Goal: Information Seeking & Learning: Learn about a topic

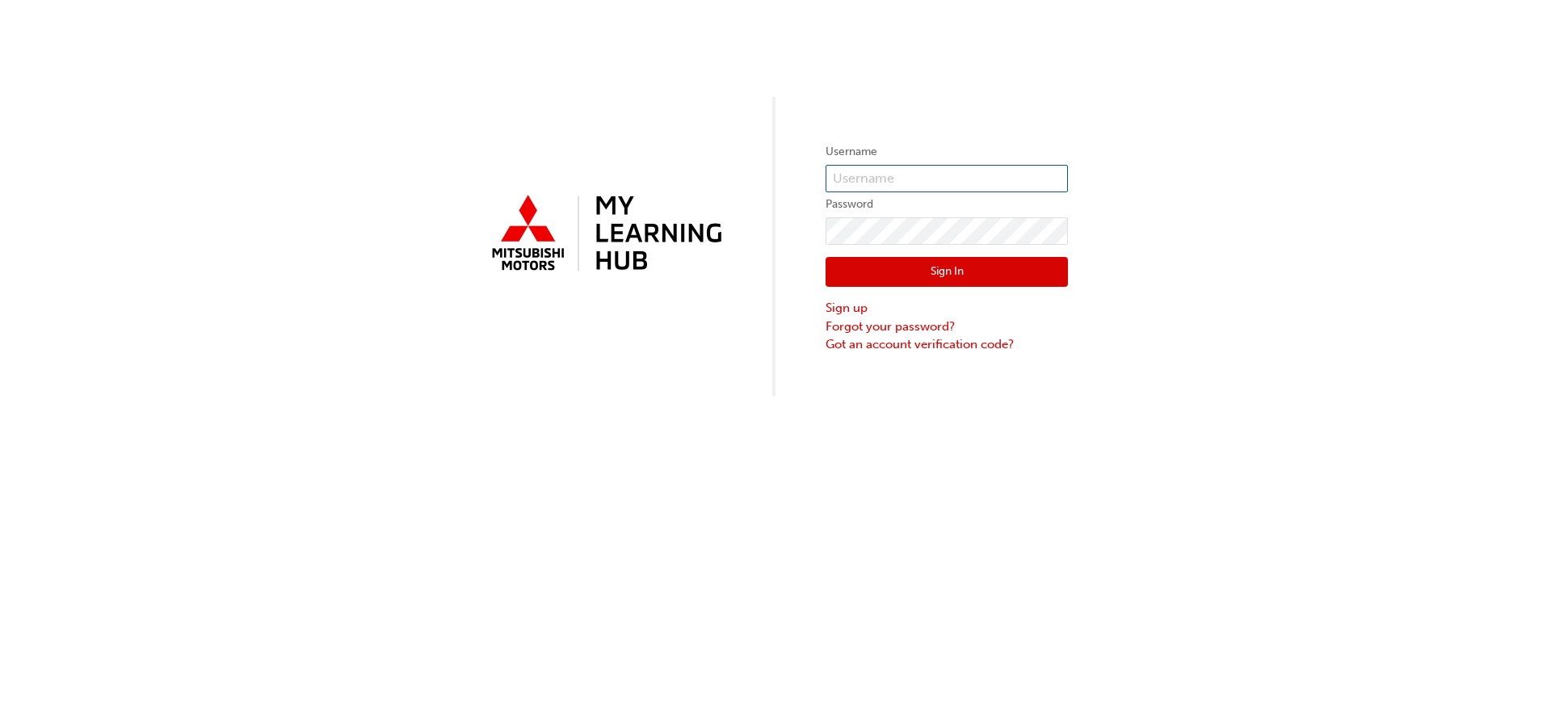
click at [933, 179] on input "text" at bounding box center [946, 178] width 242 height 27
type input "5986689"
click button "Sign In" at bounding box center [946, 272] width 242 height 31
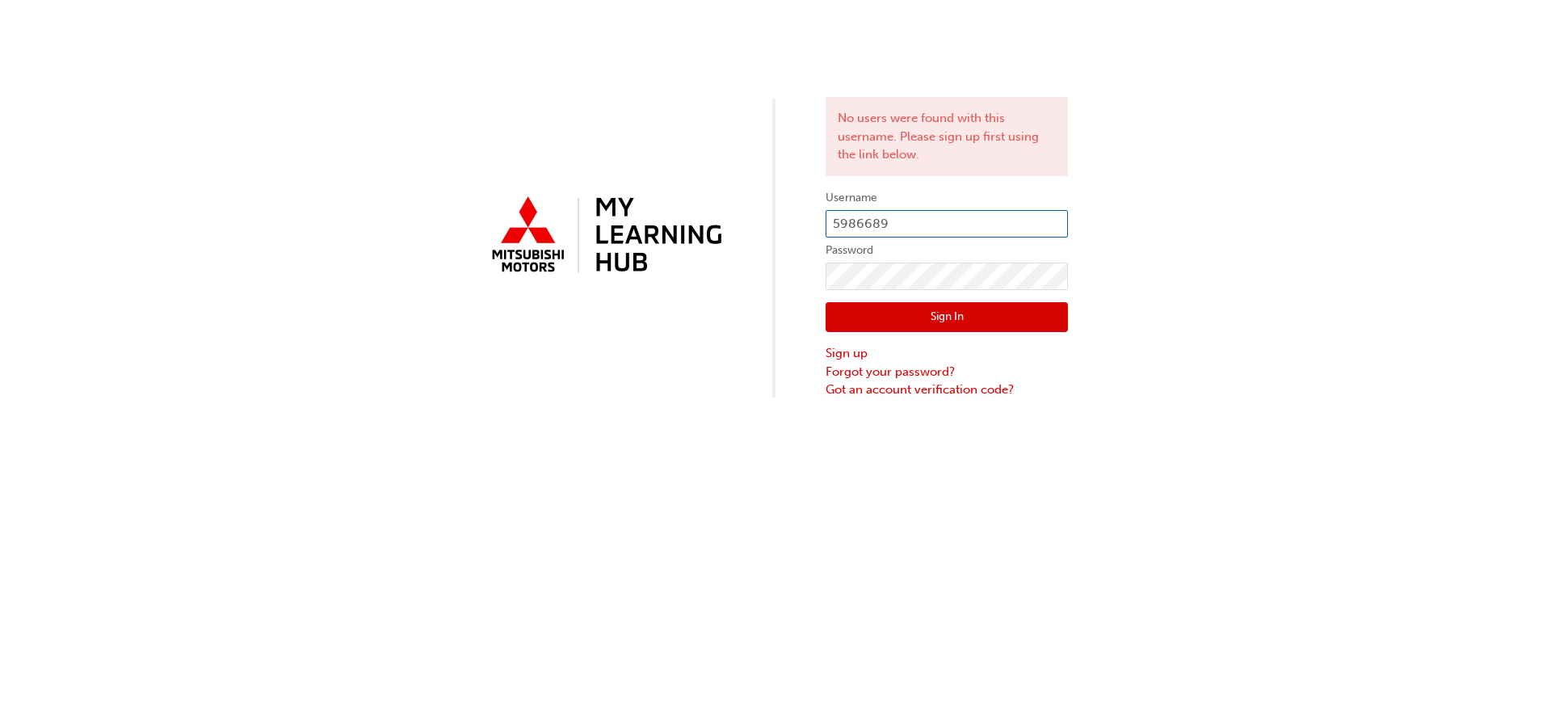
click at [833, 221] on input "5986689" at bounding box center [946, 223] width 242 height 27
type input "0005986689"
click at [921, 319] on button "Sign In" at bounding box center [946, 317] width 242 height 31
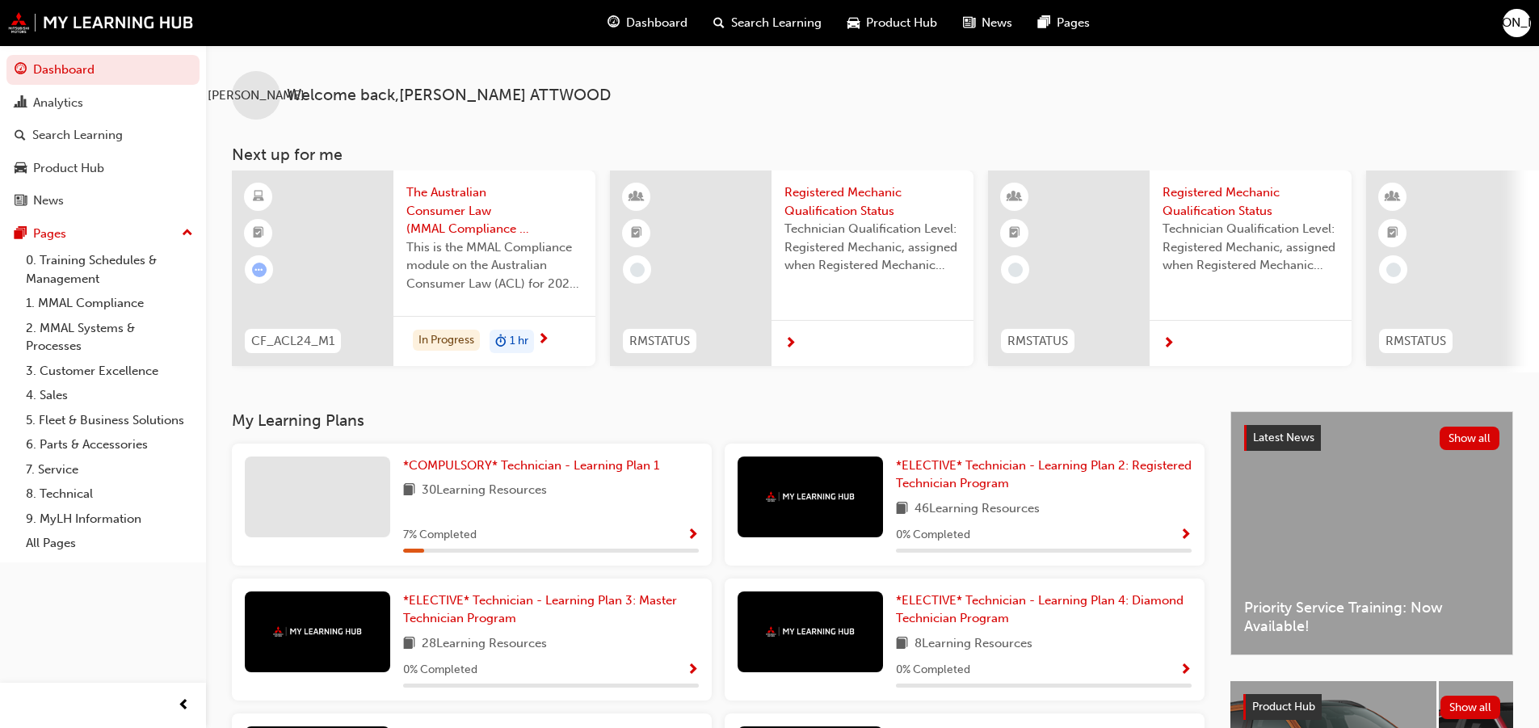
click at [1131, 123] on div "JA Welcome back , JOEL ATTWOOD Next up for me CF_ACL24_M1 The Australian Consum…" at bounding box center [872, 208] width 1333 height 327
click at [544, 469] on span "*COMPULSORY* Technician - Learning Plan 1" at bounding box center [531, 465] width 256 height 15
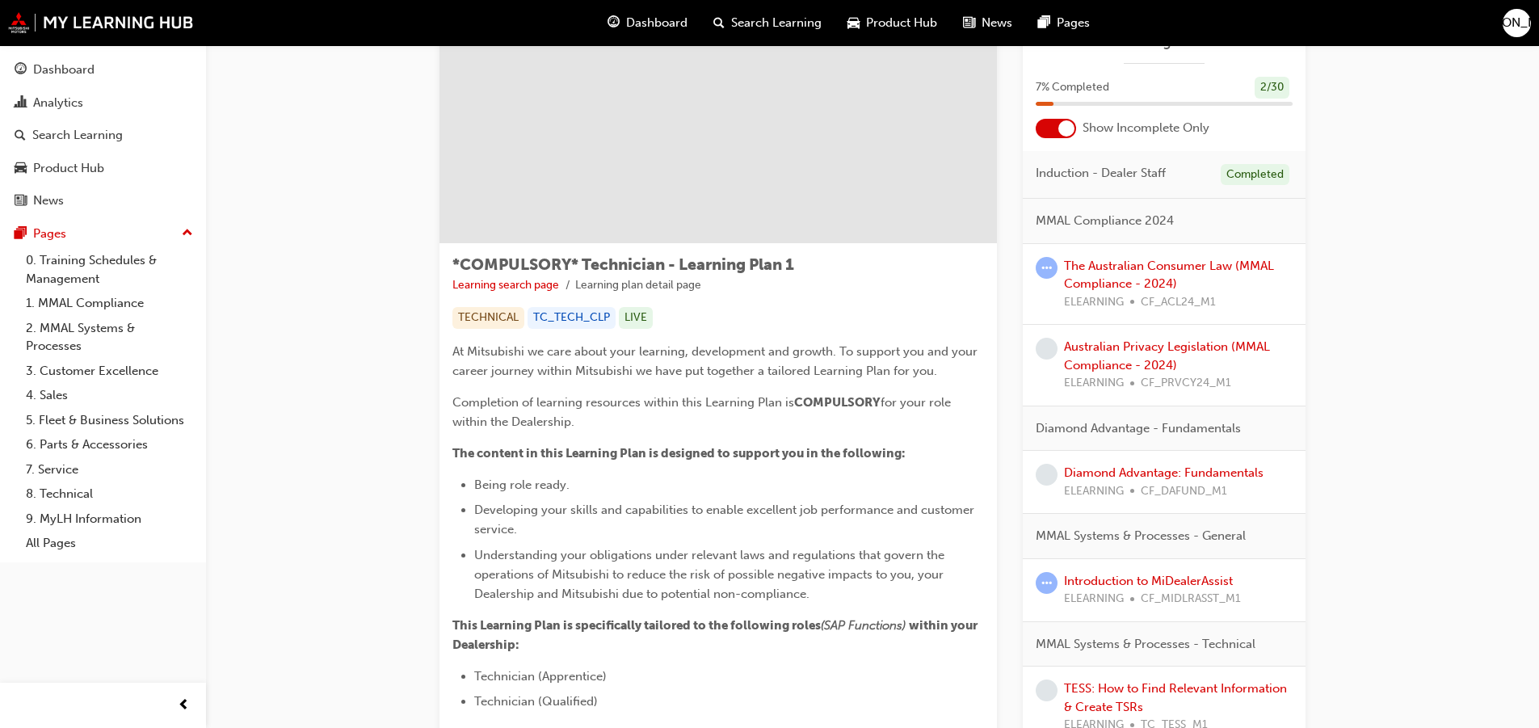
scroll to position [81, 0]
click at [1087, 273] on link "The Australian Consumer Law (MMAL Compliance - 2024)" at bounding box center [1169, 277] width 210 height 33
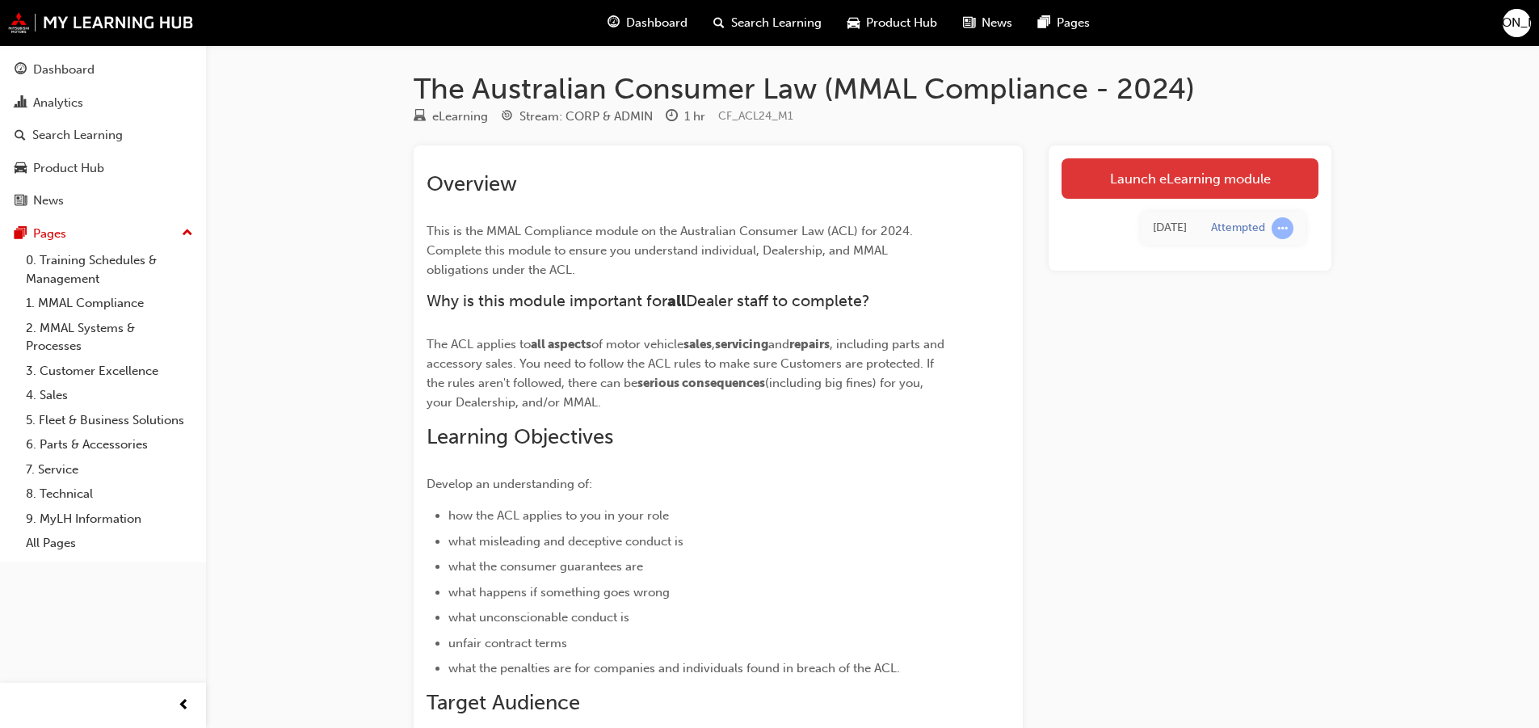
click at [1168, 179] on link "Launch eLearning module" at bounding box center [1189, 178] width 257 height 40
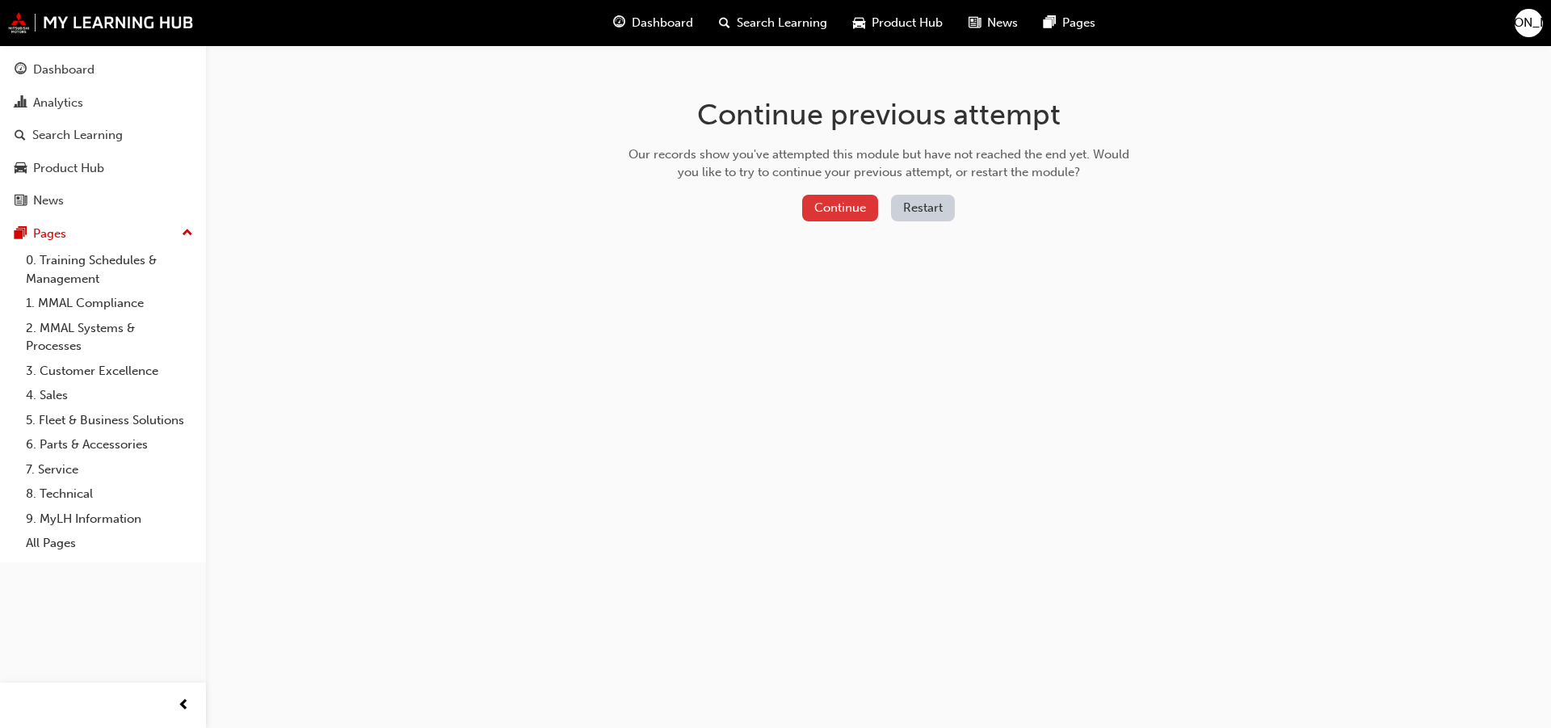
click at [844, 212] on button "Continue" at bounding box center [840, 208] width 76 height 27
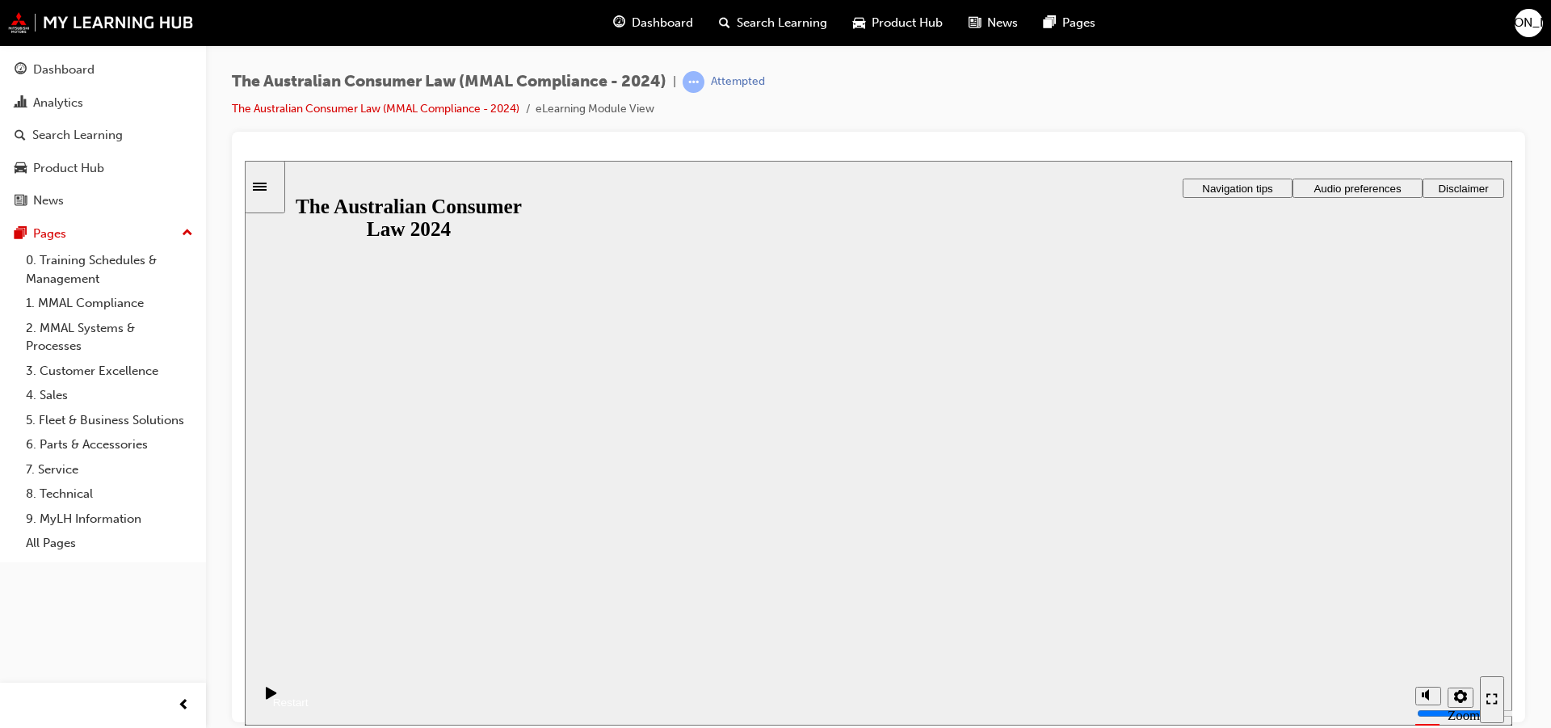
drag, startPoint x: 875, startPoint y: 472, endPoint x: 867, endPoint y: 523, distance: 51.7
drag, startPoint x: 867, startPoint y: 523, endPoint x: 801, endPoint y: 476, distance: 80.9
click at [801, 614] on div "The Australian Consumer Law 2024 The Australian Consumer Law 2024 Resume Restart" at bounding box center [878, 663] width 1267 height 99
click at [309, 672] on button "Resume" at bounding box center [277, 682] width 64 height 21
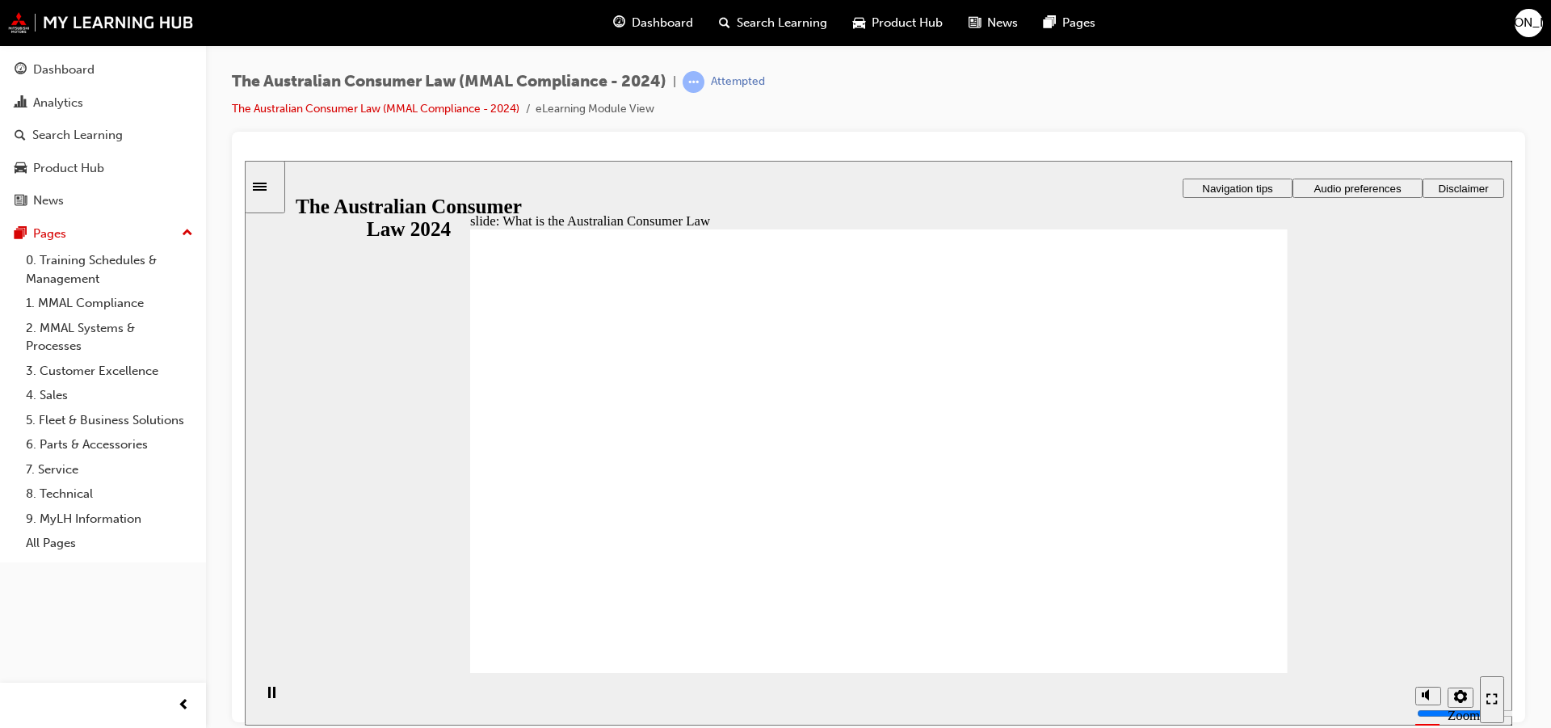
drag, startPoint x: 1421, startPoint y: 598, endPoint x: 1379, endPoint y: 351, distance: 251.6
click at [1379, 351] on div "slide: What is the Australian Consumer Law Rectangle 1 Rectangle 3 What is the …" at bounding box center [878, 442] width 1267 height 565
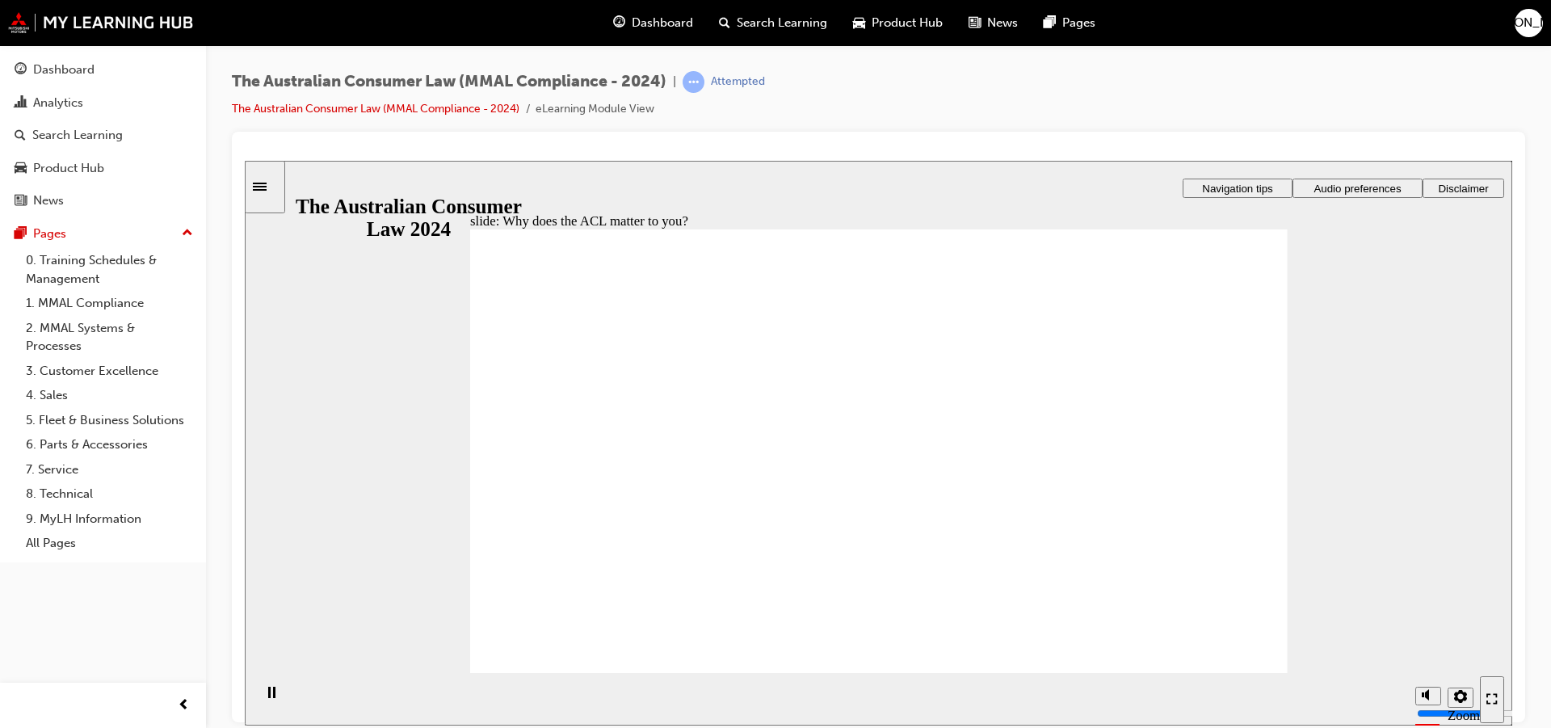
drag, startPoint x: 1200, startPoint y: 451, endPoint x: 1186, endPoint y: 459, distance: 16.3
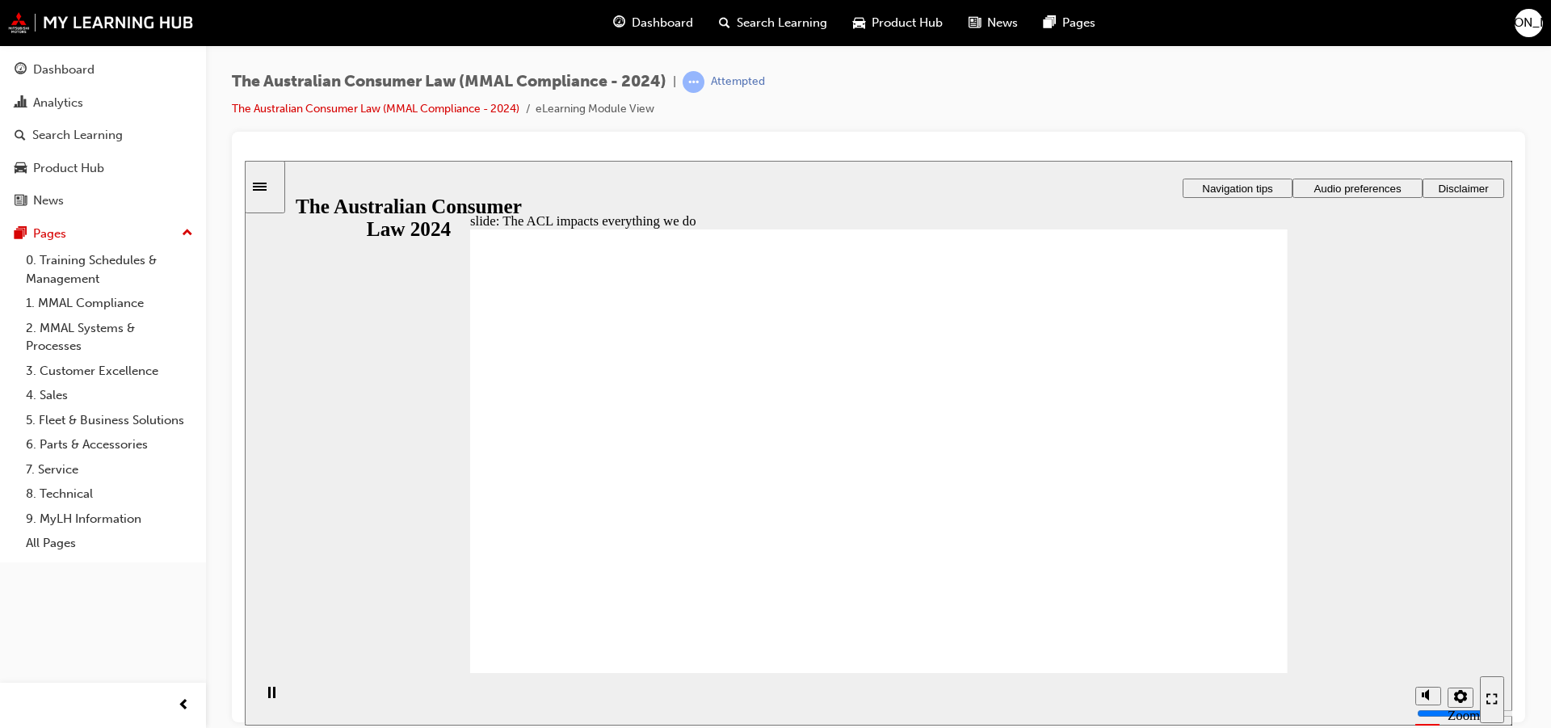
click at [1371, 179] on button "Audio preferences" at bounding box center [1357, 187] width 130 height 19
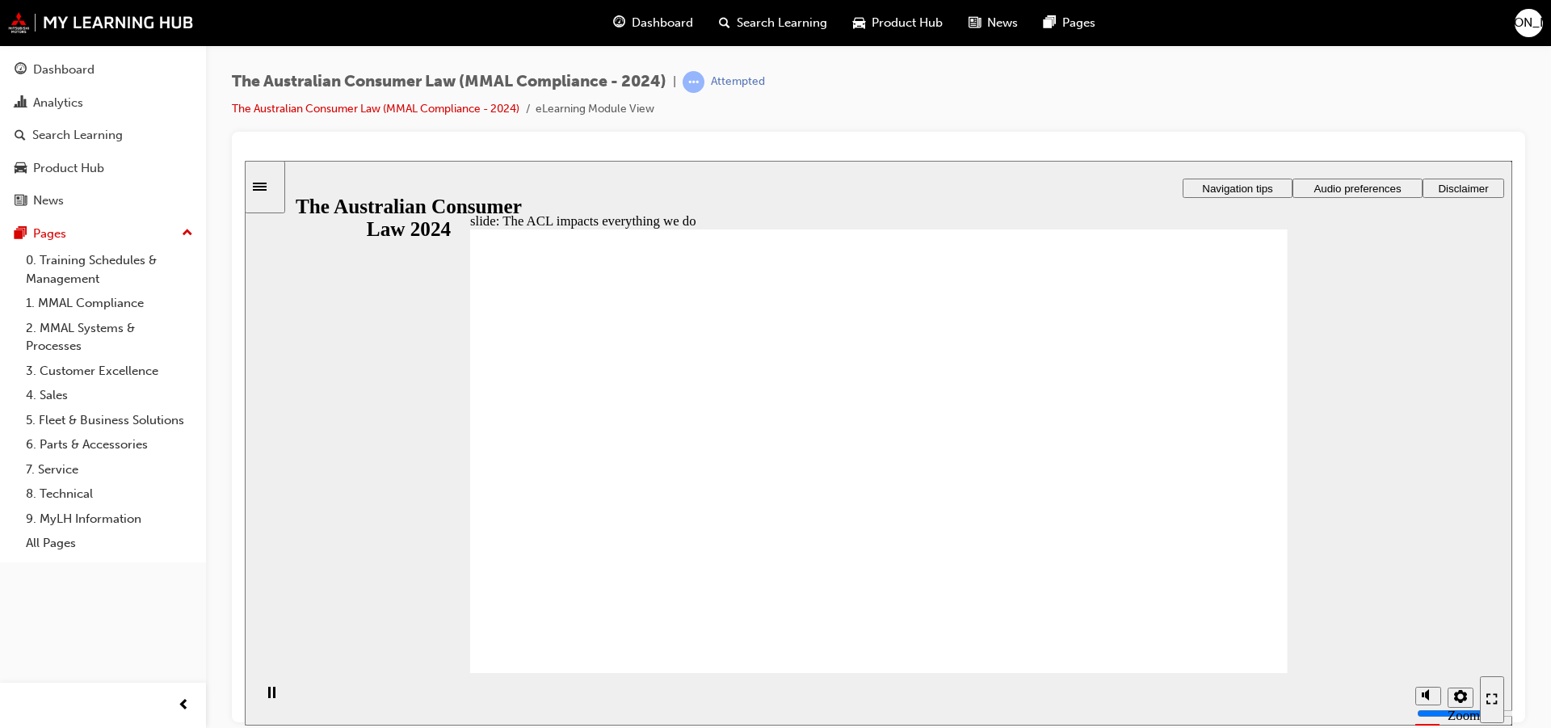
click at [405, 425] on div "slide: The ACL impacts everything we do Rectangle 1 Rectangle 3 The ACL impacts…" at bounding box center [878, 442] width 1267 height 565
radio input "true"
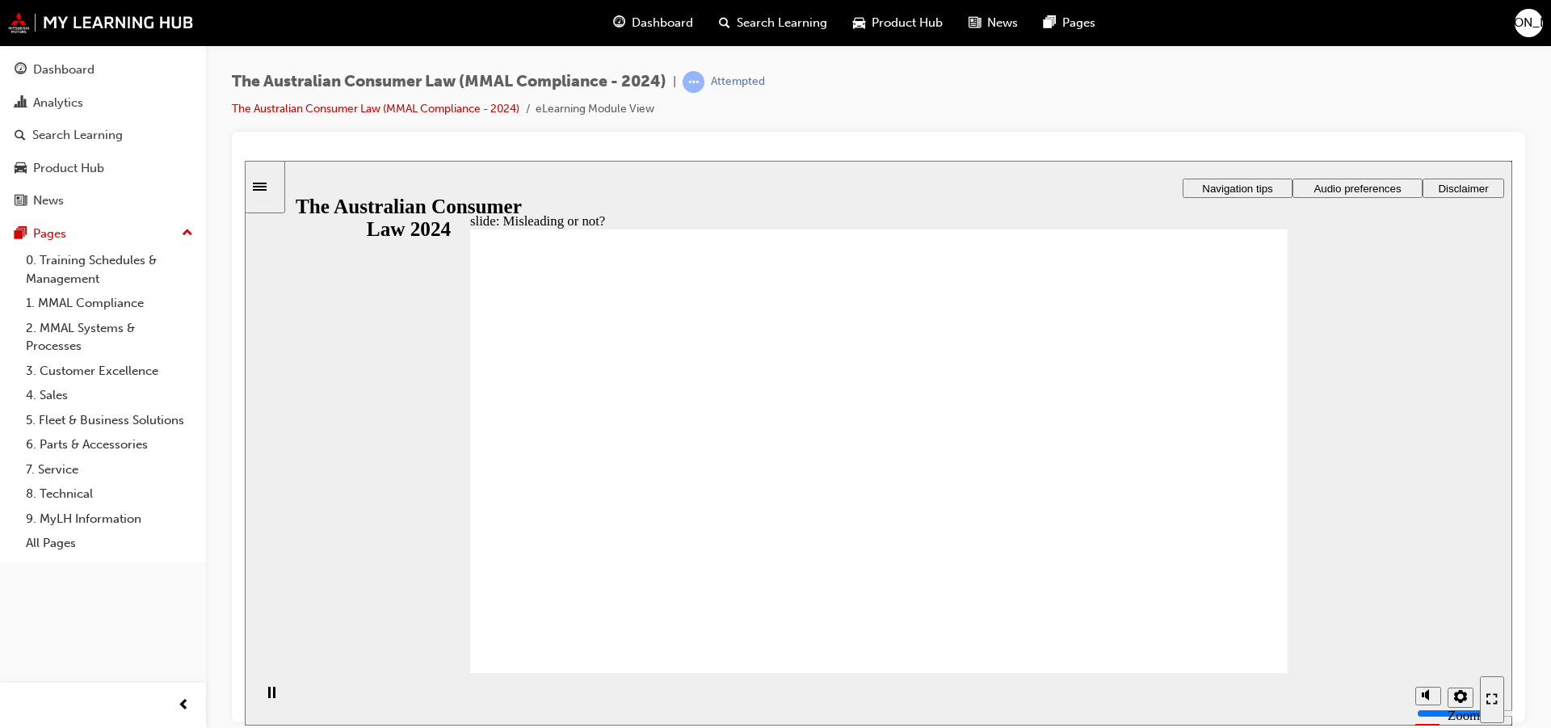
drag, startPoint x: 948, startPoint y: 388, endPoint x: 767, endPoint y: 526, distance: 227.1
drag, startPoint x: 871, startPoint y: 412, endPoint x: 712, endPoint y: 544, distance: 207.0
drag, startPoint x: 664, startPoint y: 493, endPoint x: 997, endPoint y: 503, distance: 332.9
drag, startPoint x: 898, startPoint y: 384, endPoint x: 1088, endPoint y: 535, distance: 243.1
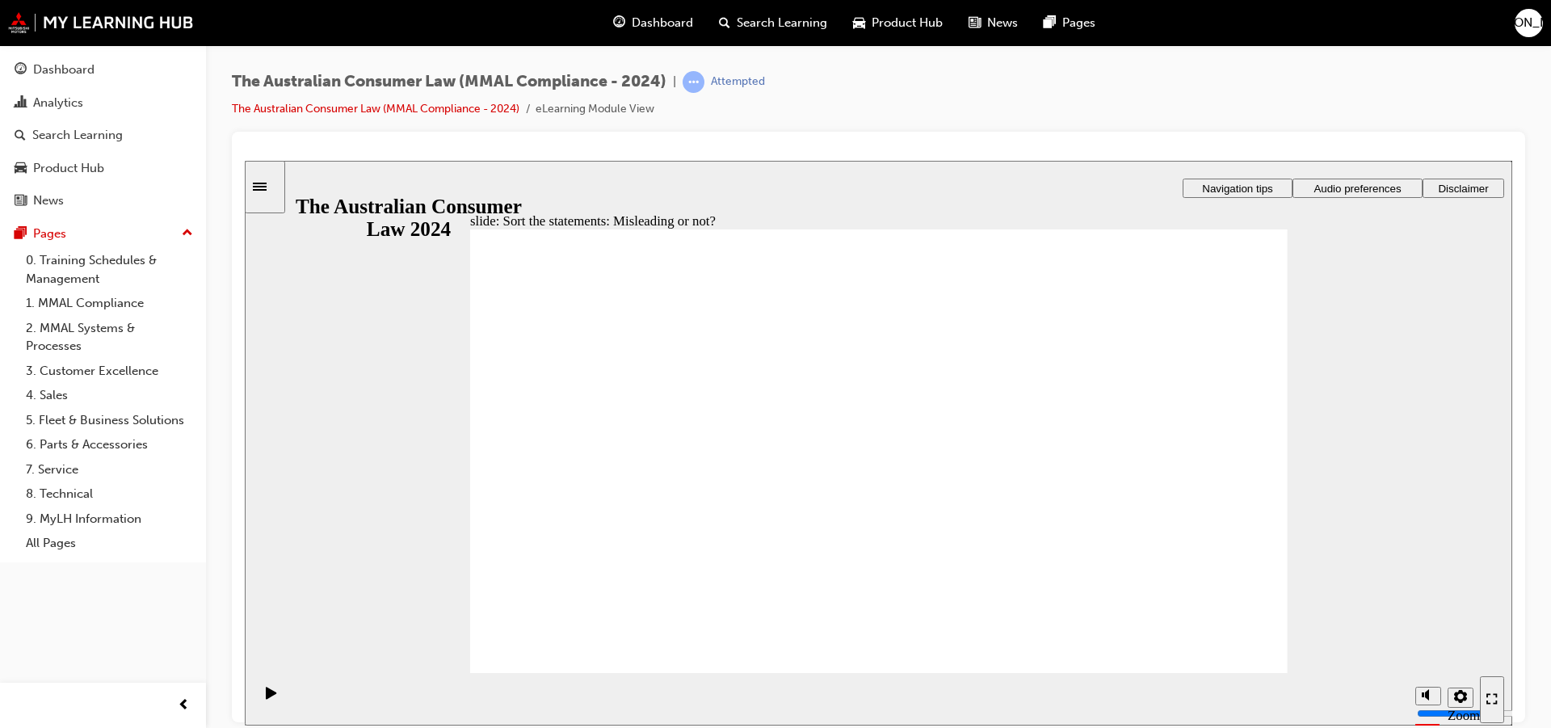
drag, startPoint x: 1056, startPoint y: 500, endPoint x: 775, endPoint y: 520, distance: 281.0
drag, startPoint x: 951, startPoint y: 416, endPoint x: 1150, endPoint y: 574, distance: 254.0
drag, startPoint x: 949, startPoint y: 407, endPoint x: 748, endPoint y: 547, distance: 244.9
drag, startPoint x: 936, startPoint y: 390, endPoint x: 786, endPoint y: 522, distance: 199.7
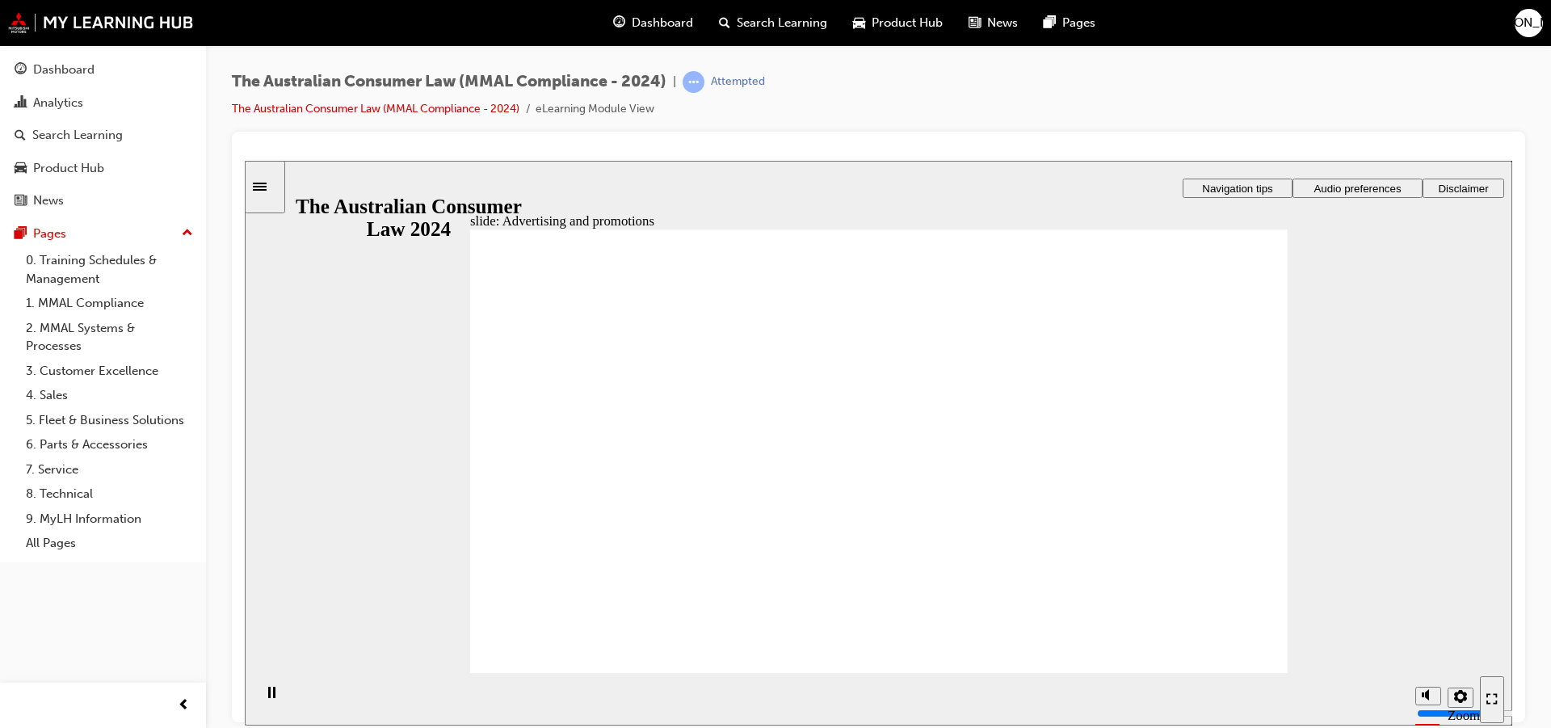
drag, startPoint x: 1148, startPoint y: 368, endPoint x: 1158, endPoint y: 369, distance: 9.7
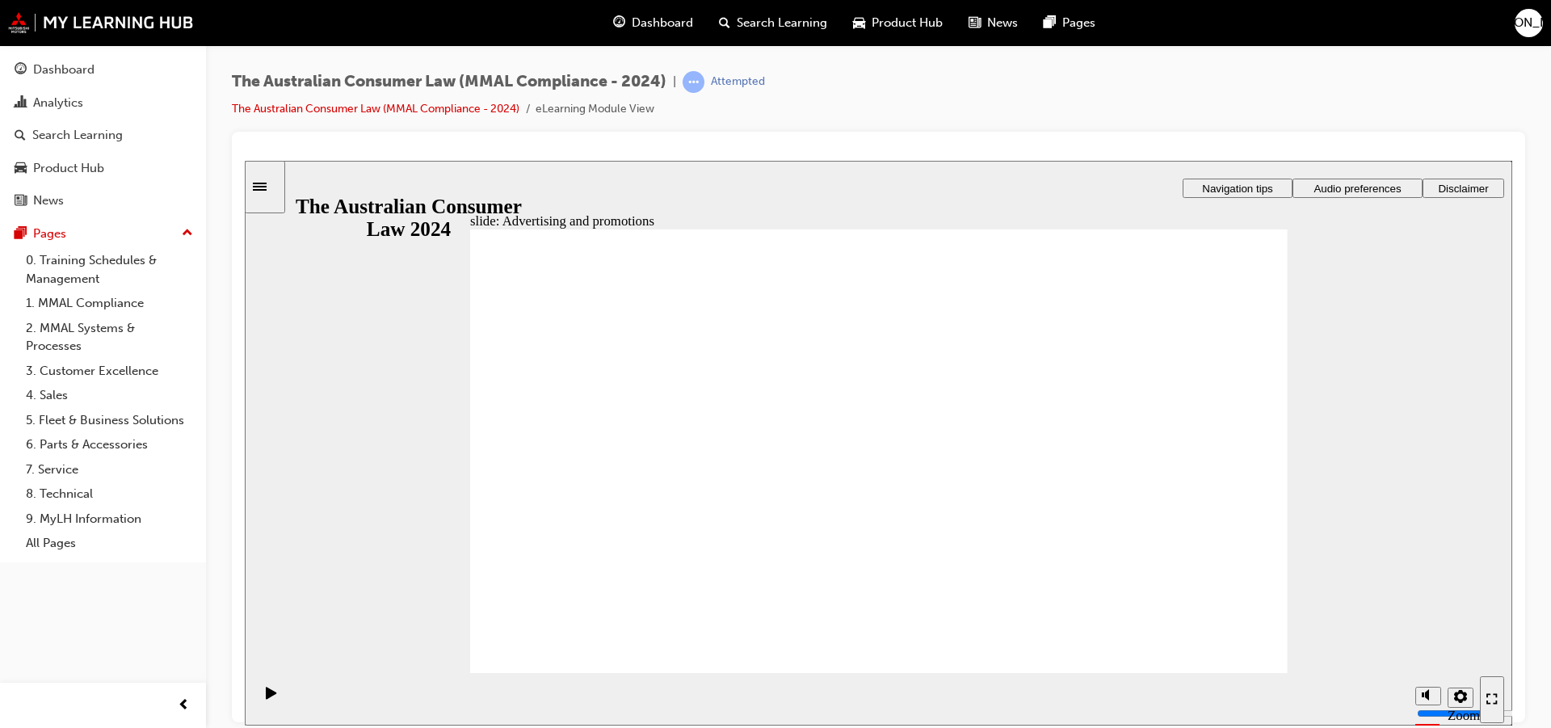
drag, startPoint x: 649, startPoint y: 402, endPoint x: 848, endPoint y: 405, distance: 199.5
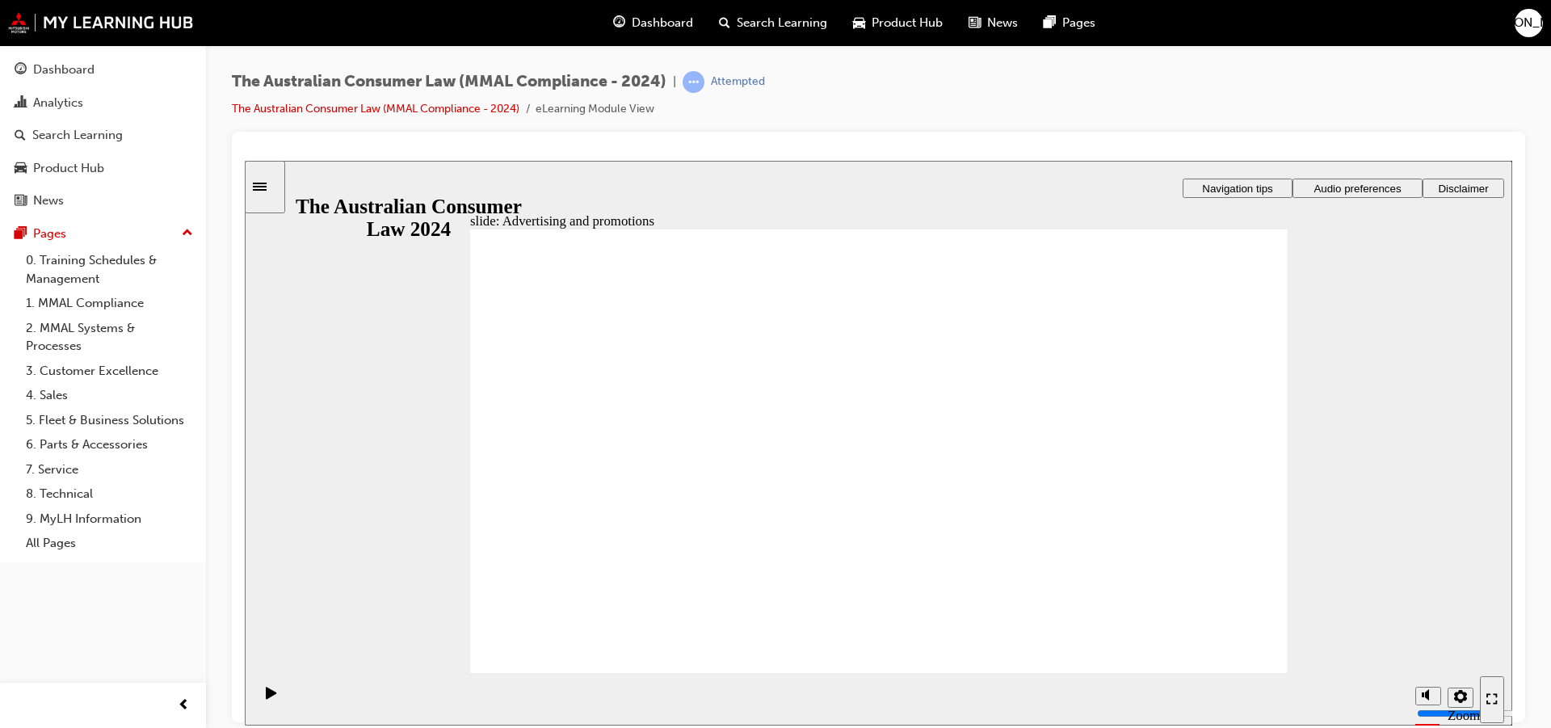
drag, startPoint x: 854, startPoint y: 403, endPoint x: 935, endPoint y: 401, distance: 81.6
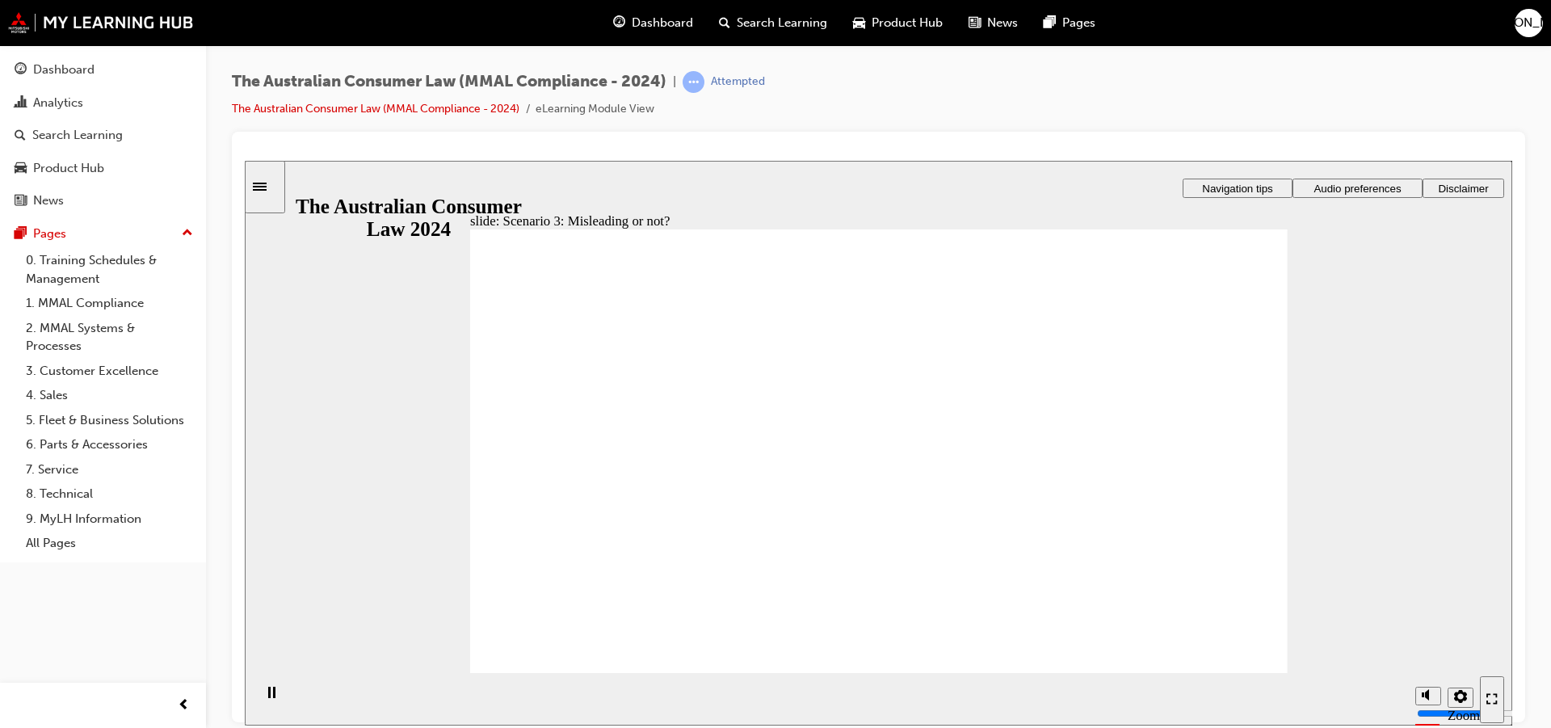
drag, startPoint x: 534, startPoint y: 484, endPoint x: 517, endPoint y: 489, distance: 17.6
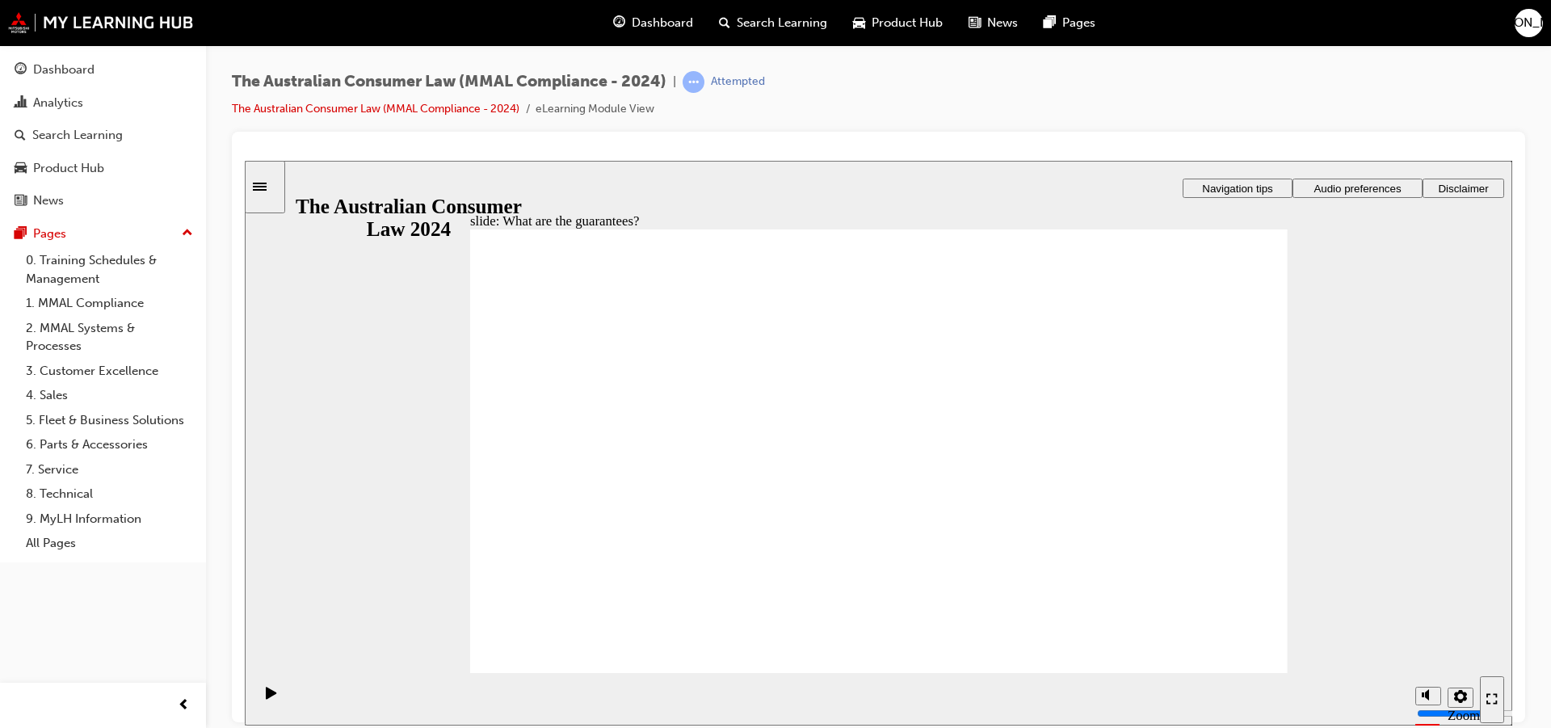
drag, startPoint x: 1126, startPoint y: 358, endPoint x: 1142, endPoint y: 354, distance: 16.6
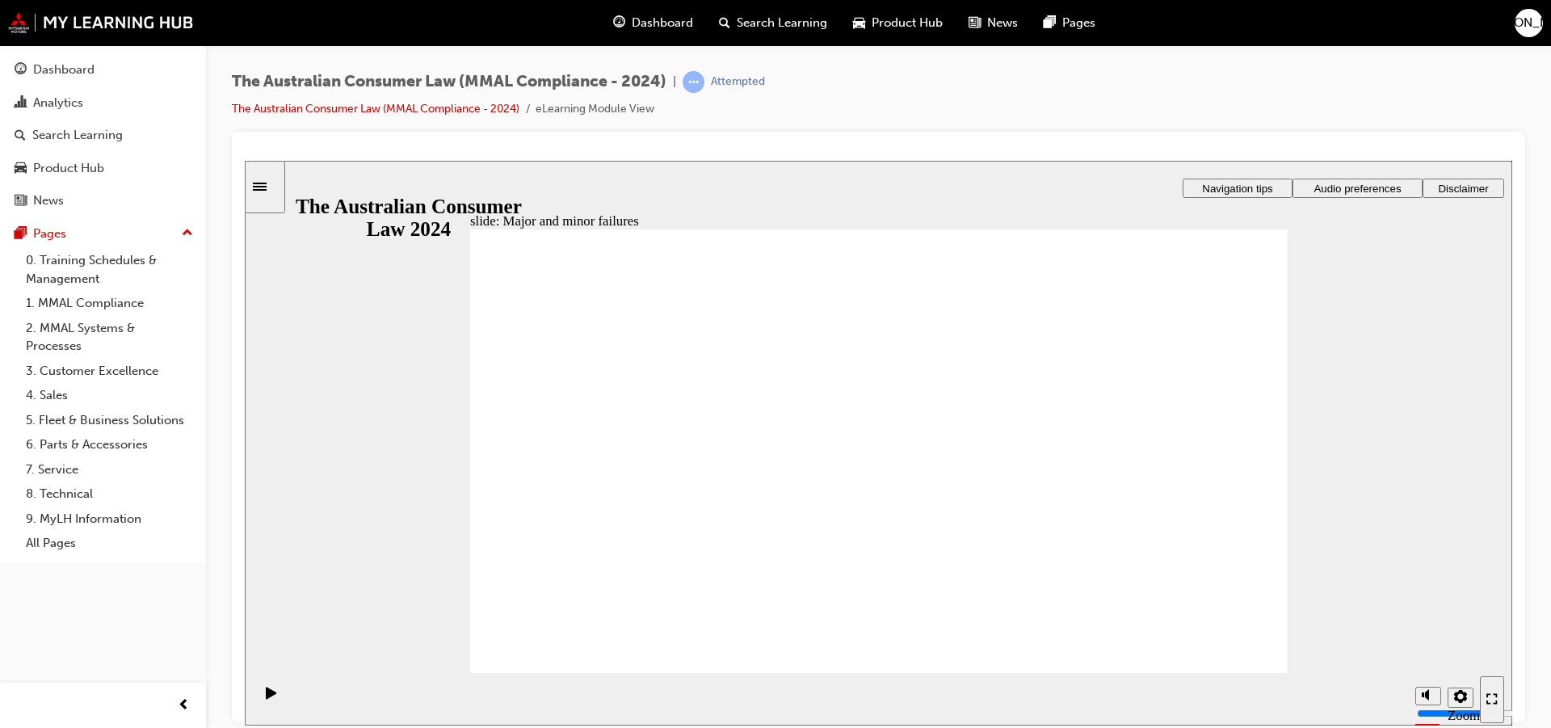
drag, startPoint x: 923, startPoint y: 404, endPoint x: 1168, endPoint y: 561, distance: 291.0
drag, startPoint x: 938, startPoint y: 372, endPoint x: 691, endPoint y: 544, distance: 300.7
drag, startPoint x: 892, startPoint y: 380, endPoint x: 1141, endPoint y: 539, distance: 295.3
drag, startPoint x: 905, startPoint y: 357, endPoint x: 692, endPoint y: 539, distance: 279.5
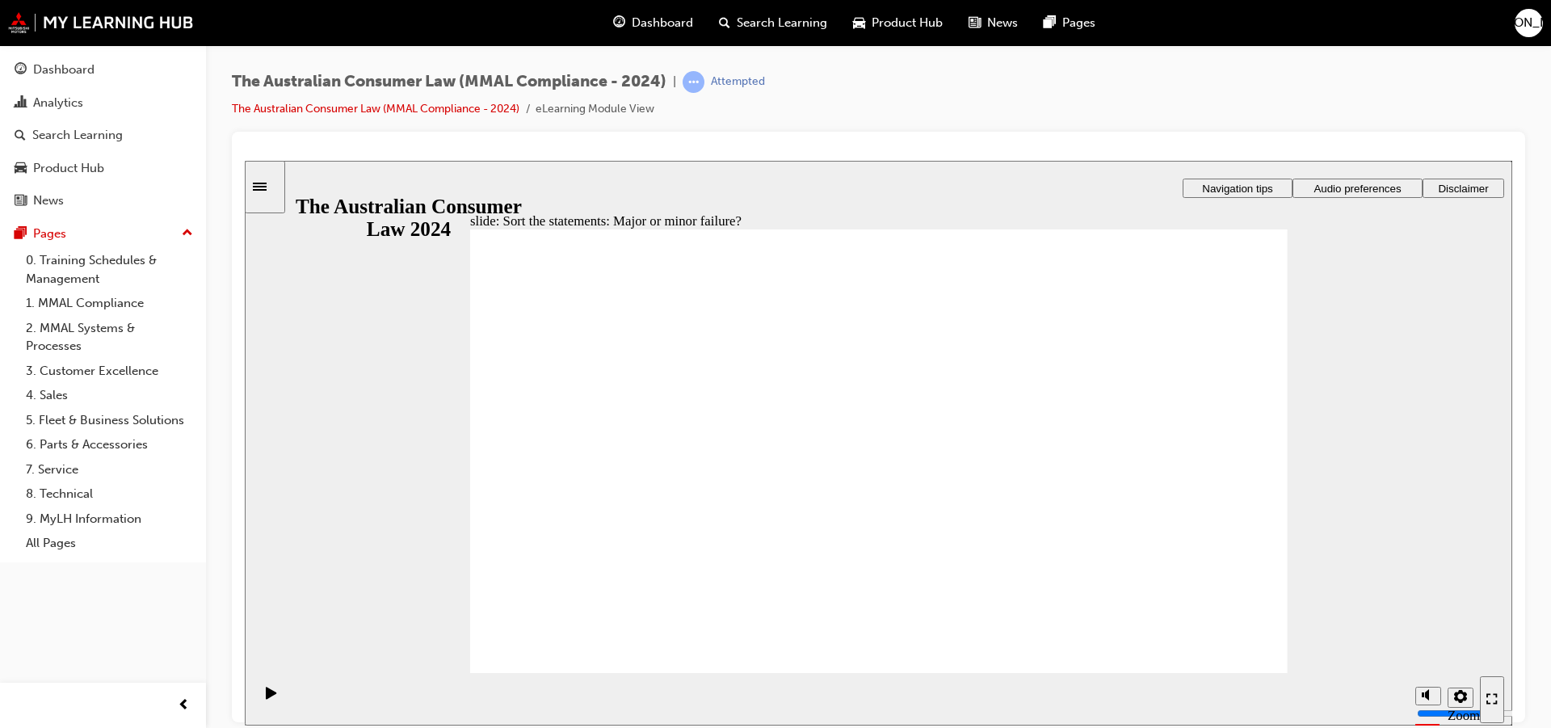
drag, startPoint x: 898, startPoint y: 405, endPoint x: 698, endPoint y: 594, distance: 275.4
drag, startPoint x: 905, startPoint y: 373, endPoint x: 661, endPoint y: 573, distance: 316.2
drag, startPoint x: 954, startPoint y: 358, endPoint x: 728, endPoint y: 531, distance: 284.5
click at [1206, 672] on section "Playback Speed 2 1.75 1.5 1.25" at bounding box center [878, 698] width 1267 height 52
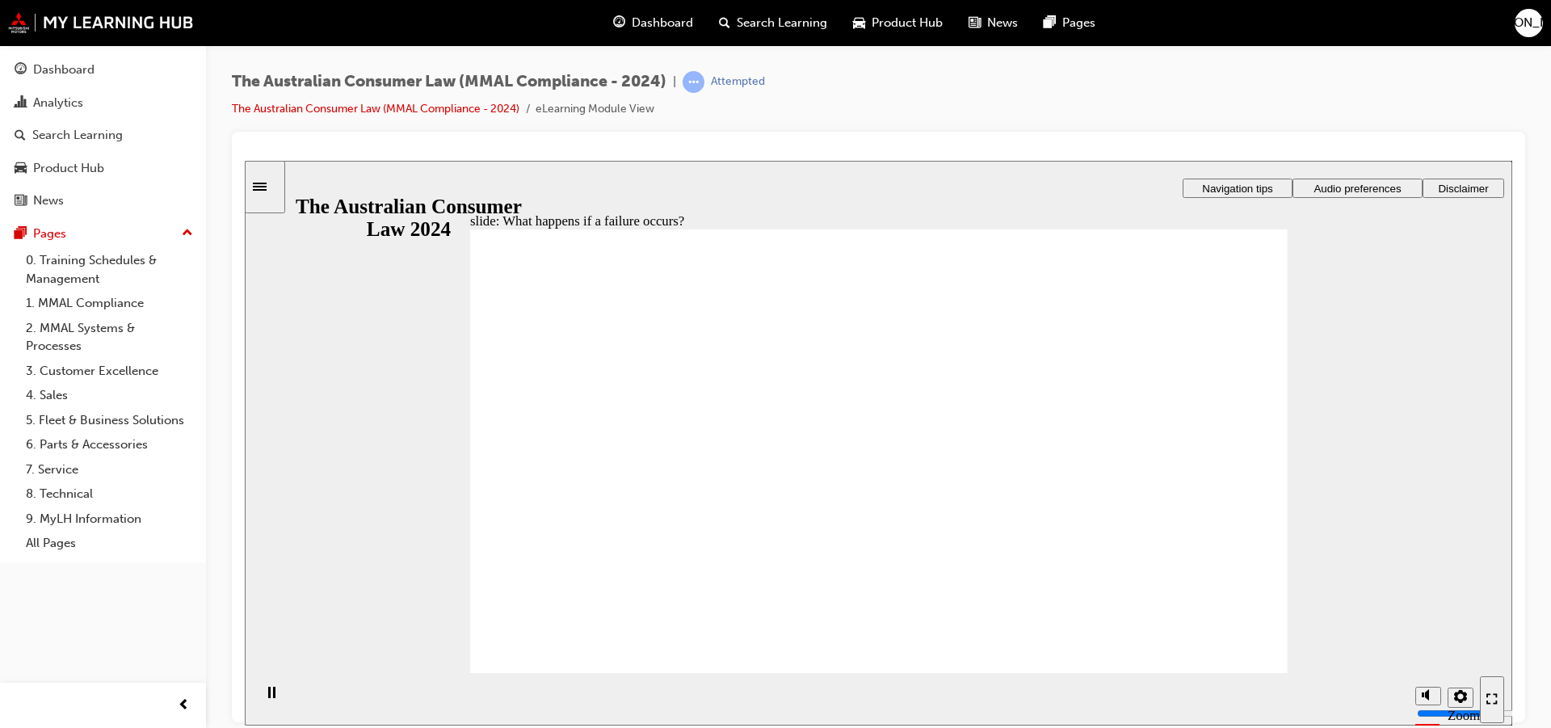
drag, startPoint x: 1208, startPoint y: 345, endPoint x: 1190, endPoint y: 372, distance: 32.7
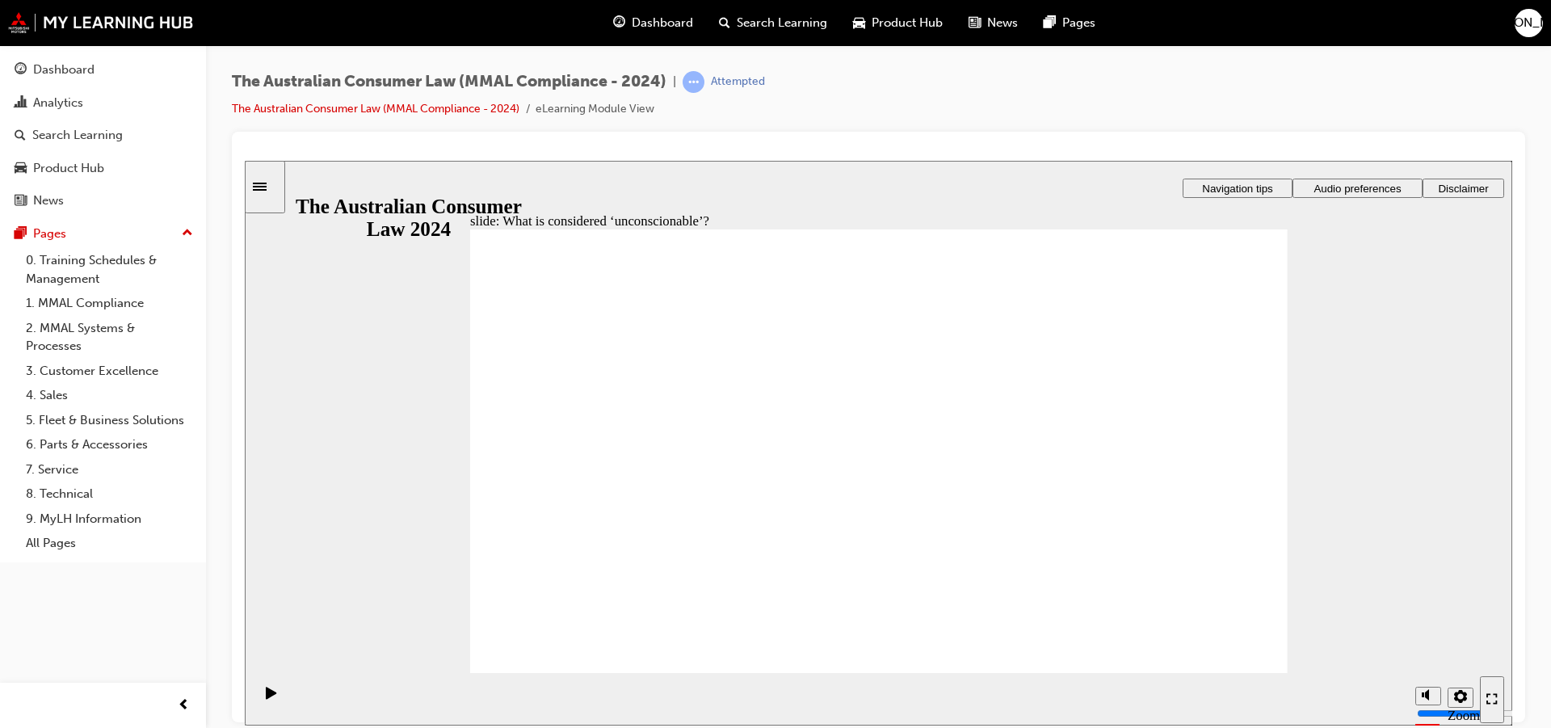
drag, startPoint x: 682, startPoint y: 605, endPoint x: 583, endPoint y: 598, distance: 99.5
drag, startPoint x: 924, startPoint y: 390, endPoint x: 693, endPoint y: 514, distance: 262.0
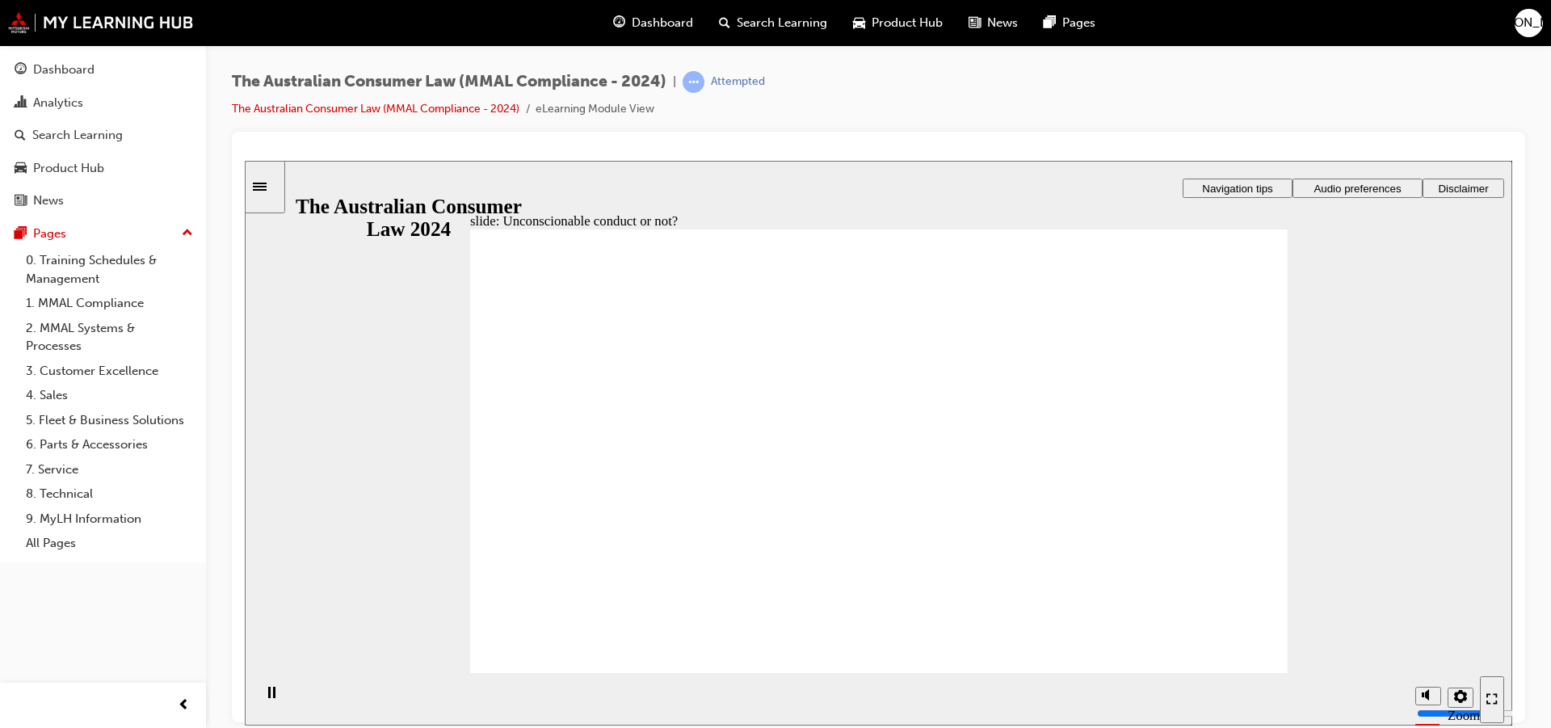
drag, startPoint x: 908, startPoint y: 390, endPoint x: 682, endPoint y: 533, distance: 267.5
drag, startPoint x: 954, startPoint y: 400, endPoint x: 733, endPoint y: 540, distance: 261.5
drag, startPoint x: 620, startPoint y: 528, endPoint x: 1098, endPoint y: 517, distance: 478.3
drag, startPoint x: 874, startPoint y: 405, endPoint x: 649, endPoint y: 507, distance: 247.2
drag, startPoint x: 931, startPoint y: 381, endPoint x: 682, endPoint y: 512, distance: 281.1
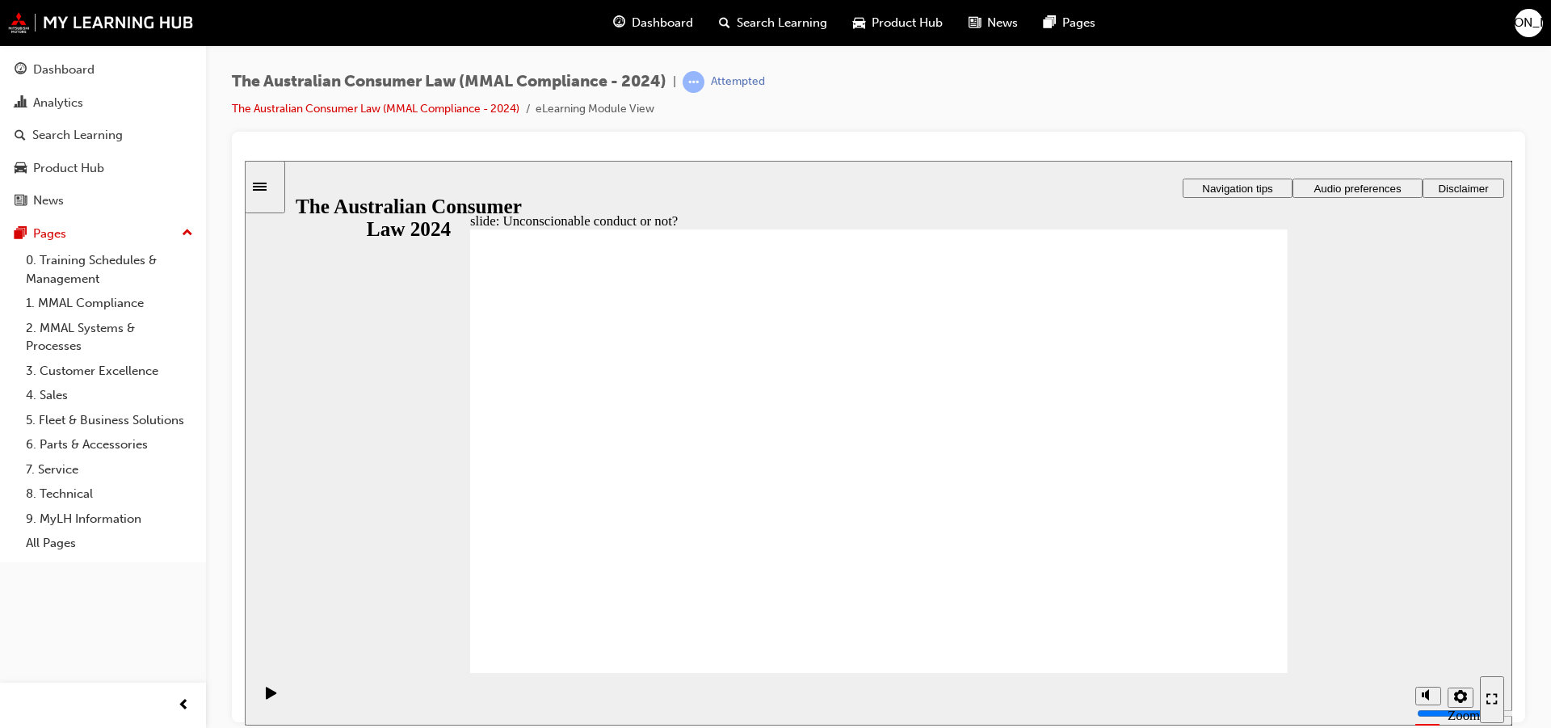
drag, startPoint x: 916, startPoint y: 409, endPoint x: 721, endPoint y: 529, distance: 228.4
drag, startPoint x: 875, startPoint y: 386, endPoint x: 1113, endPoint y: 508, distance: 267.6
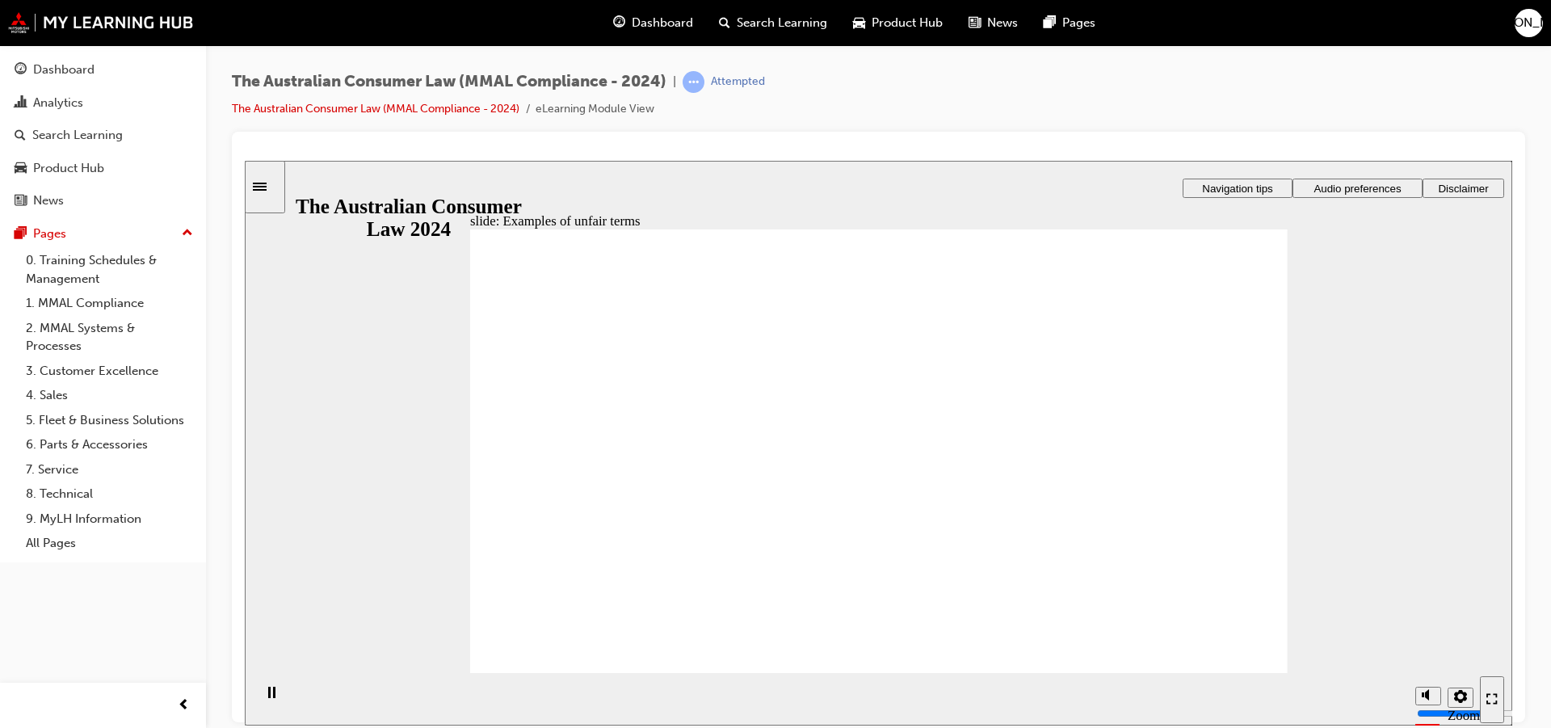
drag, startPoint x: 923, startPoint y: 410, endPoint x: 1203, endPoint y: 574, distance: 324.0
drag, startPoint x: 934, startPoint y: 395, endPoint x: 699, endPoint y: 510, distance: 261.9
drag, startPoint x: 833, startPoint y: 400, endPoint x: 1123, endPoint y: 508, distance: 309.5
drag, startPoint x: 914, startPoint y: 374, endPoint x: 1190, endPoint y: 544, distance: 323.9
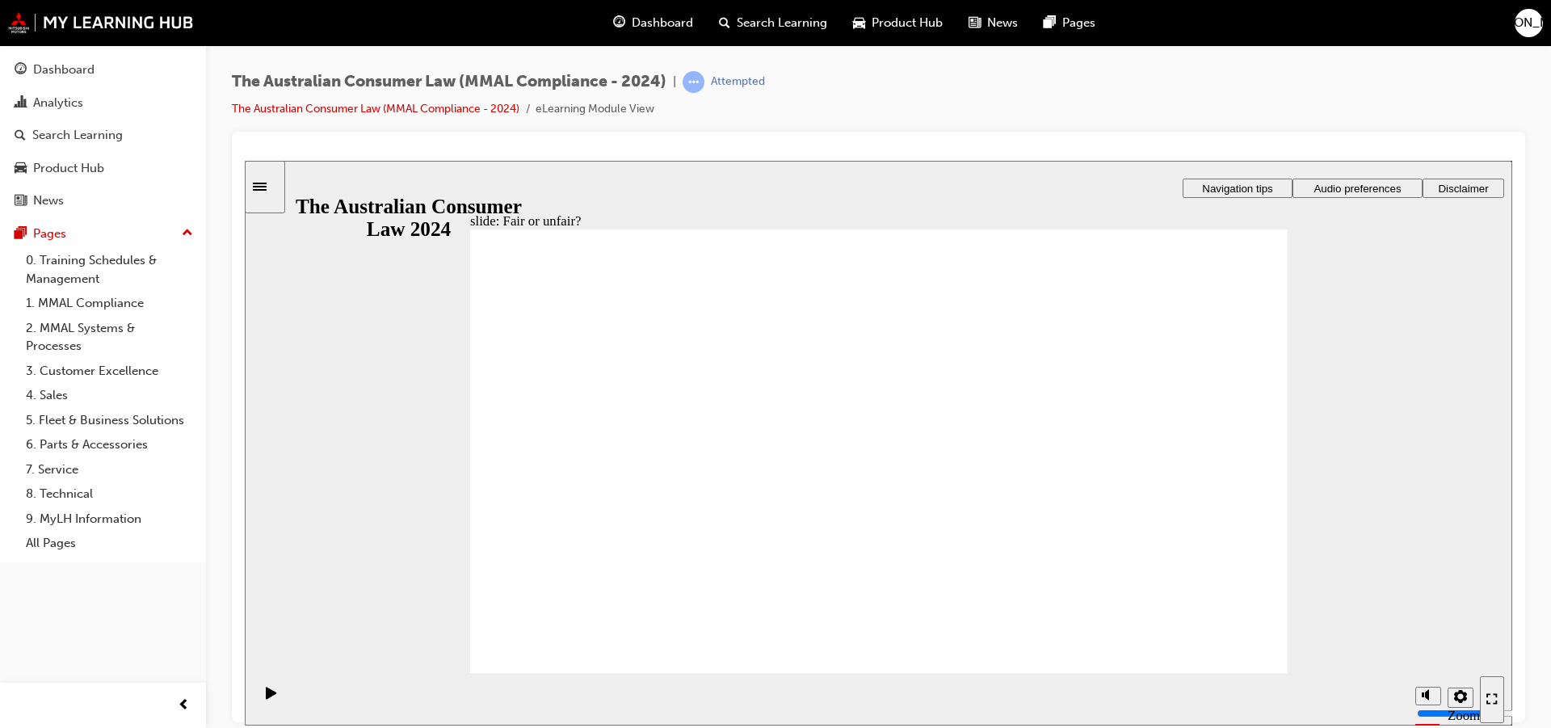
drag, startPoint x: 945, startPoint y: 404, endPoint x: 1180, endPoint y: 523, distance: 263.3
drag, startPoint x: 917, startPoint y: 387, endPoint x: 638, endPoint y: 512, distance: 306.2
drag, startPoint x: 920, startPoint y: 392, endPoint x: 1185, endPoint y: 504, distance: 287.7
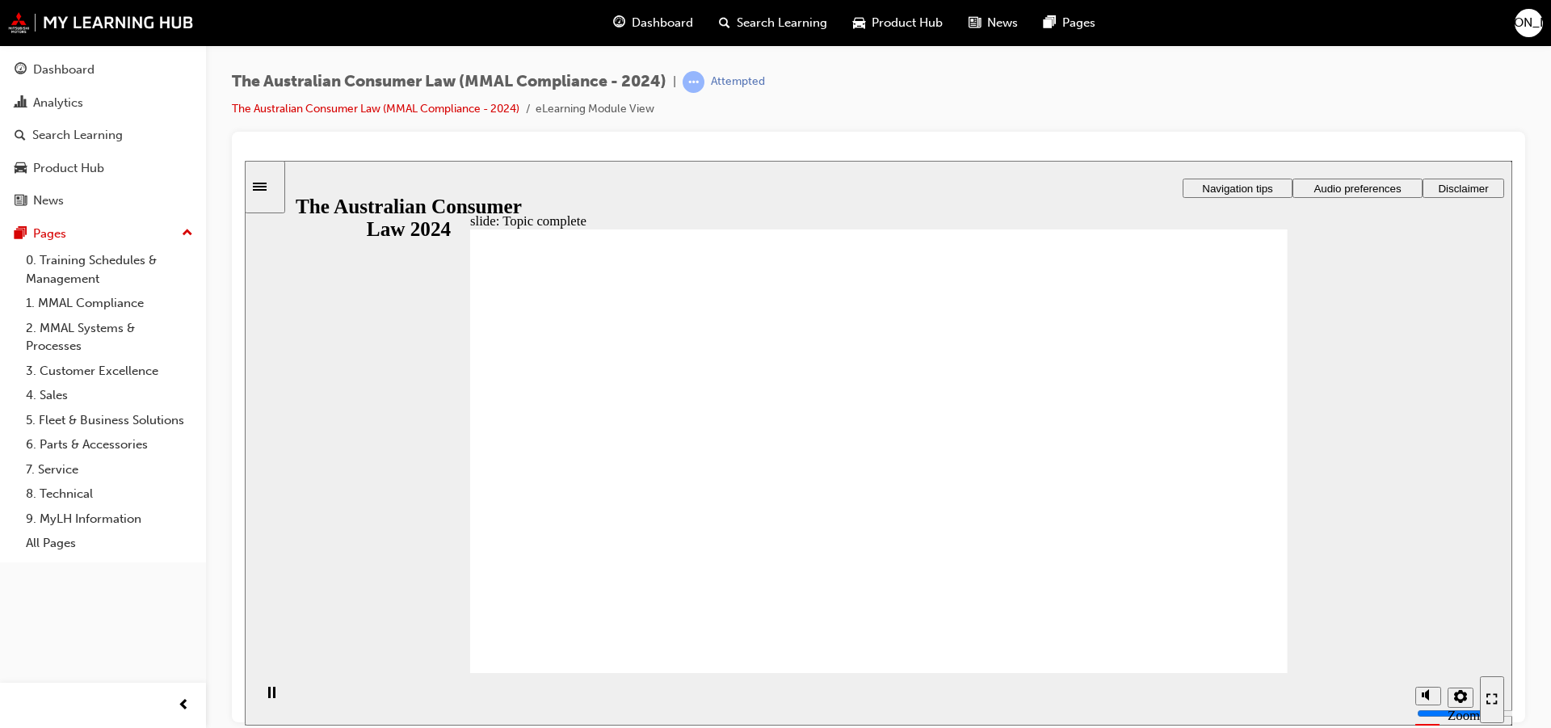
drag, startPoint x: 1182, startPoint y: 663, endPoint x: 1136, endPoint y: 676, distance: 48.6
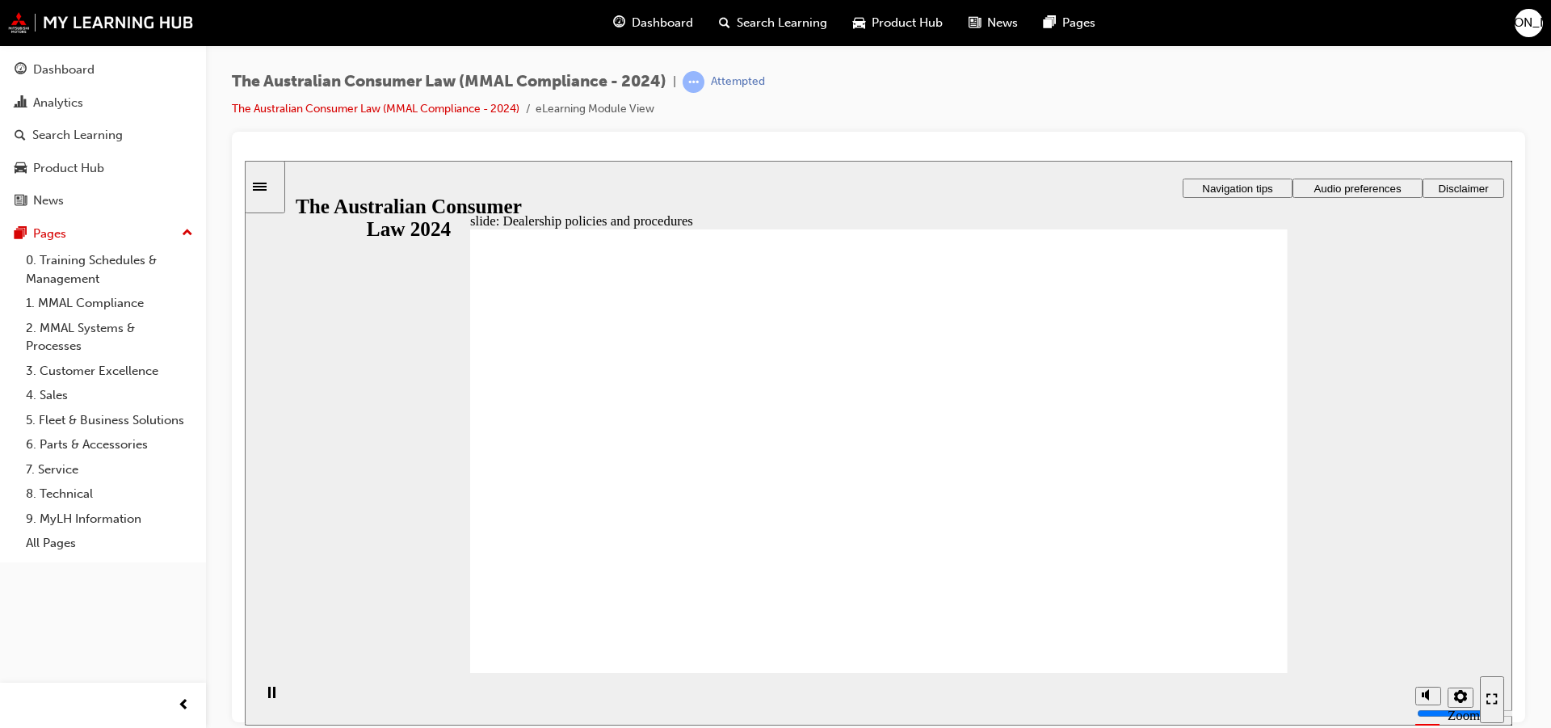
checkbox input "true"
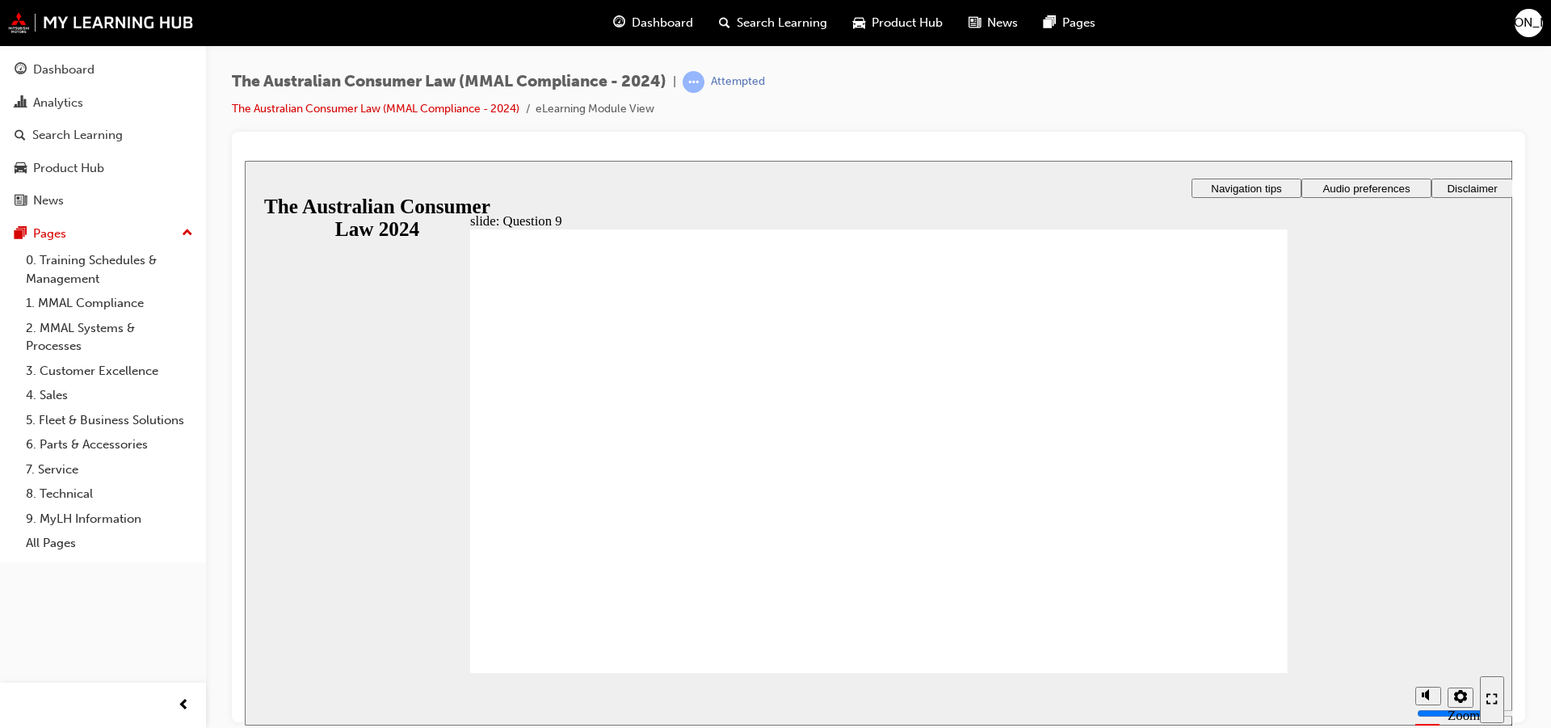
checkbox input "true"
radio input "true"
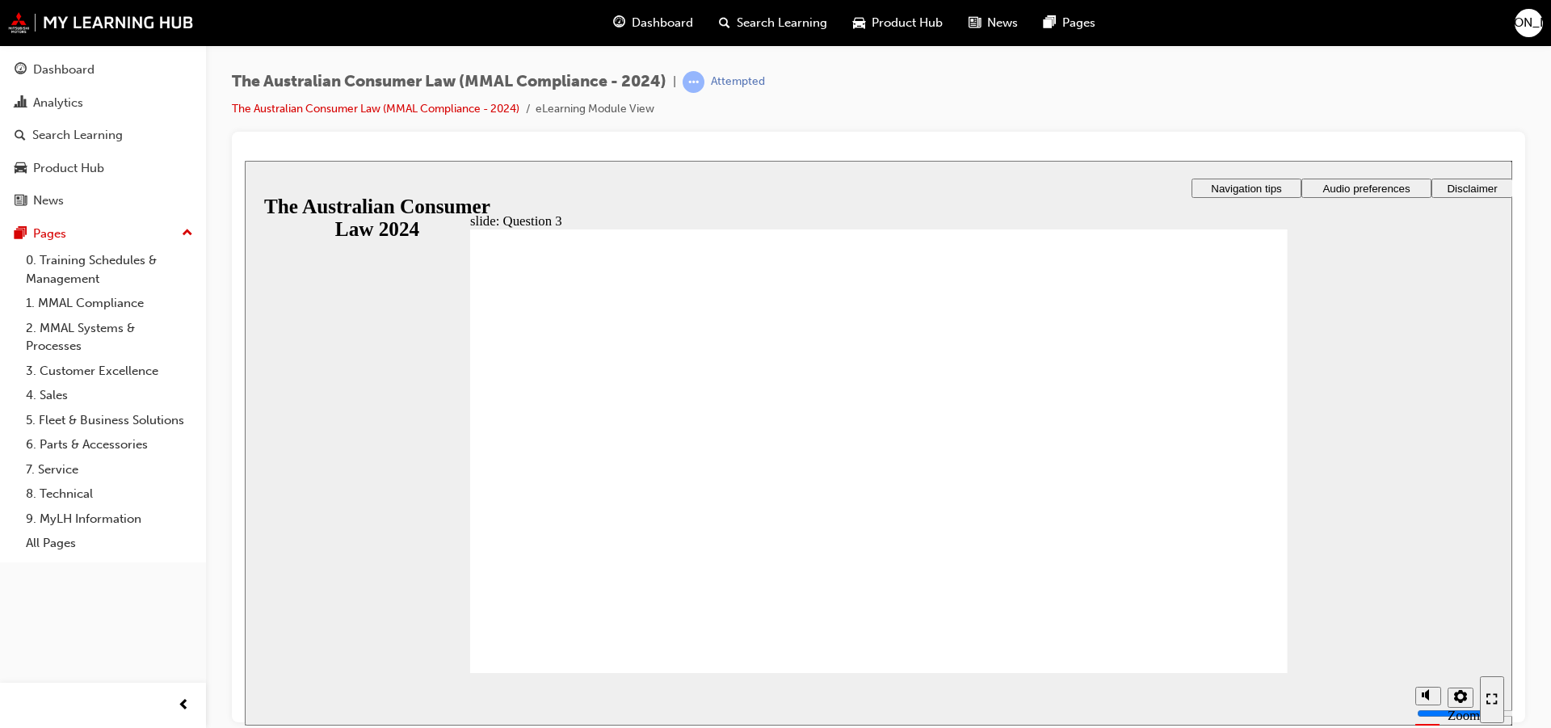
radio input "true"
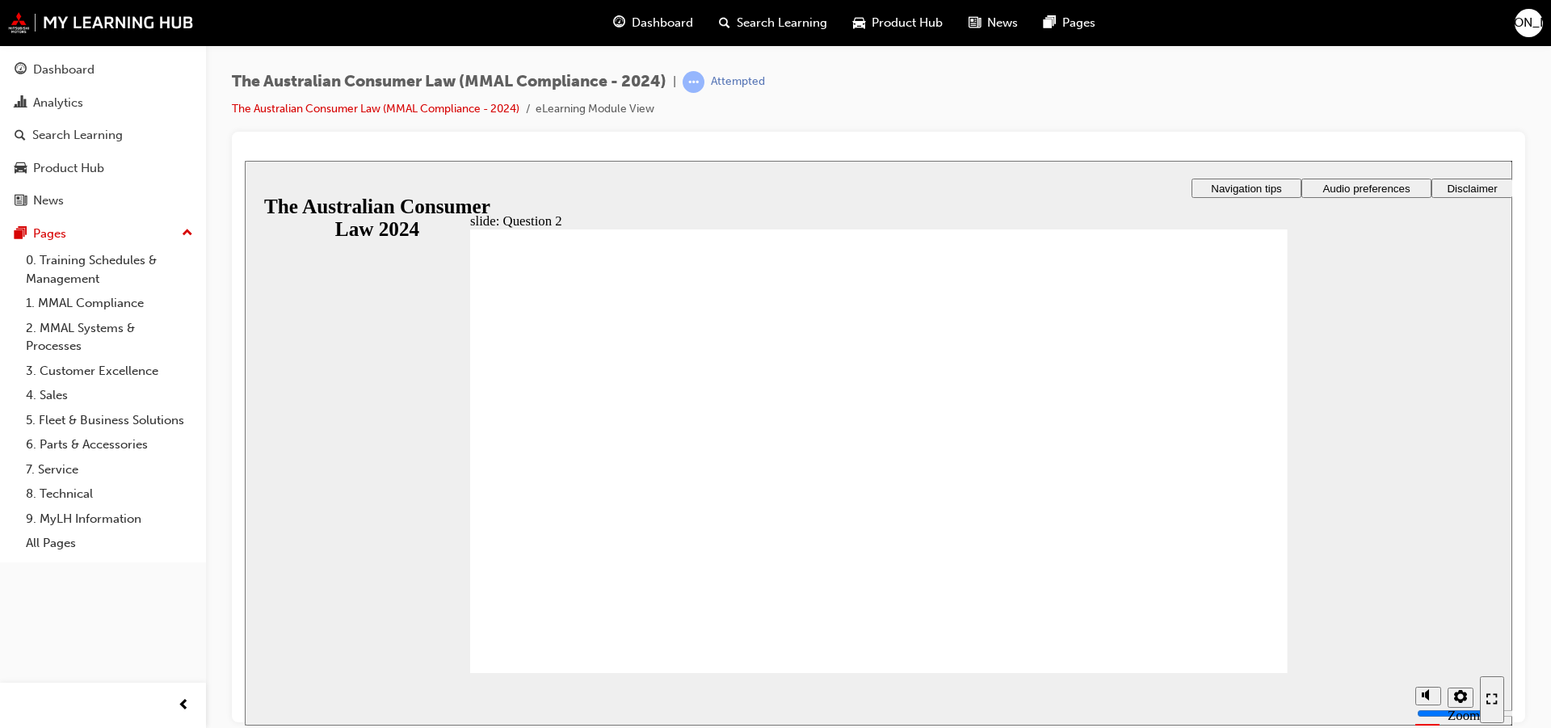
radio input "true"
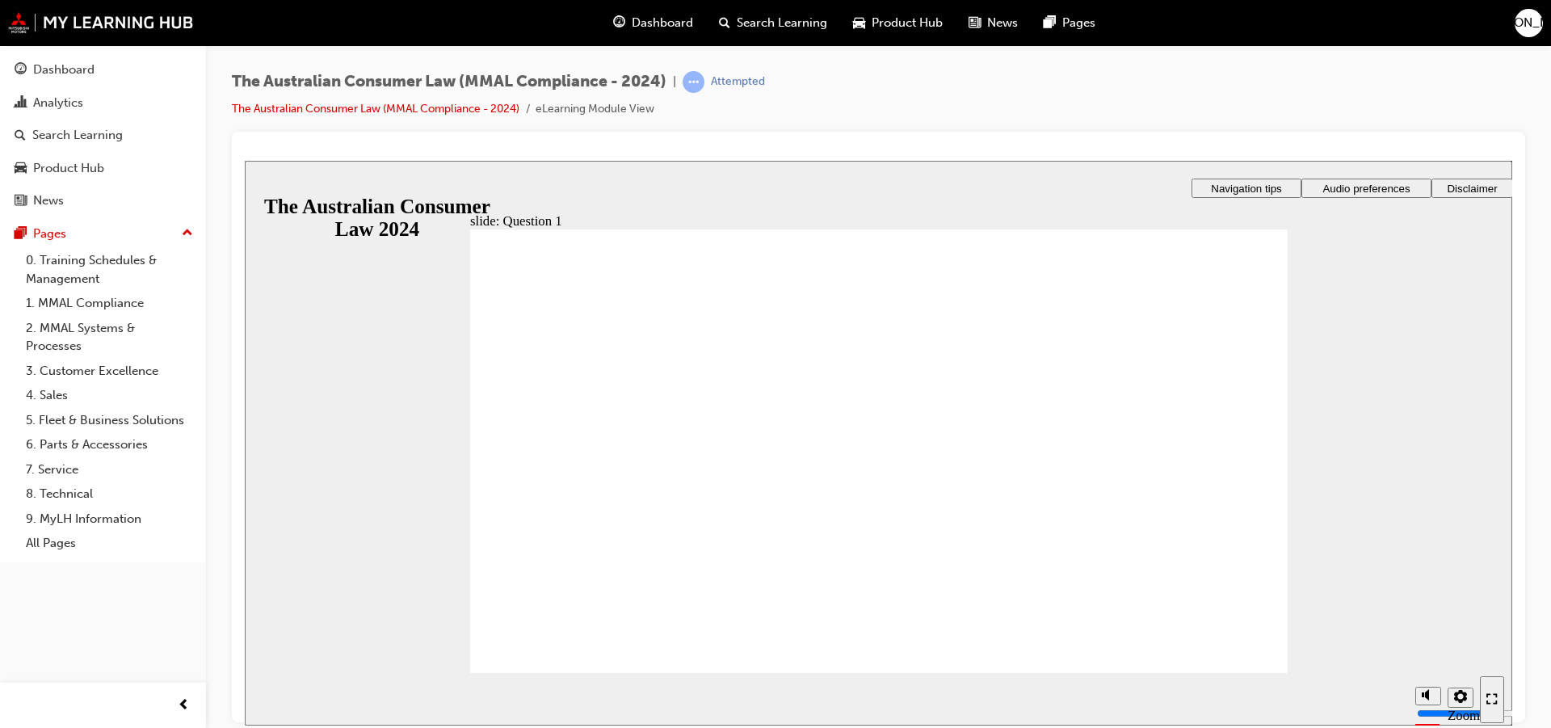
checkbox input "true"
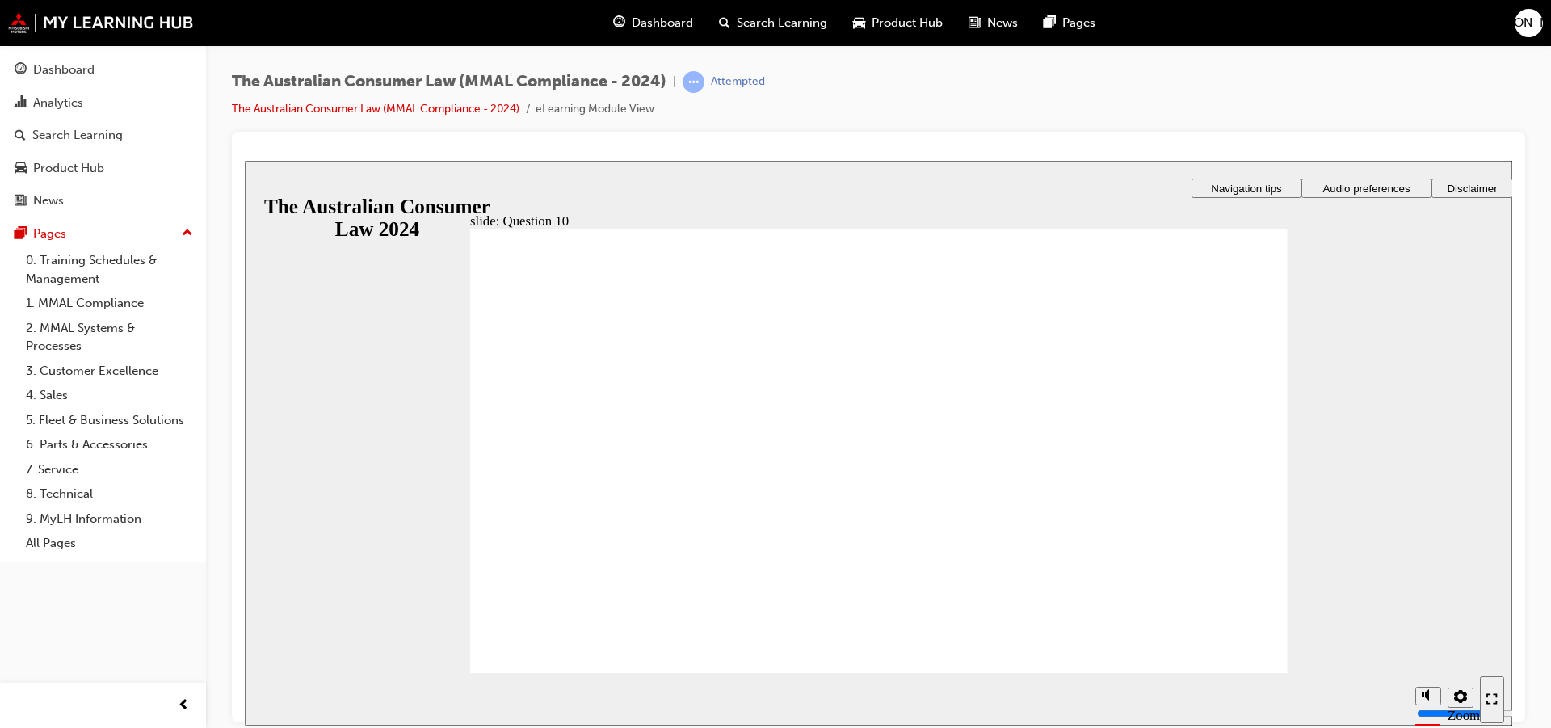
radio input "true"
drag, startPoint x: 520, startPoint y: 420, endPoint x: 565, endPoint y: 629, distance: 214.0
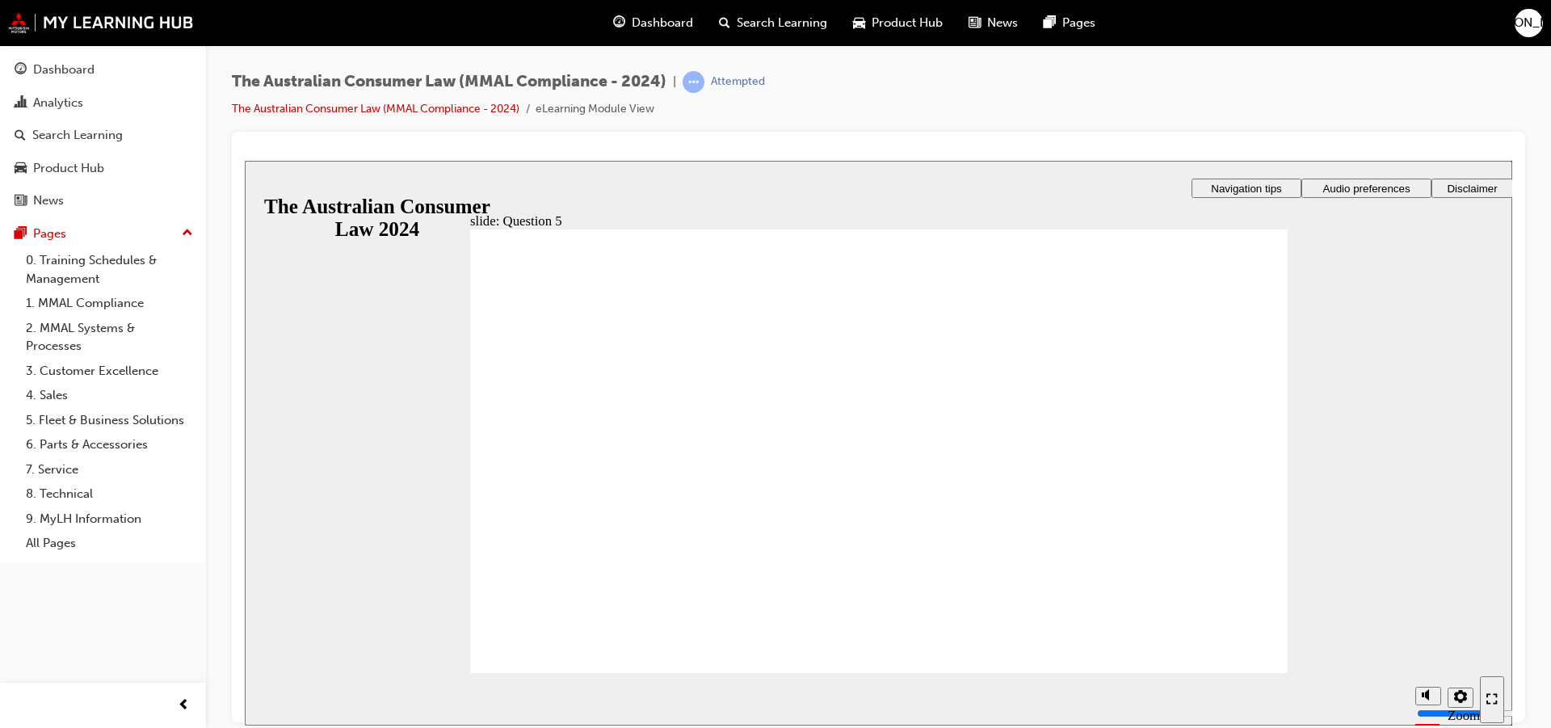
checkbox input "true"
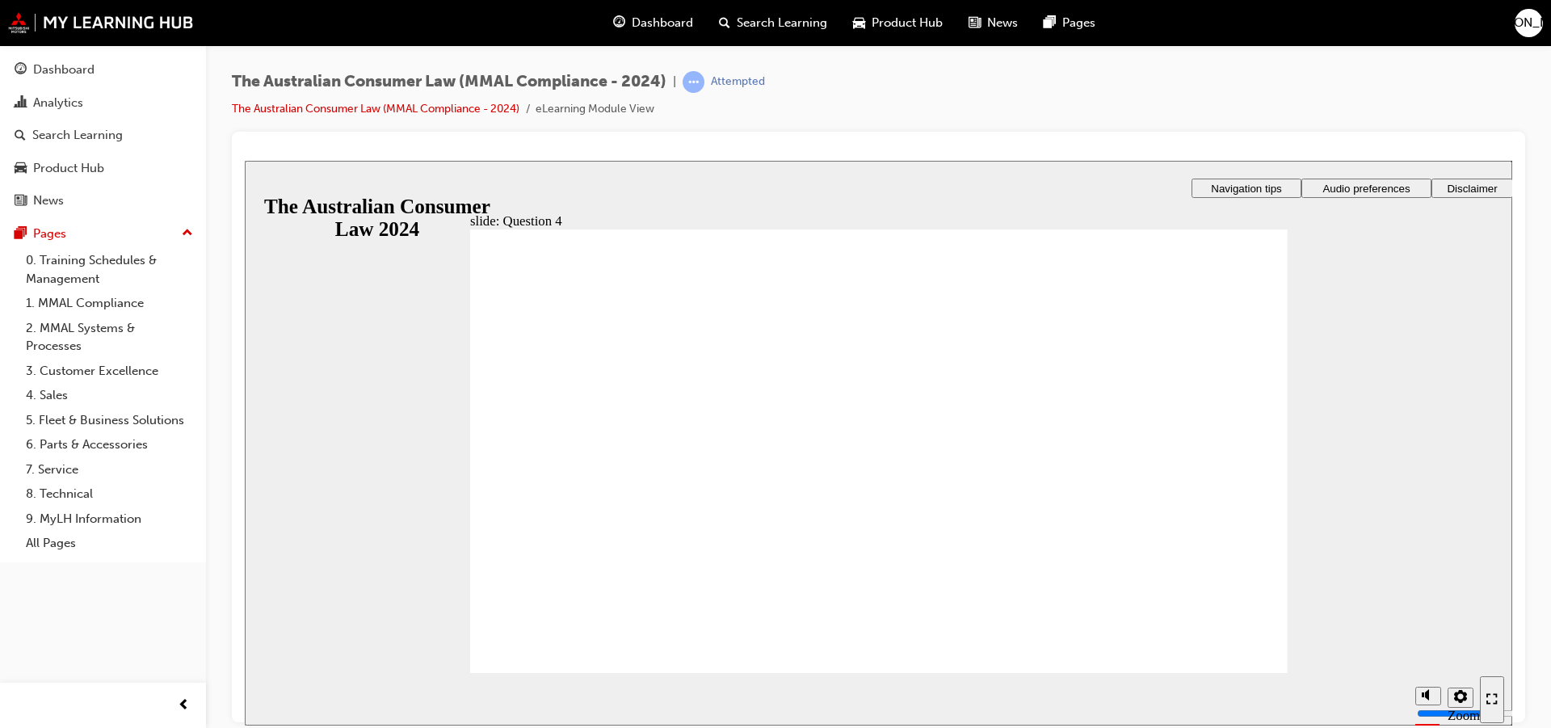
checkbox input "true"
drag, startPoint x: 670, startPoint y: 327, endPoint x: 695, endPoint y: 338, distance: 27.5
radio input "true"
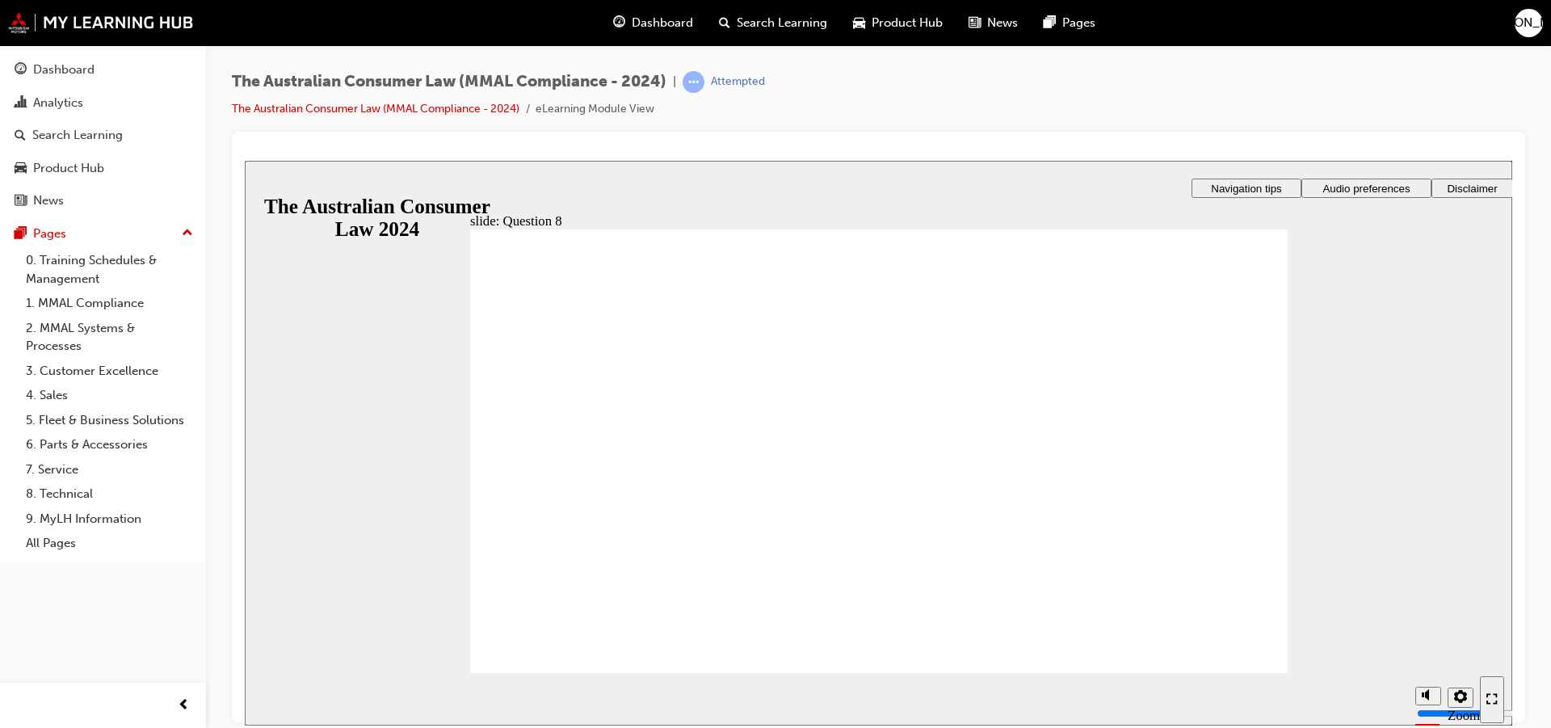
checkbox input "true"
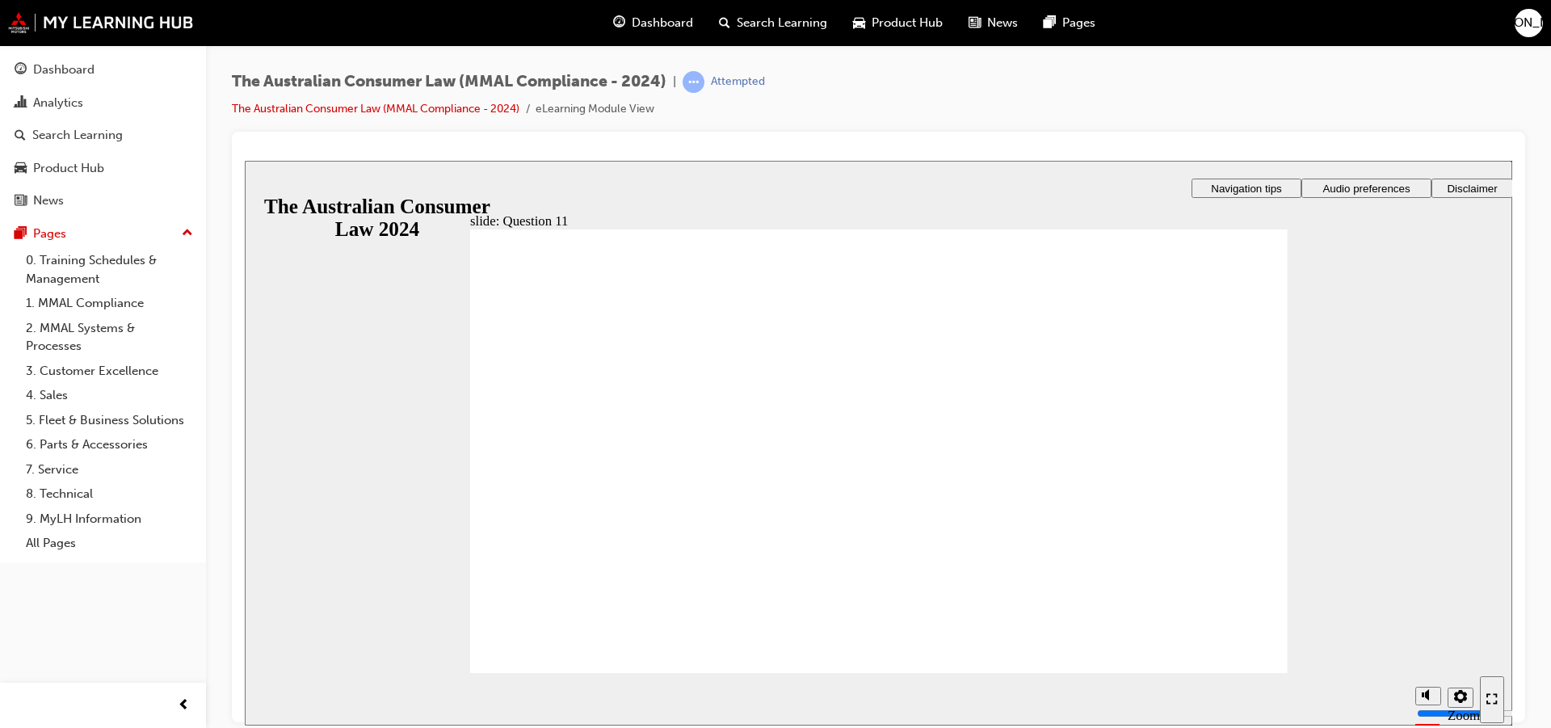
drag, startPoint x: 602, startPoint y: 649, endPoint x: 601, endPoint y: 640, distance: 8.2
checkbox input "true"
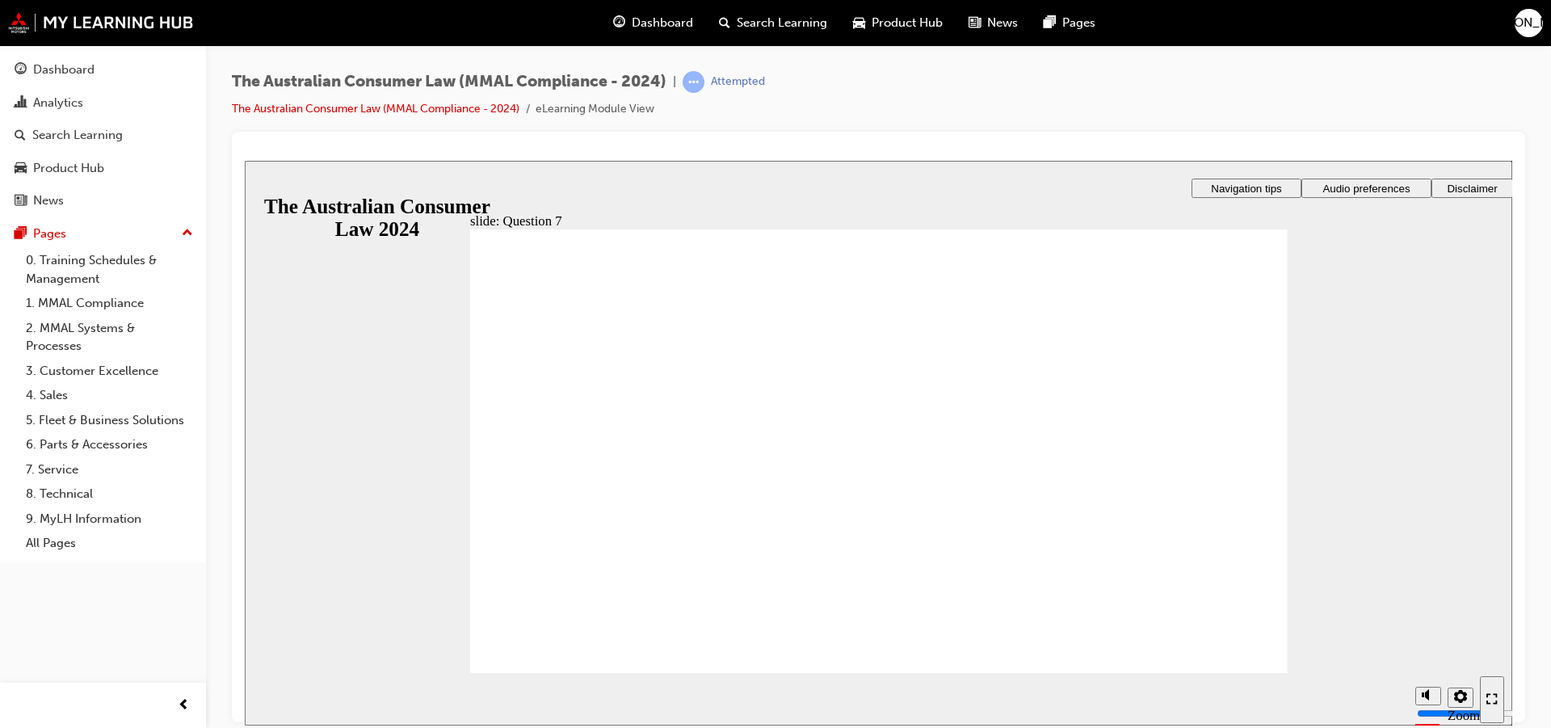
radio input "true"
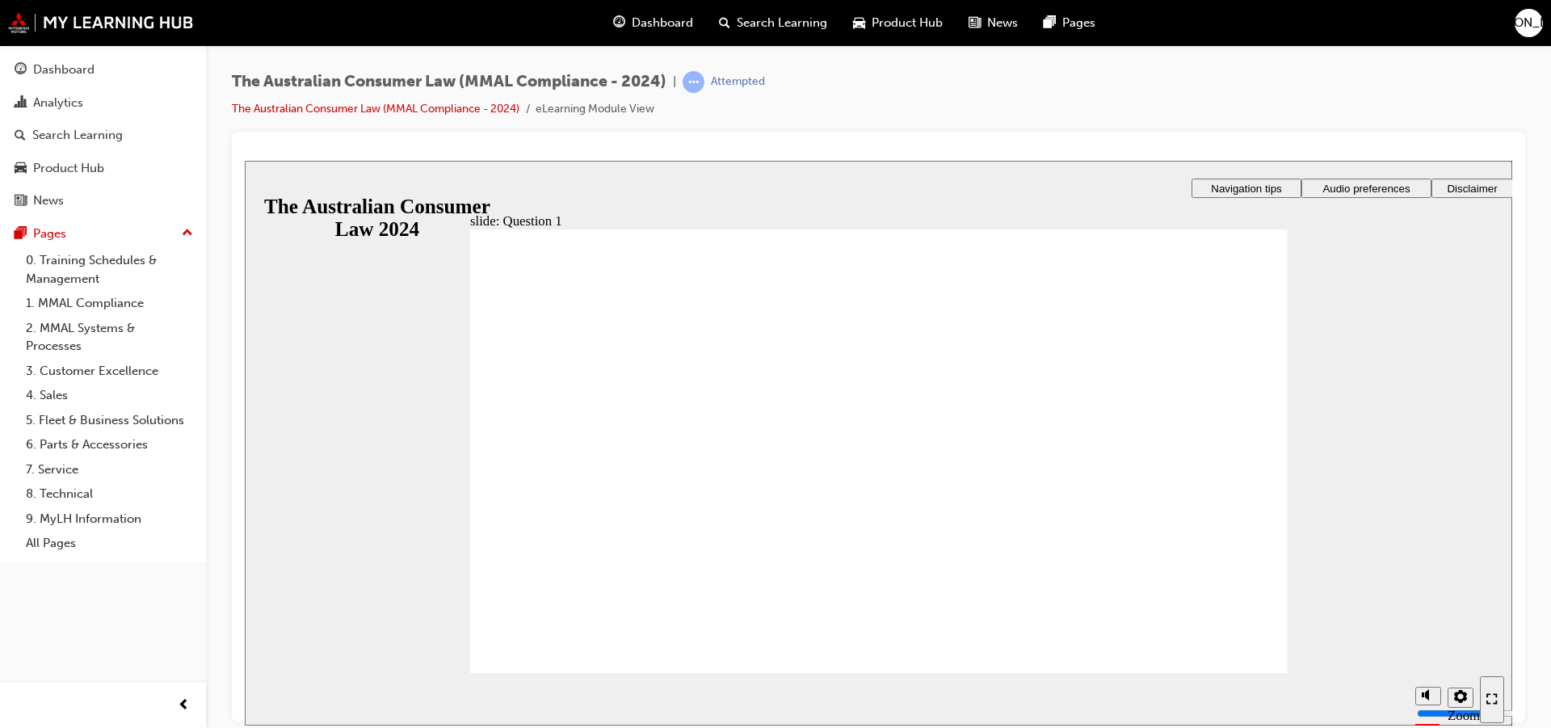
radio input "true"
checkbox input "true"
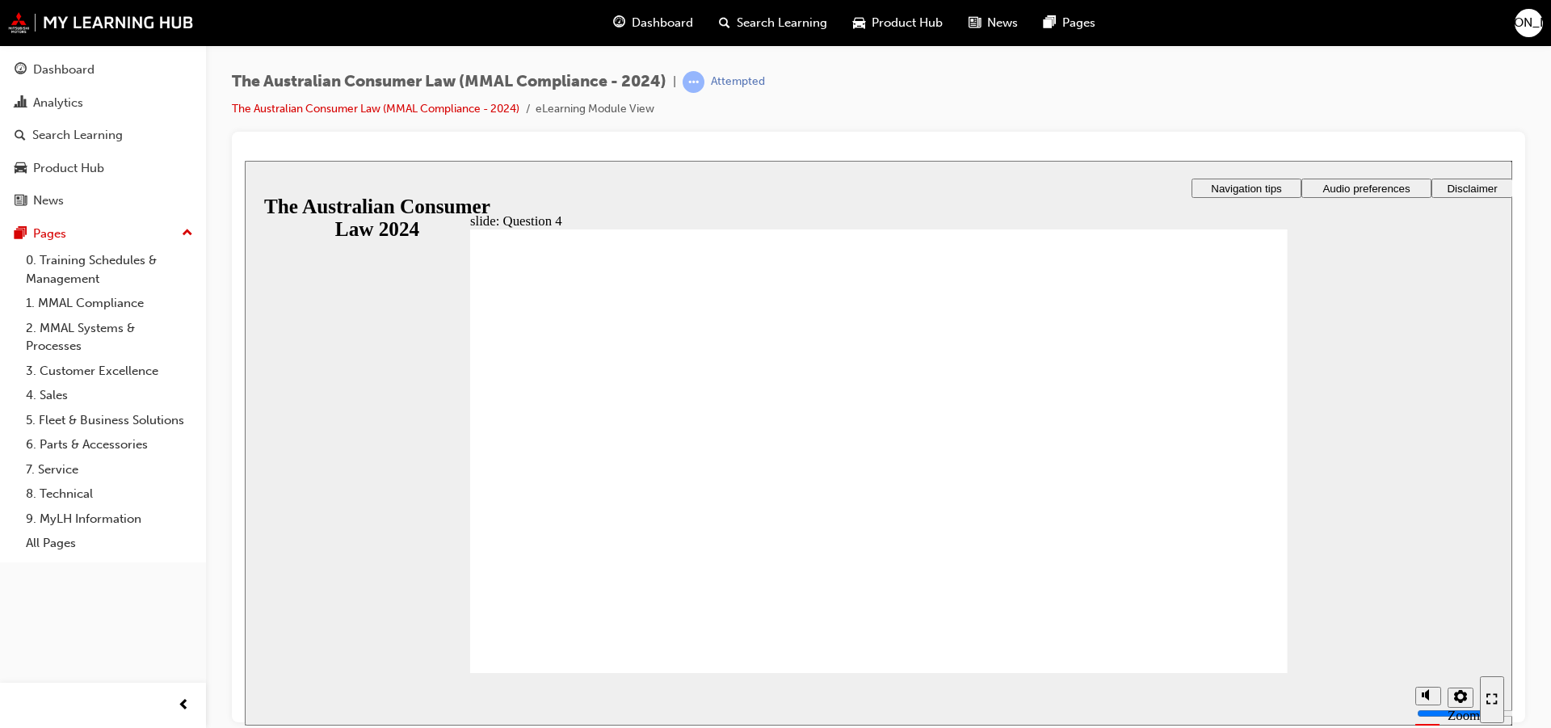
checkbox input "true"
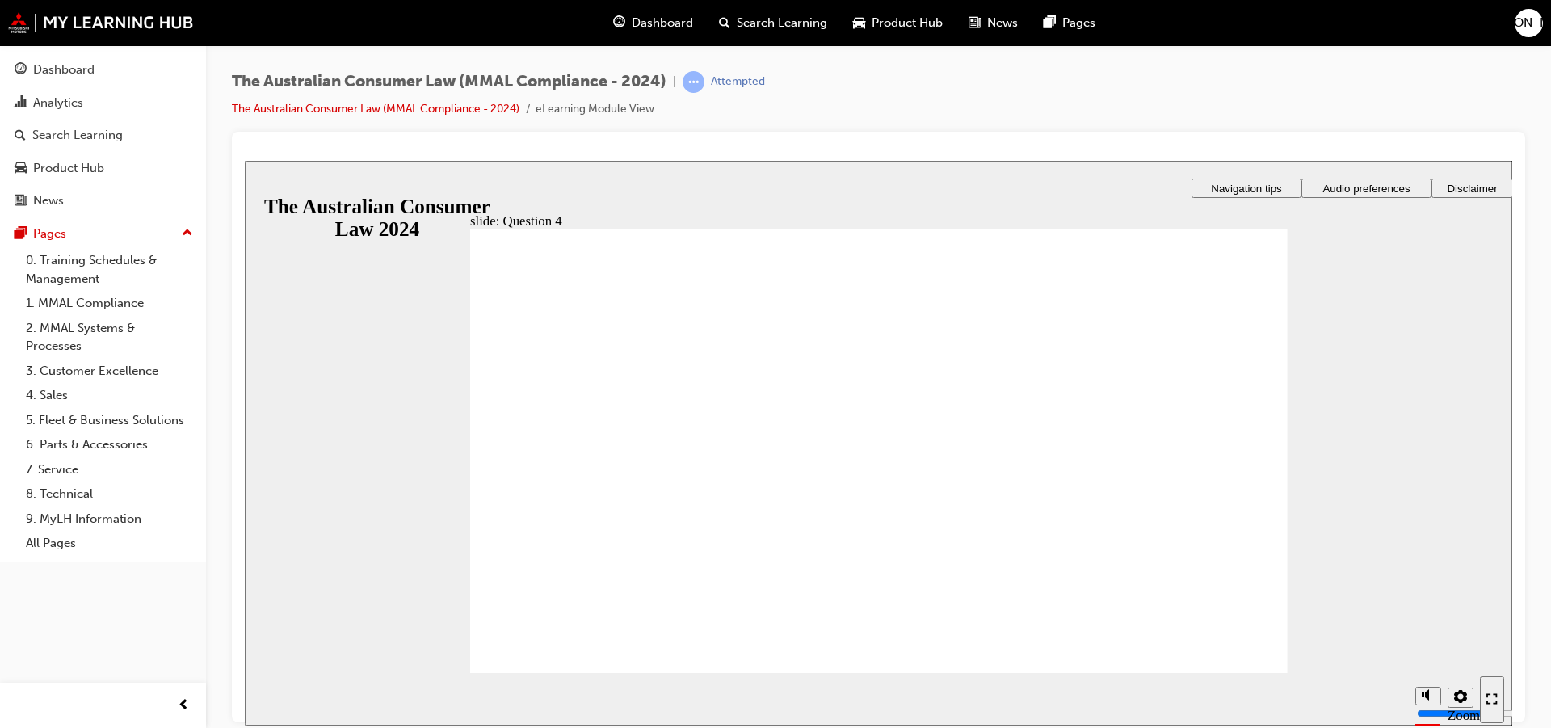
radio input "true"
checkbox input "true"
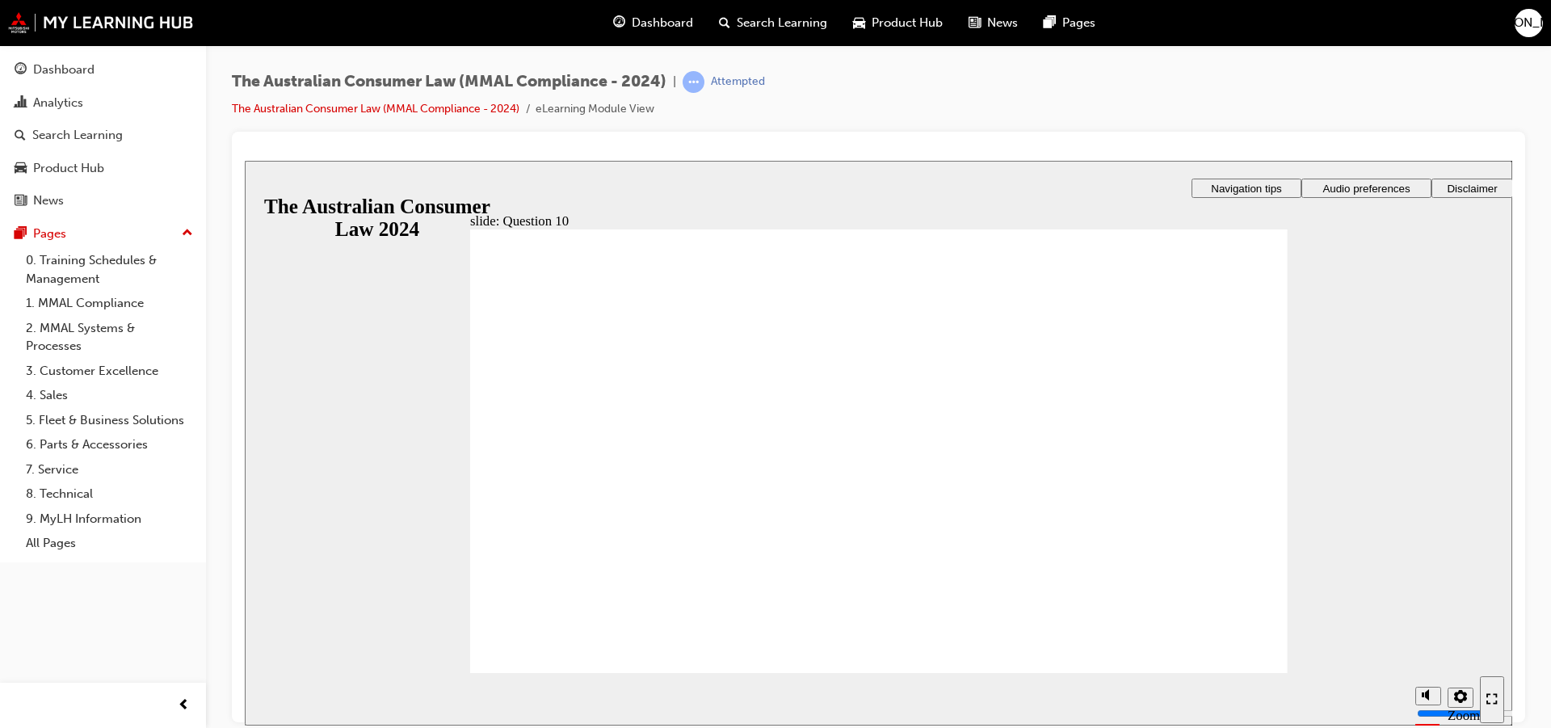
checkbox input "true"
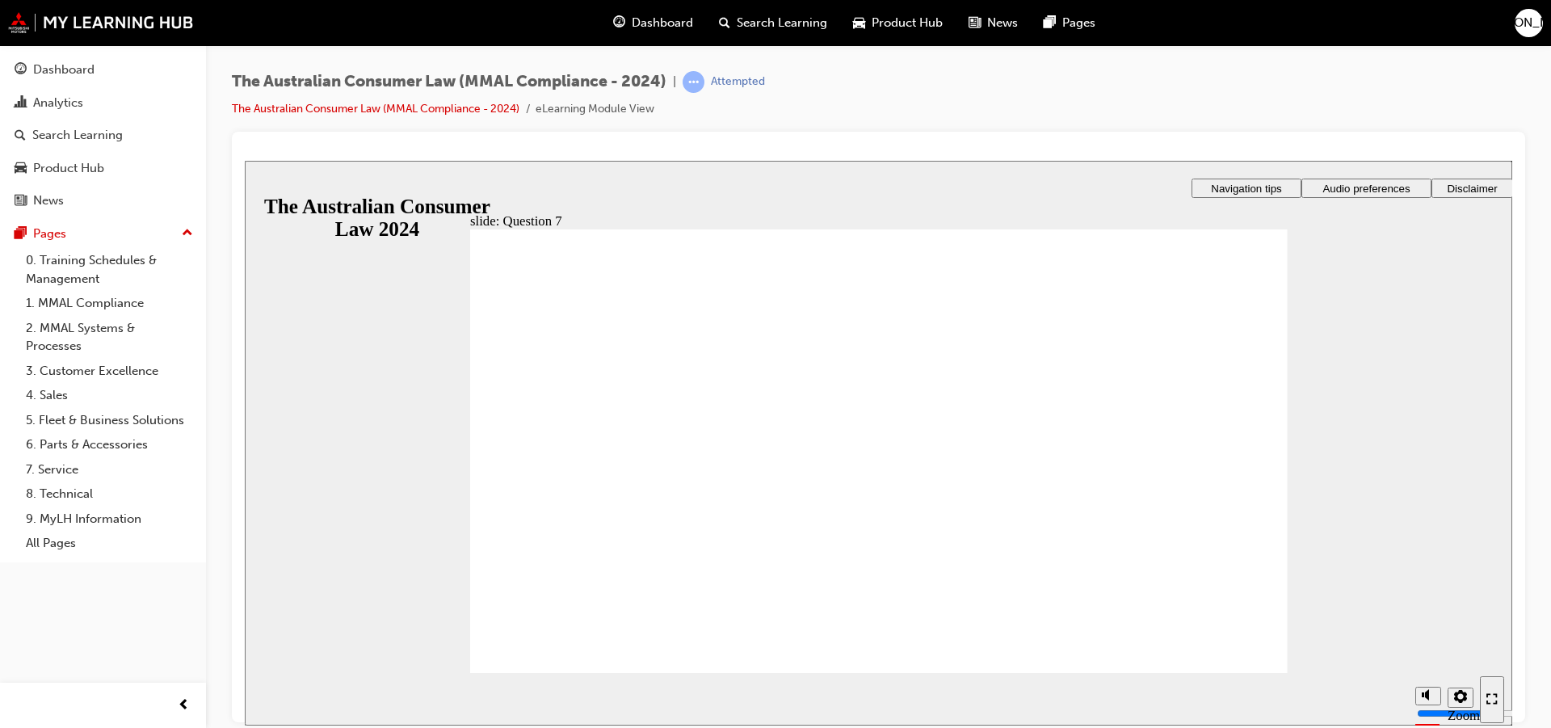
checkbox input "true"
radio input "true"
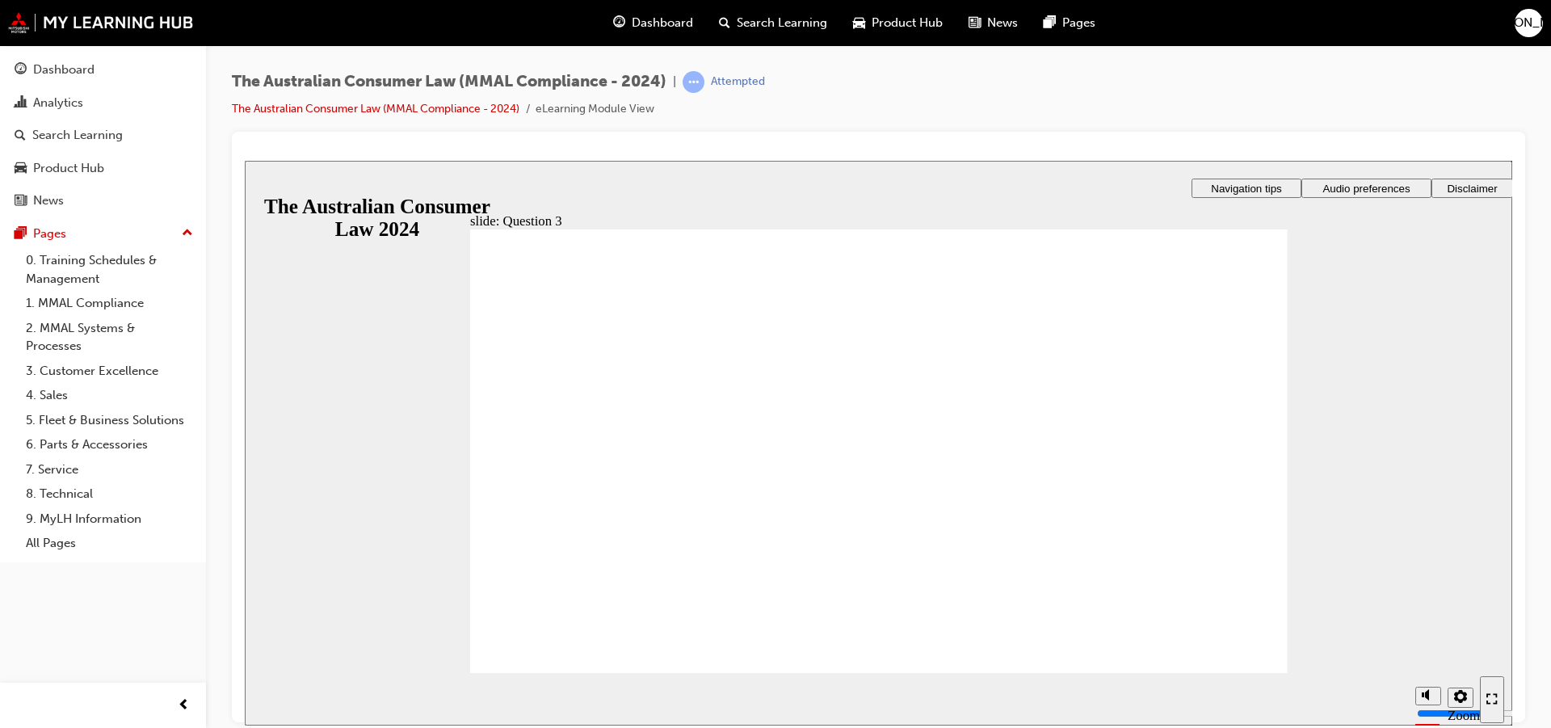
radio input "true"
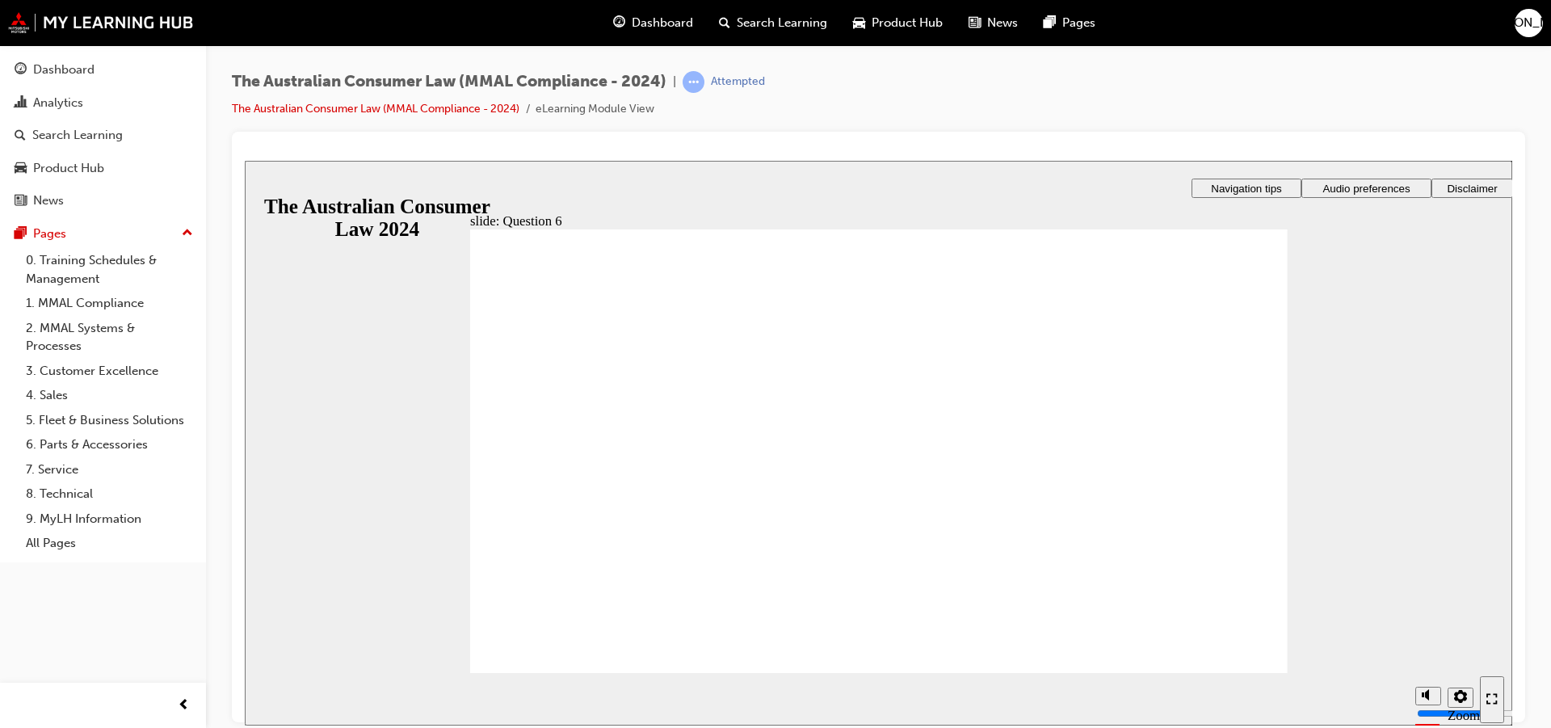
radio input "true"
checkbox input "true"
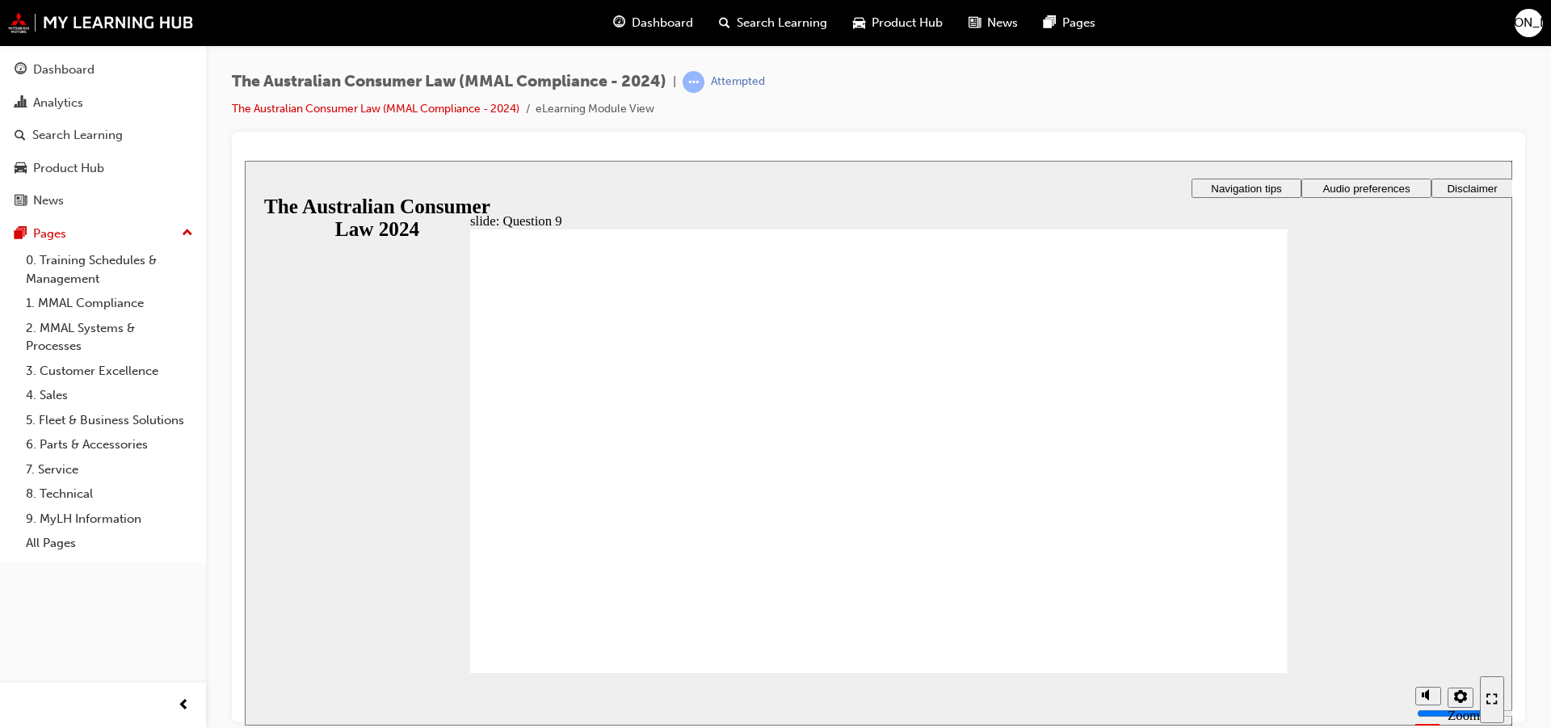
checkbox input "true"
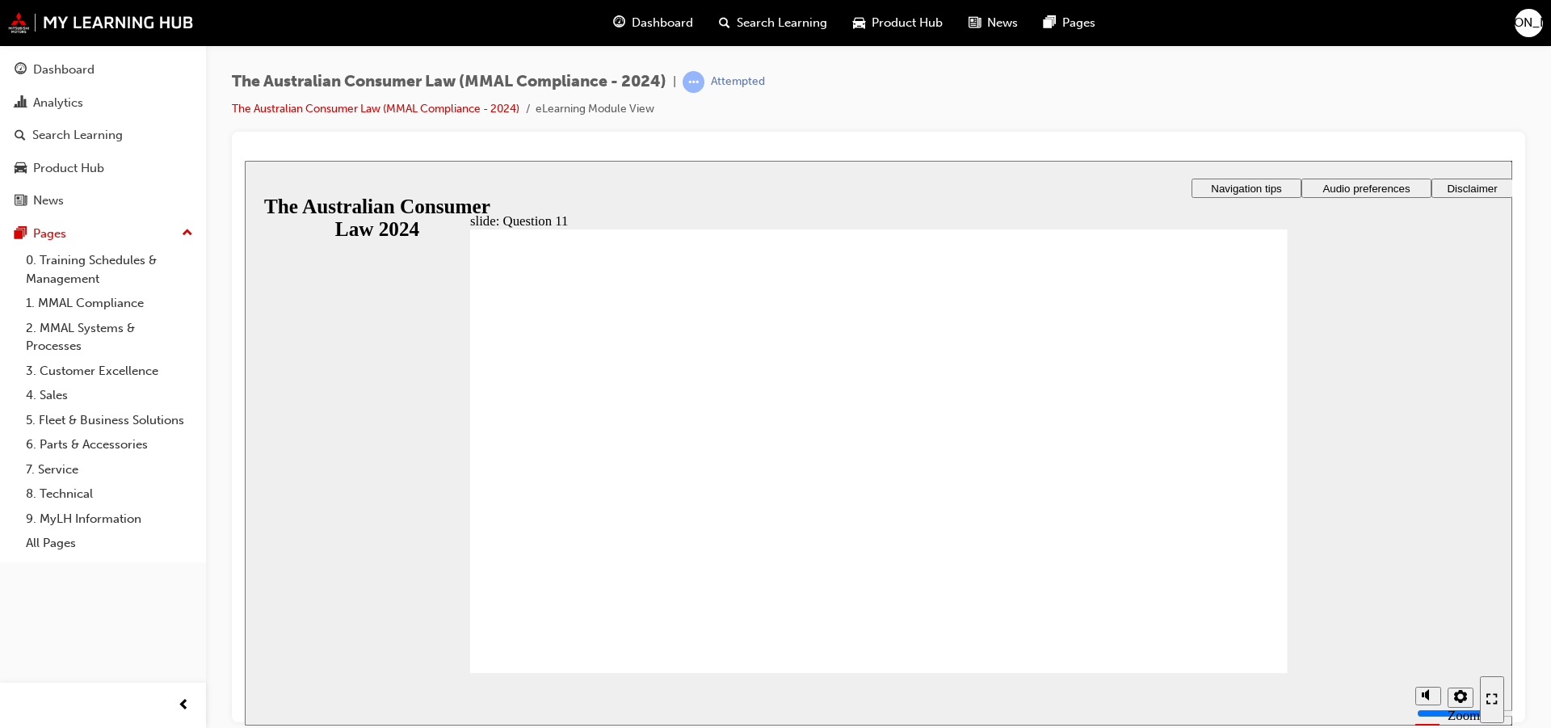
checkbox input "true"
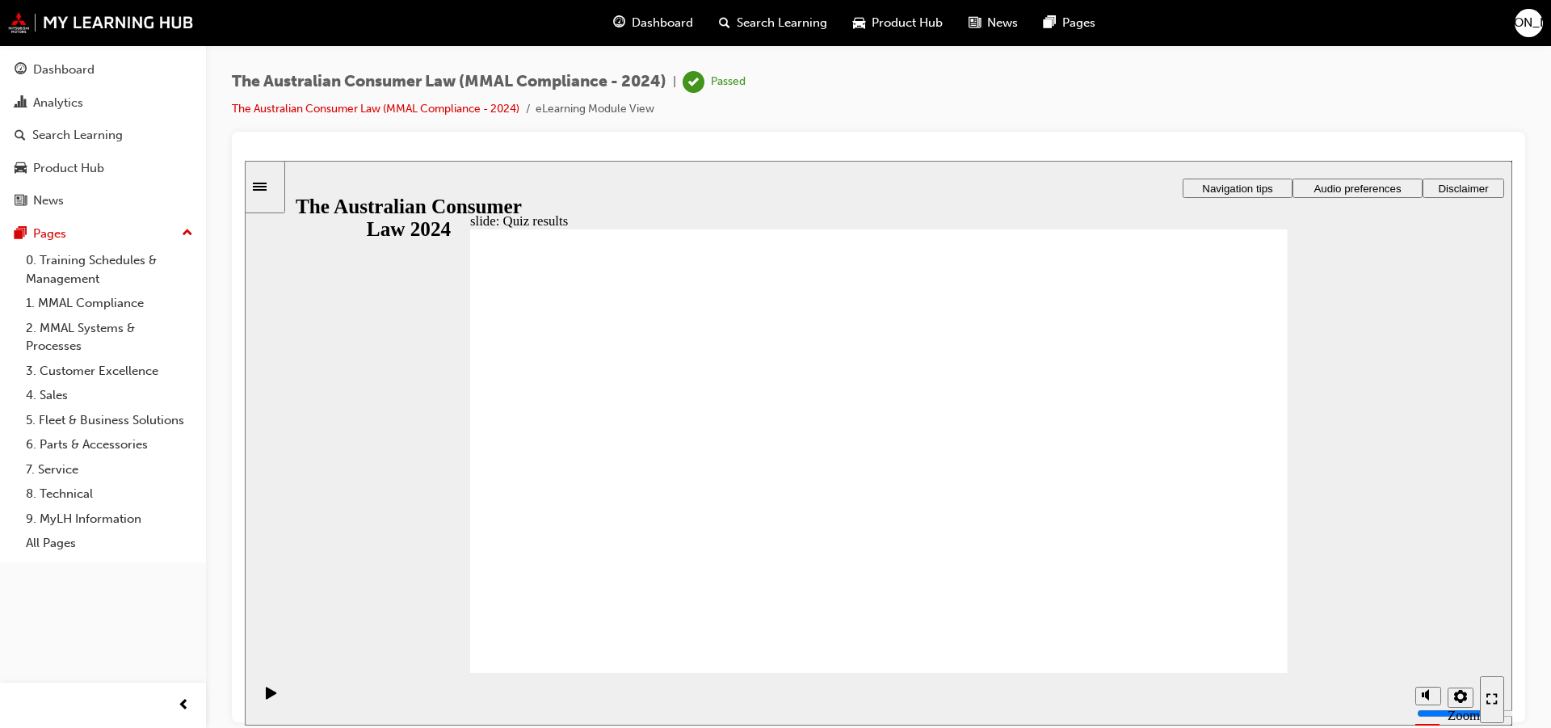
click at [98, 71] on div "Dashboard" at bounding box center [103, 70] width 177 height 20
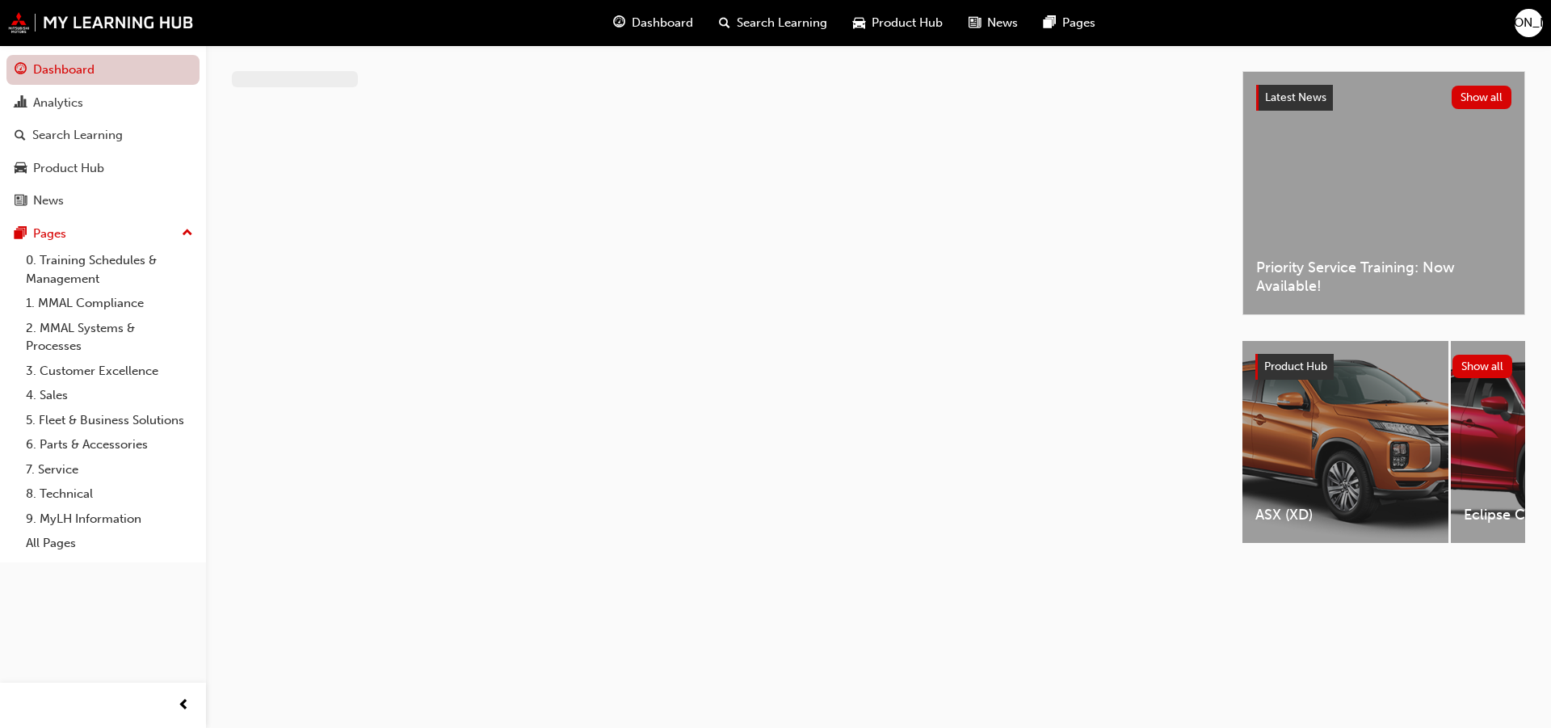
click at [136, 66] on link "Dashboard" at bounding box center [102, 70] width 193 height 30
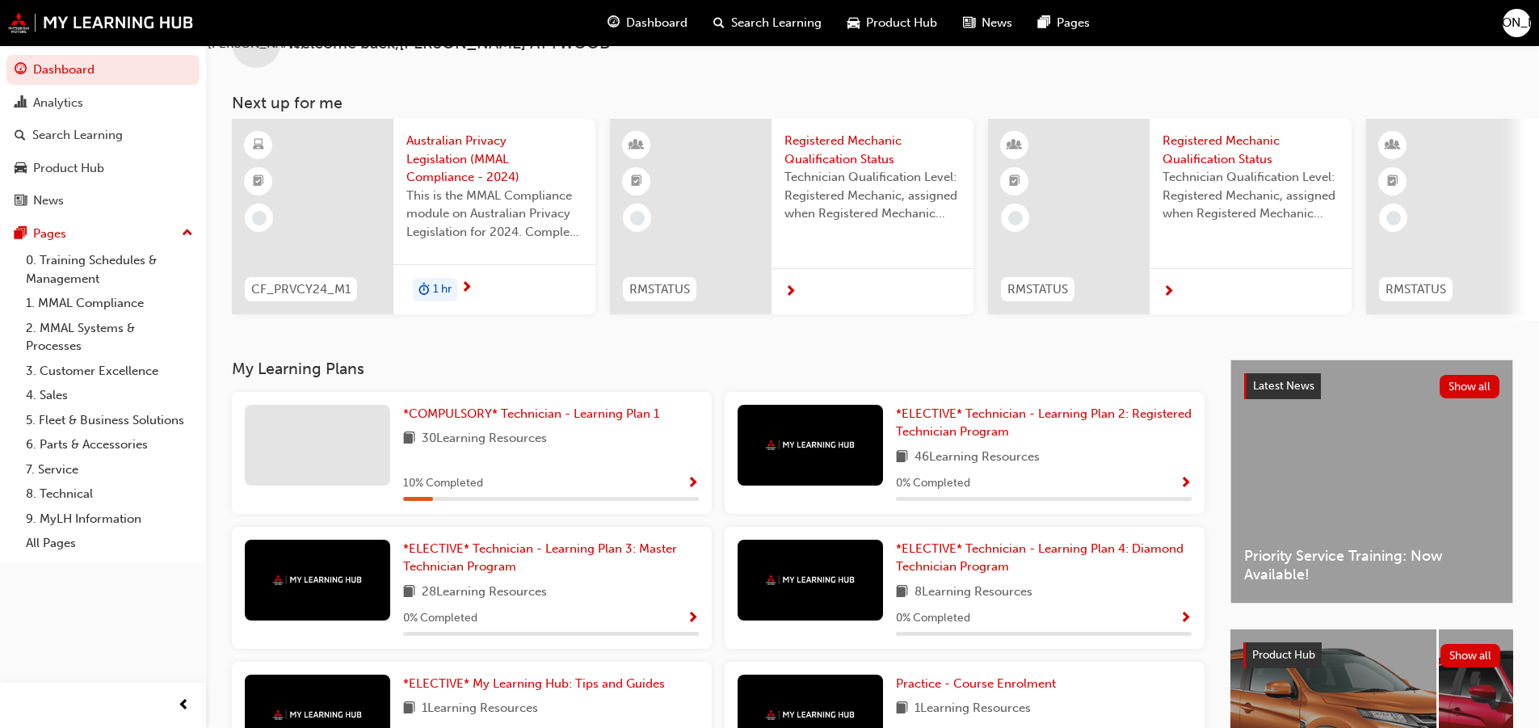
scroll to position [81, 0]
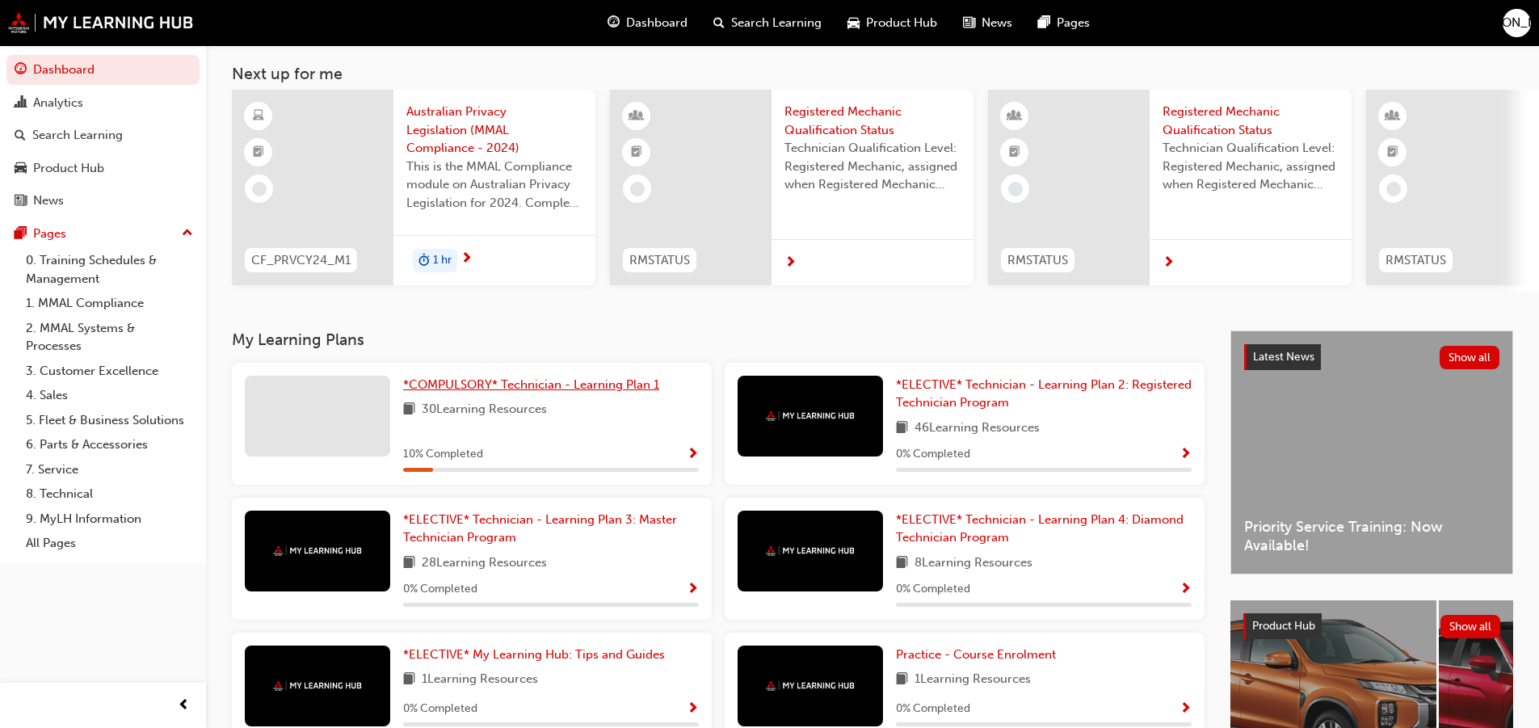
click at [536, 392] on span "*COMPULSORY* Technician - Learning Plan 1" at bounding box center [531, 384] width 256 height 15
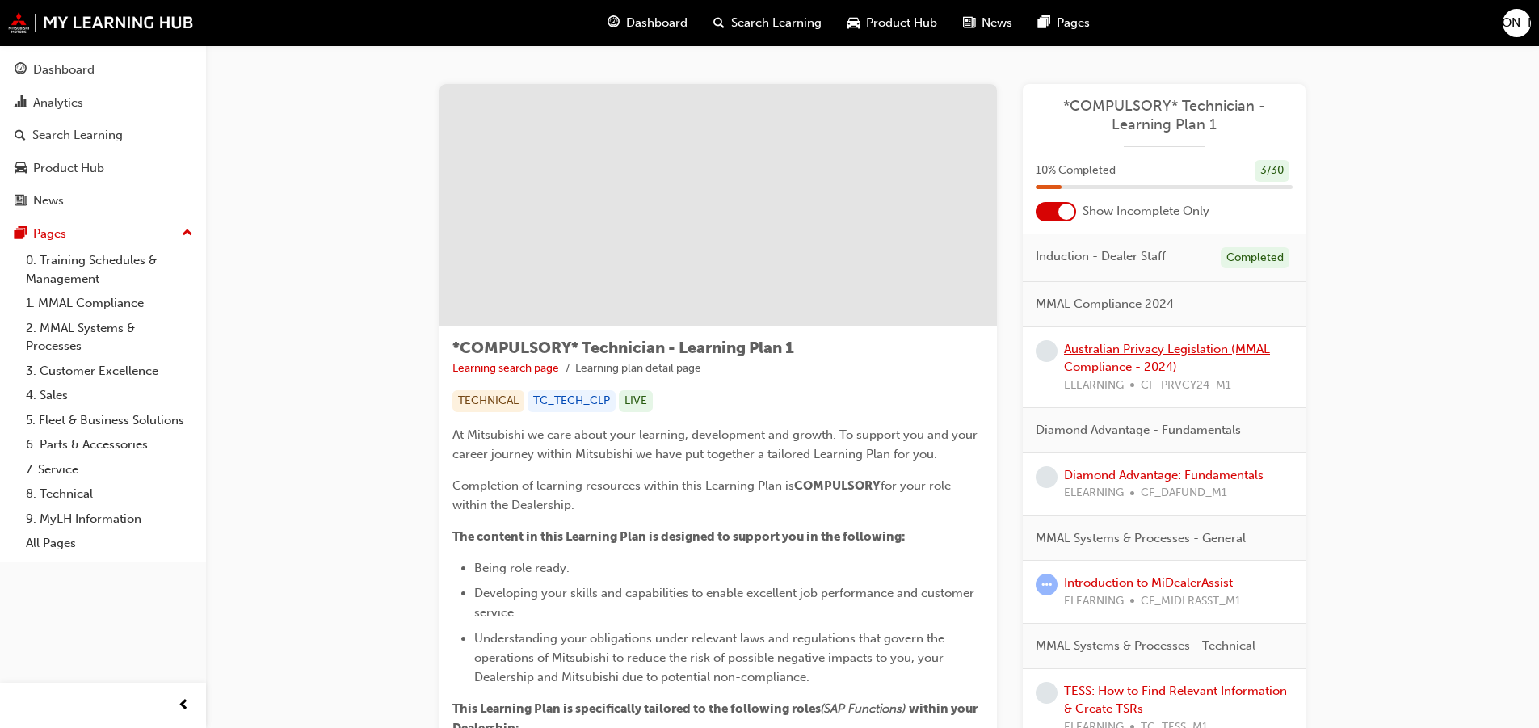
click at [1068, 346] on link "Australian Privacy Legislation (MMAL Compliance - 2024)" at bounding box center [1167, 358] width 206 height 33
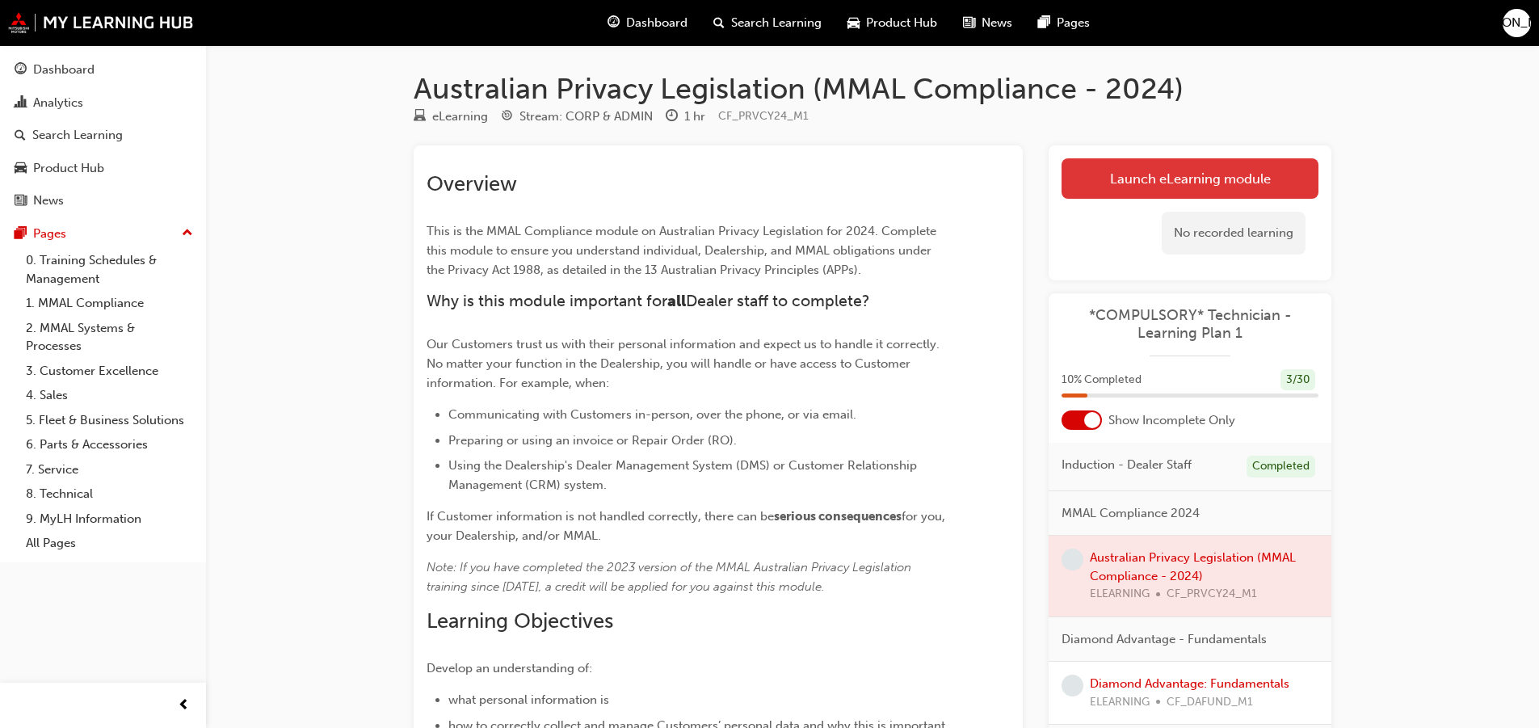
click at [1207, 187] on link "Launch eLearning module" at bounding box center [1189, 178] width 257 height 40
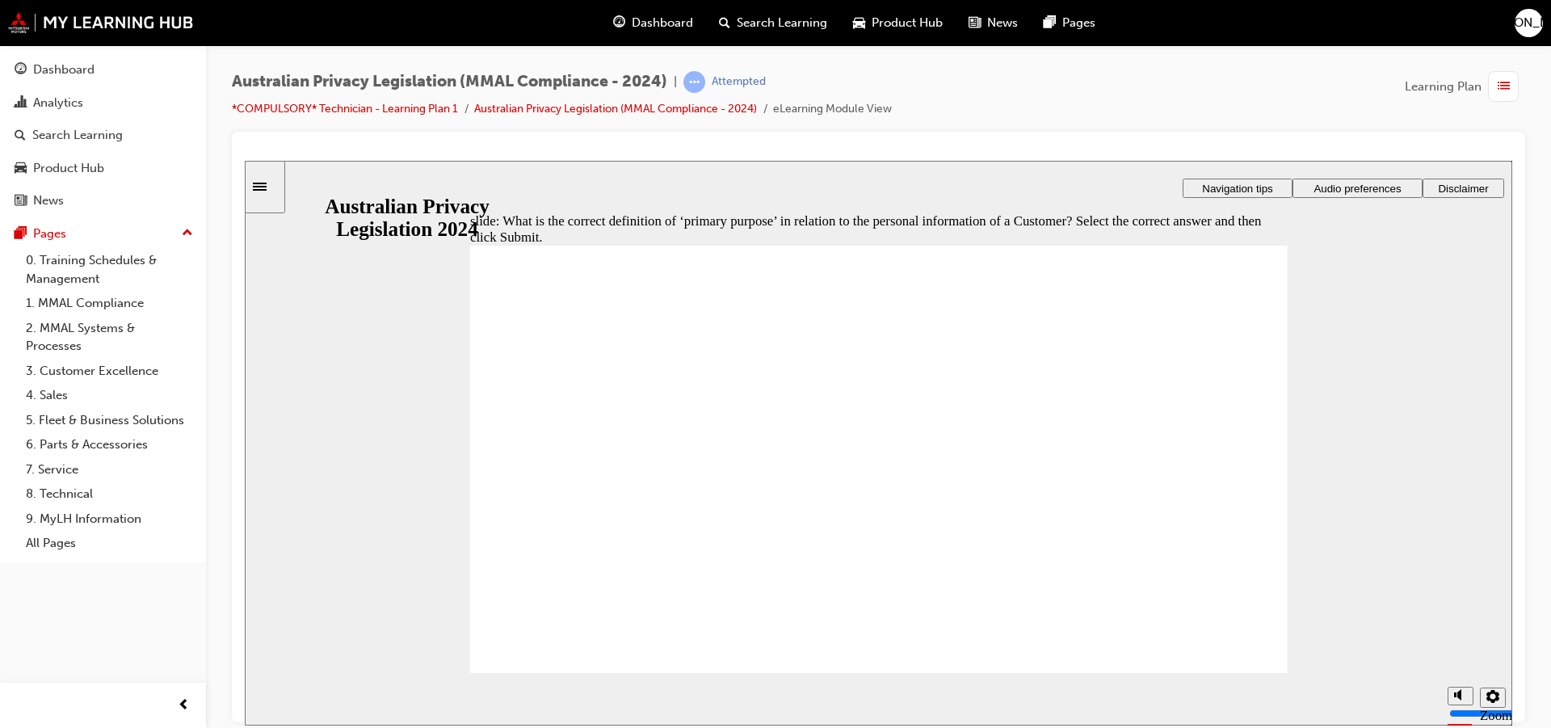
radio input "true"
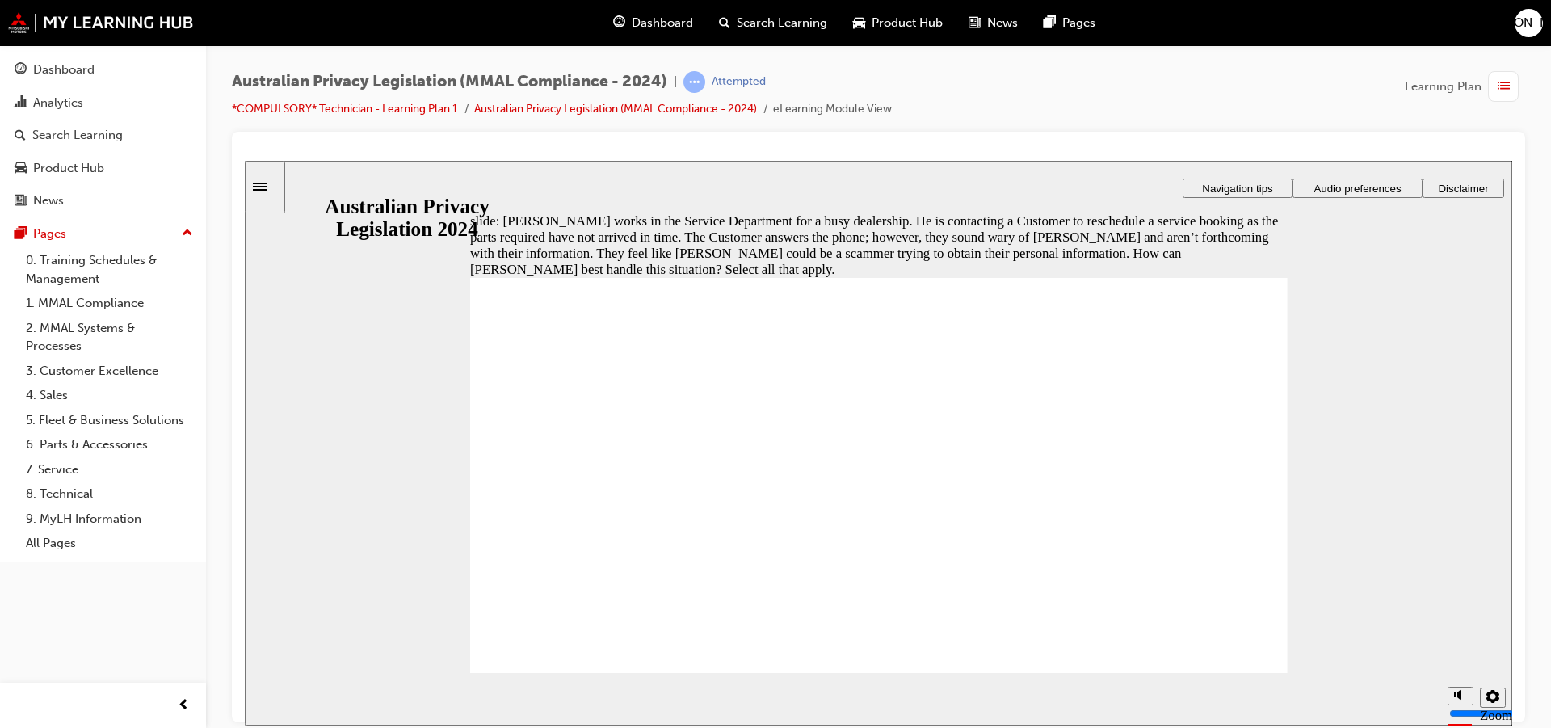
checkbox input "true"
drag, startPoint x: 535, startPoint y: 651, endPoint x: 559, endPoint y: 653, distance: 23.5
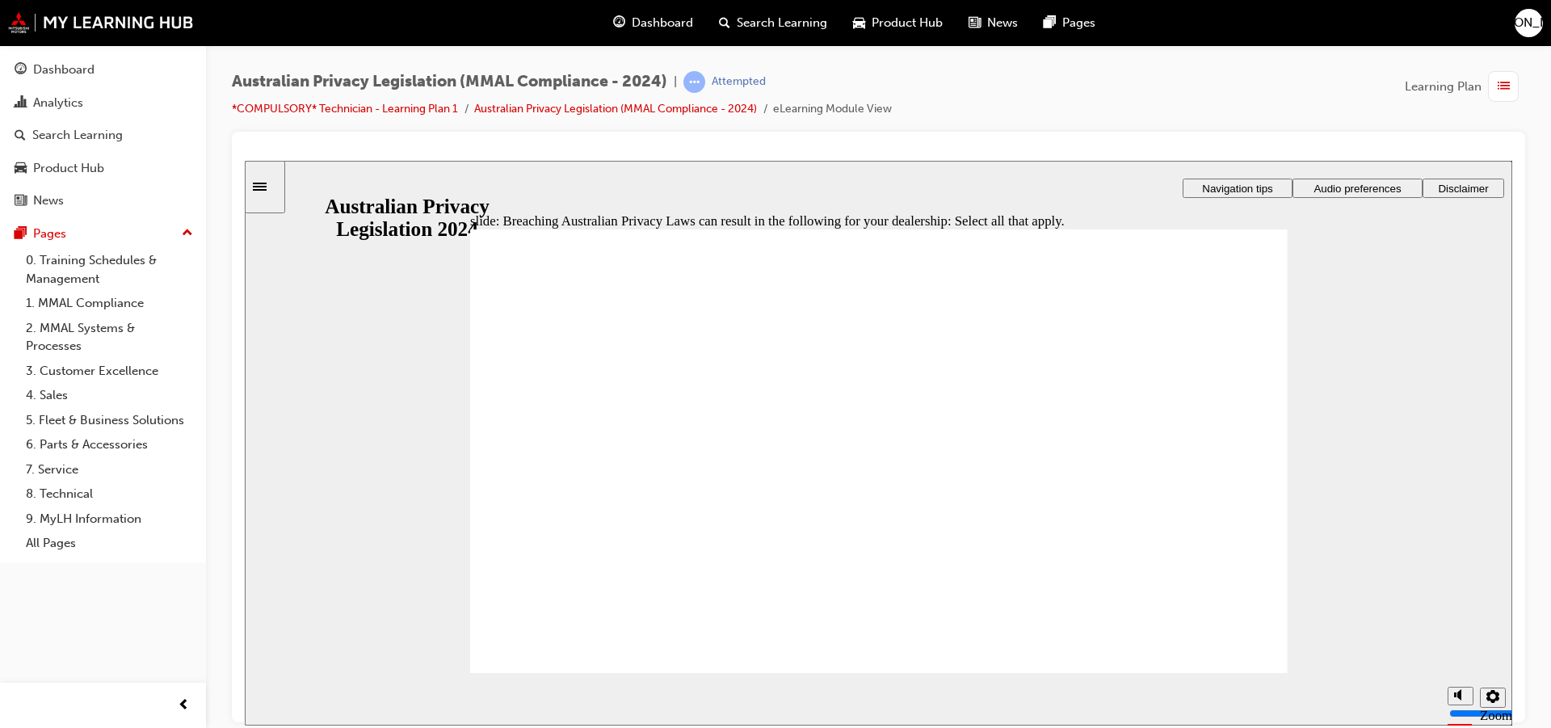
checkbox input "true"
drag, startPoint x: 528, startPoint y: 385, endPoint x: 535, endPoint y: 371, distance: 15.9
checkbox input "true"
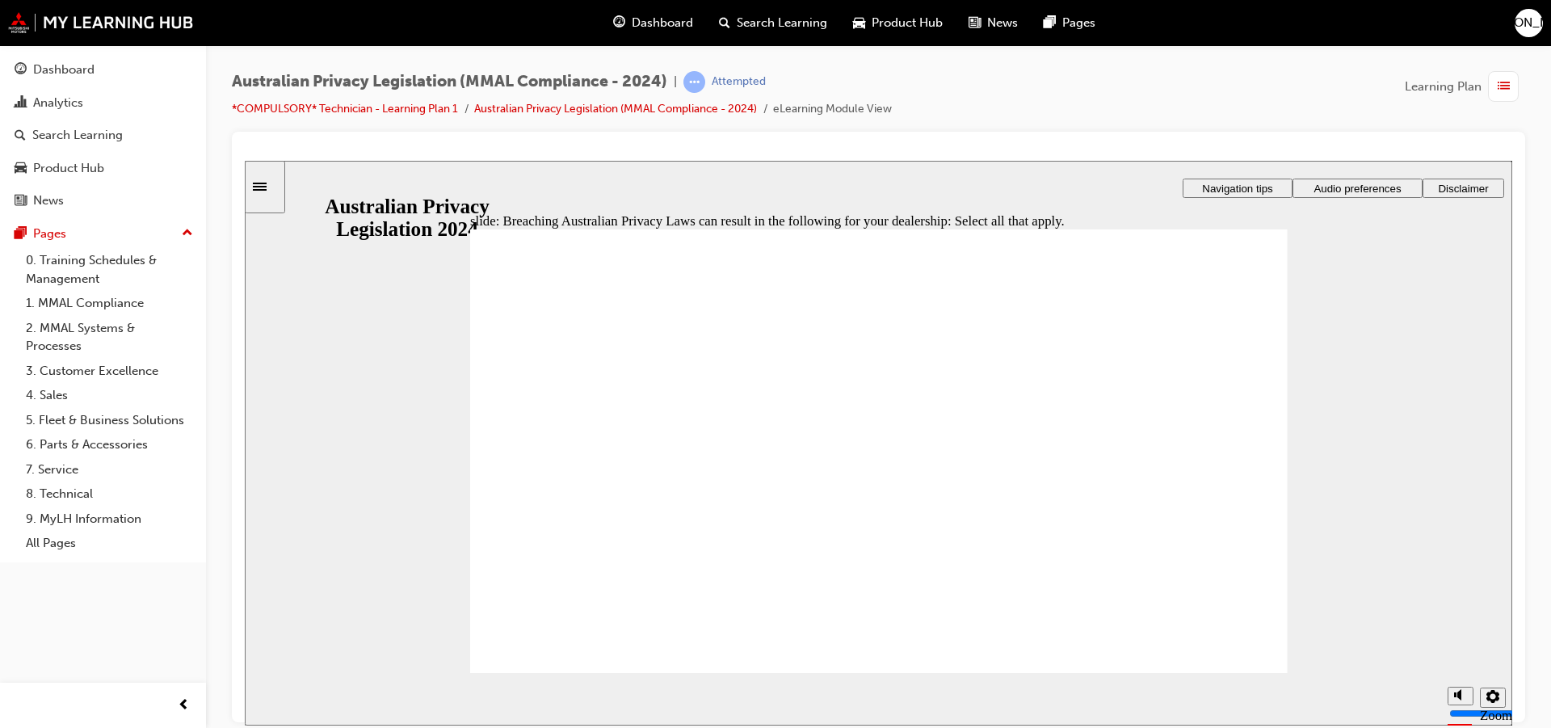
checkbox input "true"
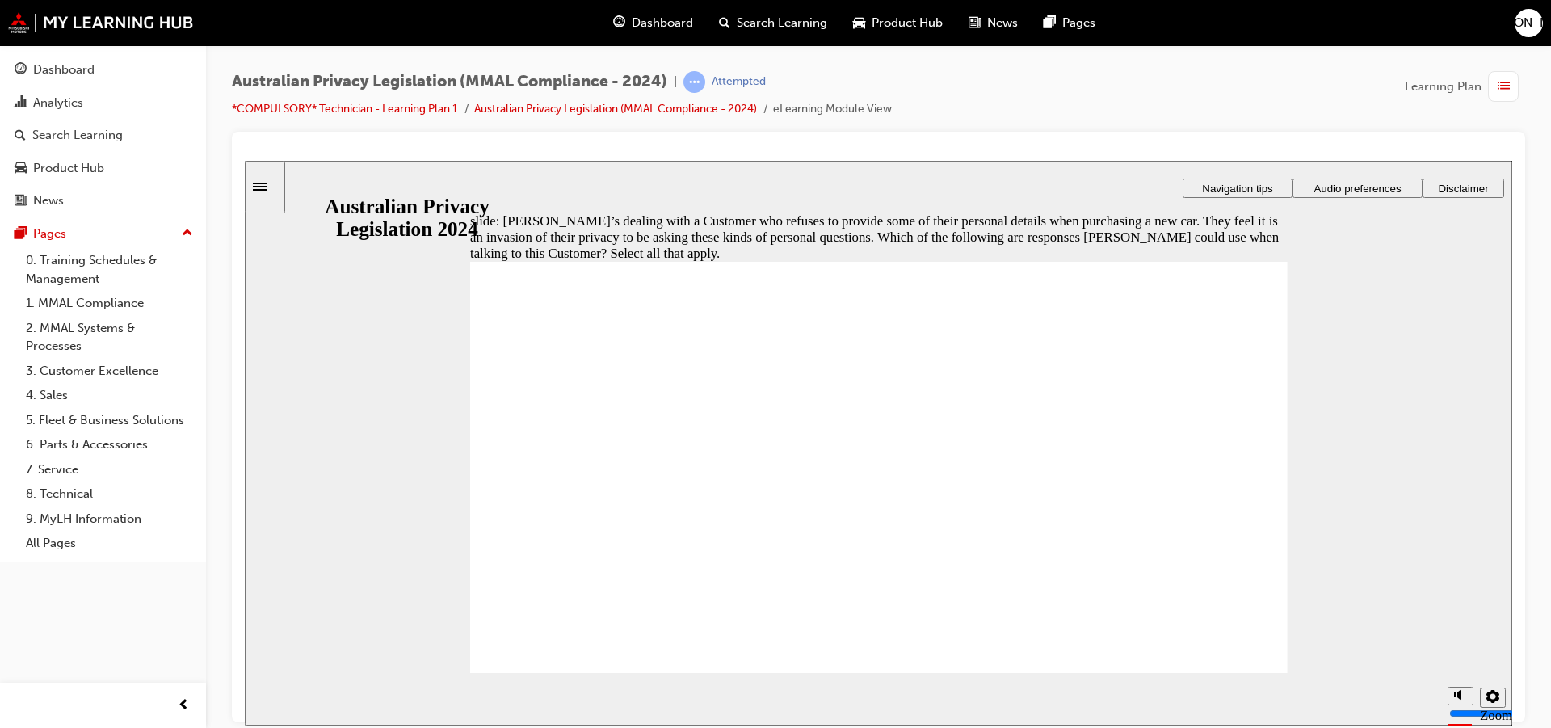
click at [469, 409] on div "slide: [PERSON_NAME]’s dealing with a Customer who refuses to provide some of t…" at bounding box center [878, 442] width 1267 height 565
checkbox input "true"
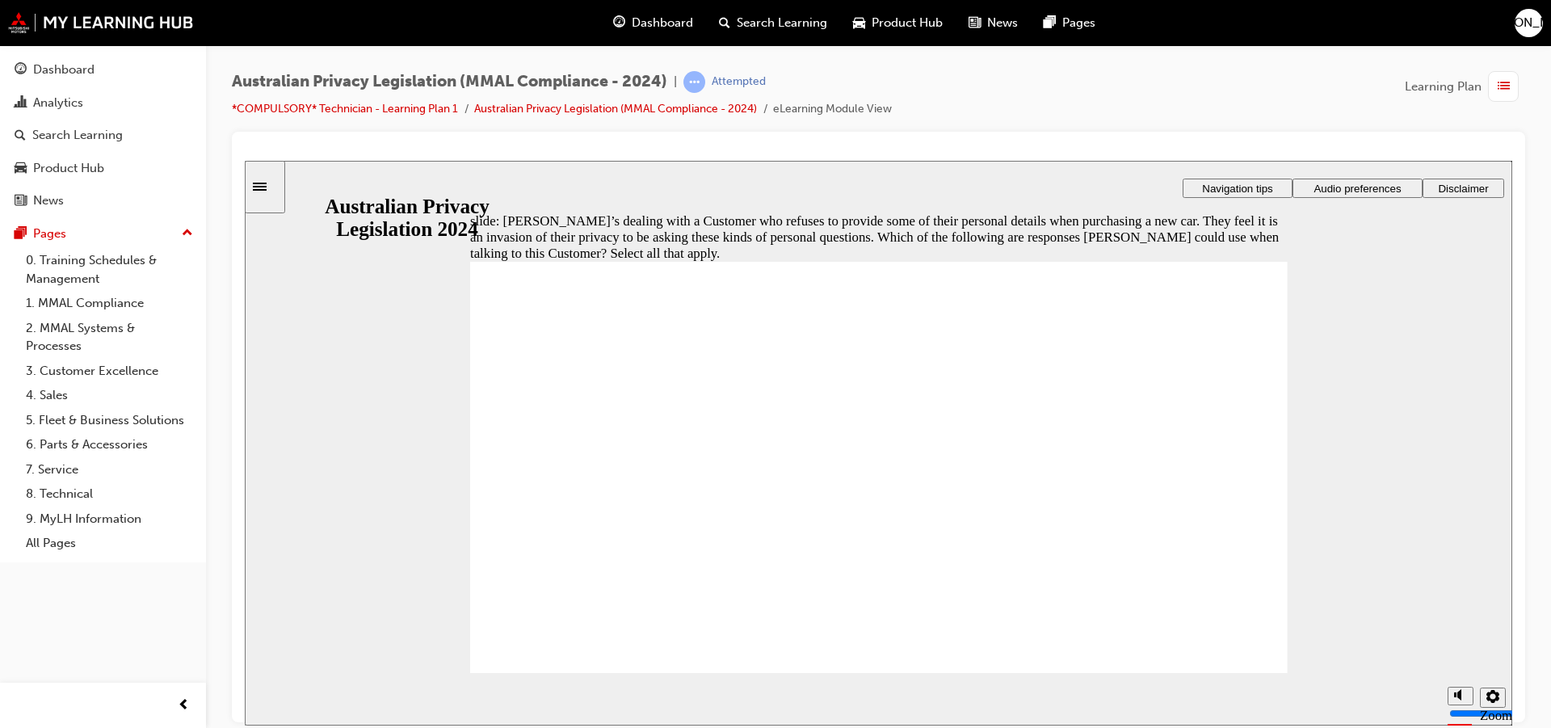
drag, startPoint x: 560, startPoint y: 627, endPoint x: 564, endPoint y: 634, distance: 8.3
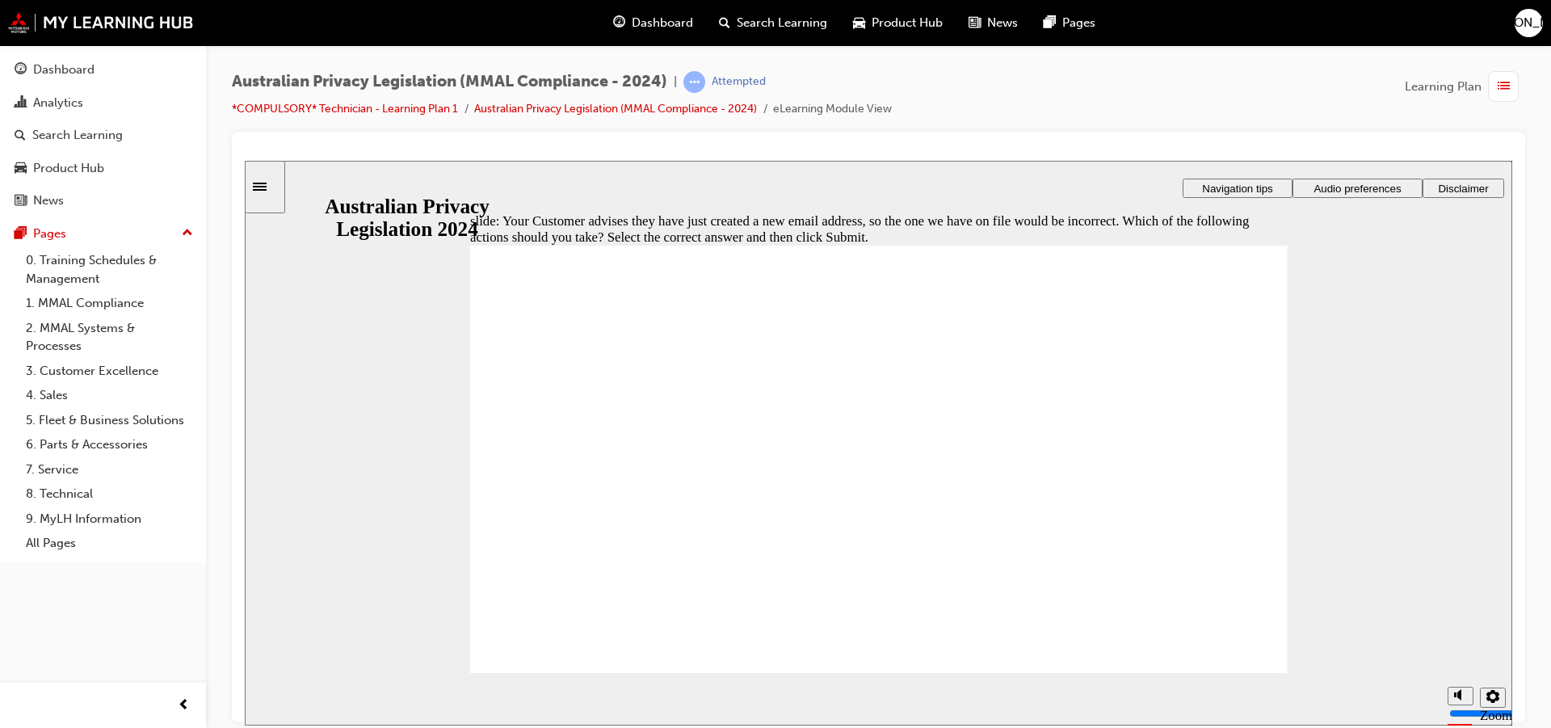
radio input "true"
drag, startPoint x: 582, startPoint y: 632, endPoint x: 602, endPoint y: 618, distance: 24.2
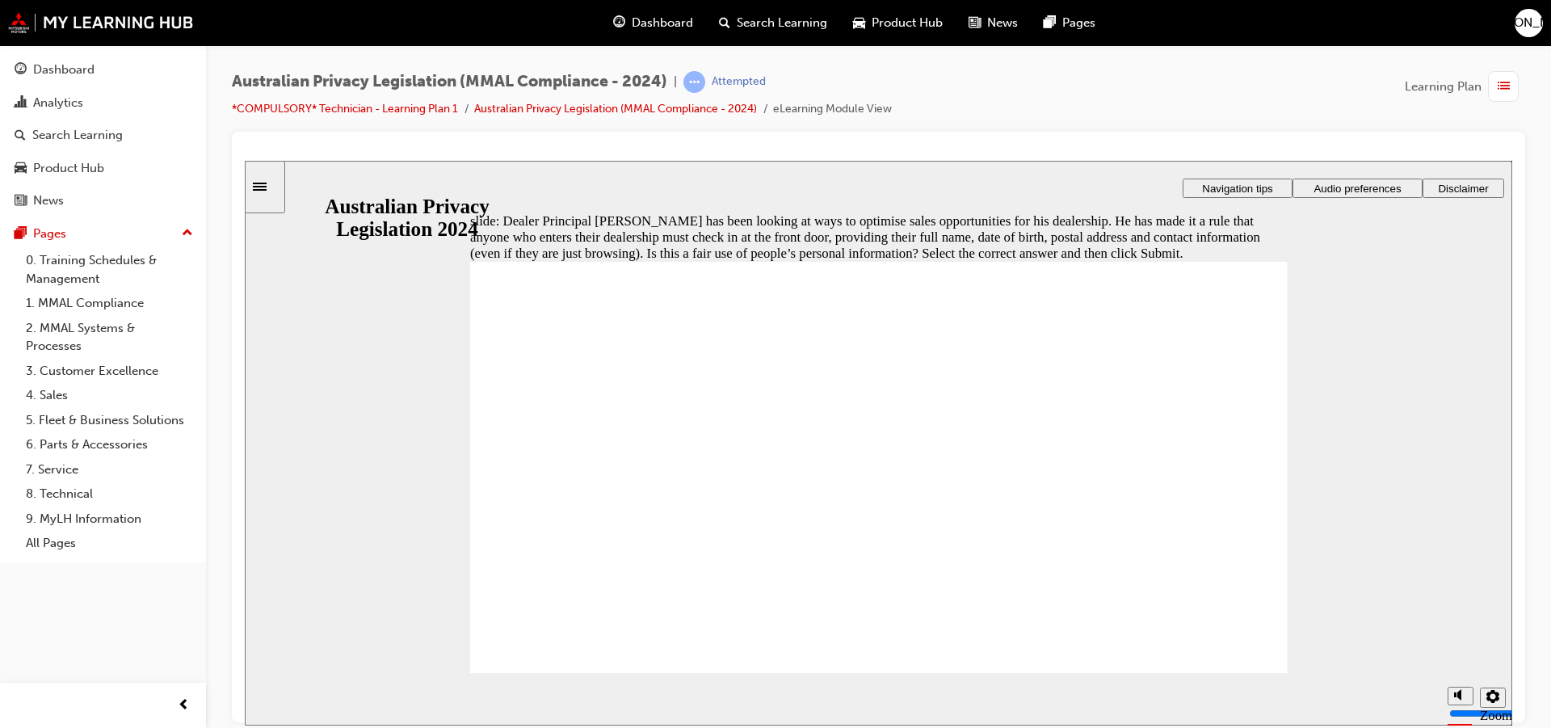
radio input "true"
drag, startPoint x: 537, startPoint y: 633, endPoint x: 552, endPoint y: 628, distance: 15.6
radio input "true"
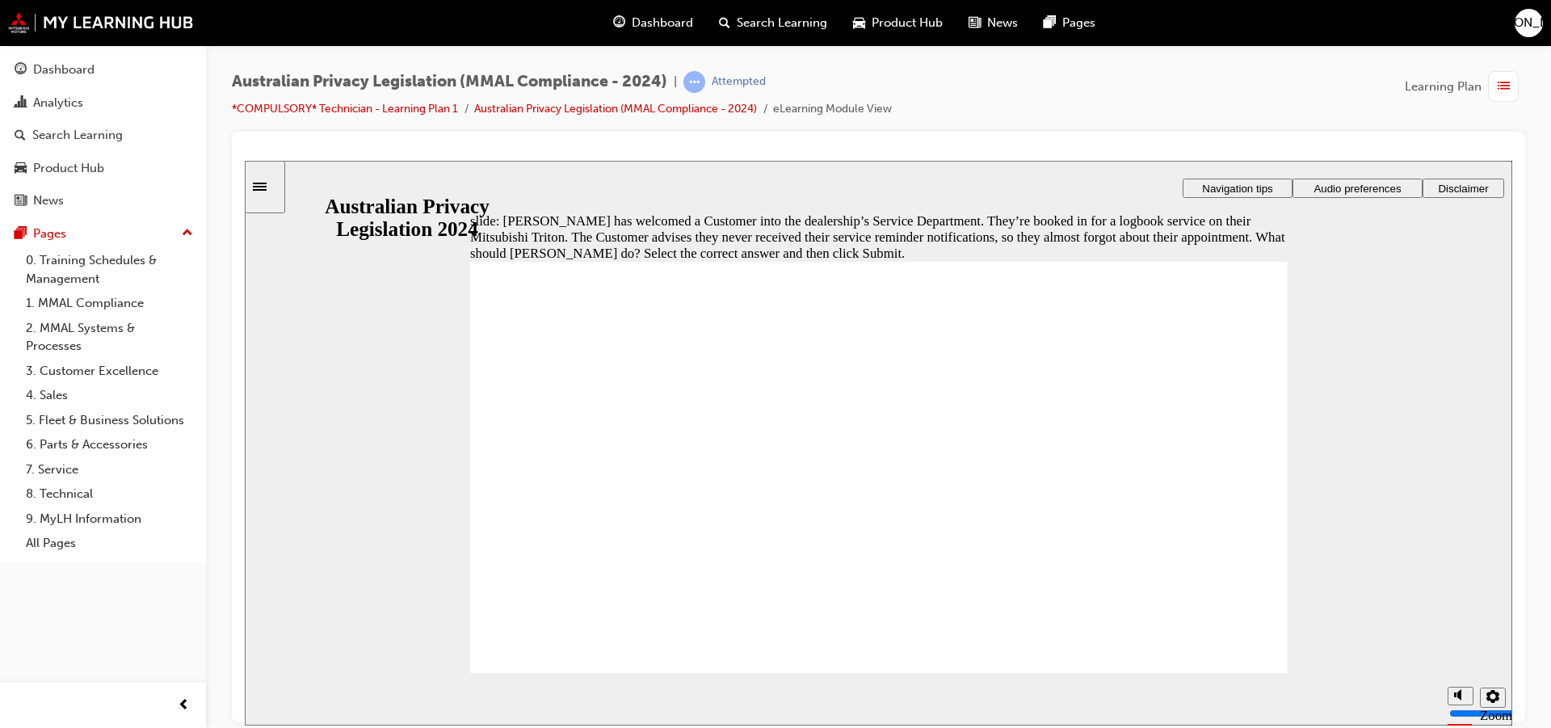
radio input "true"
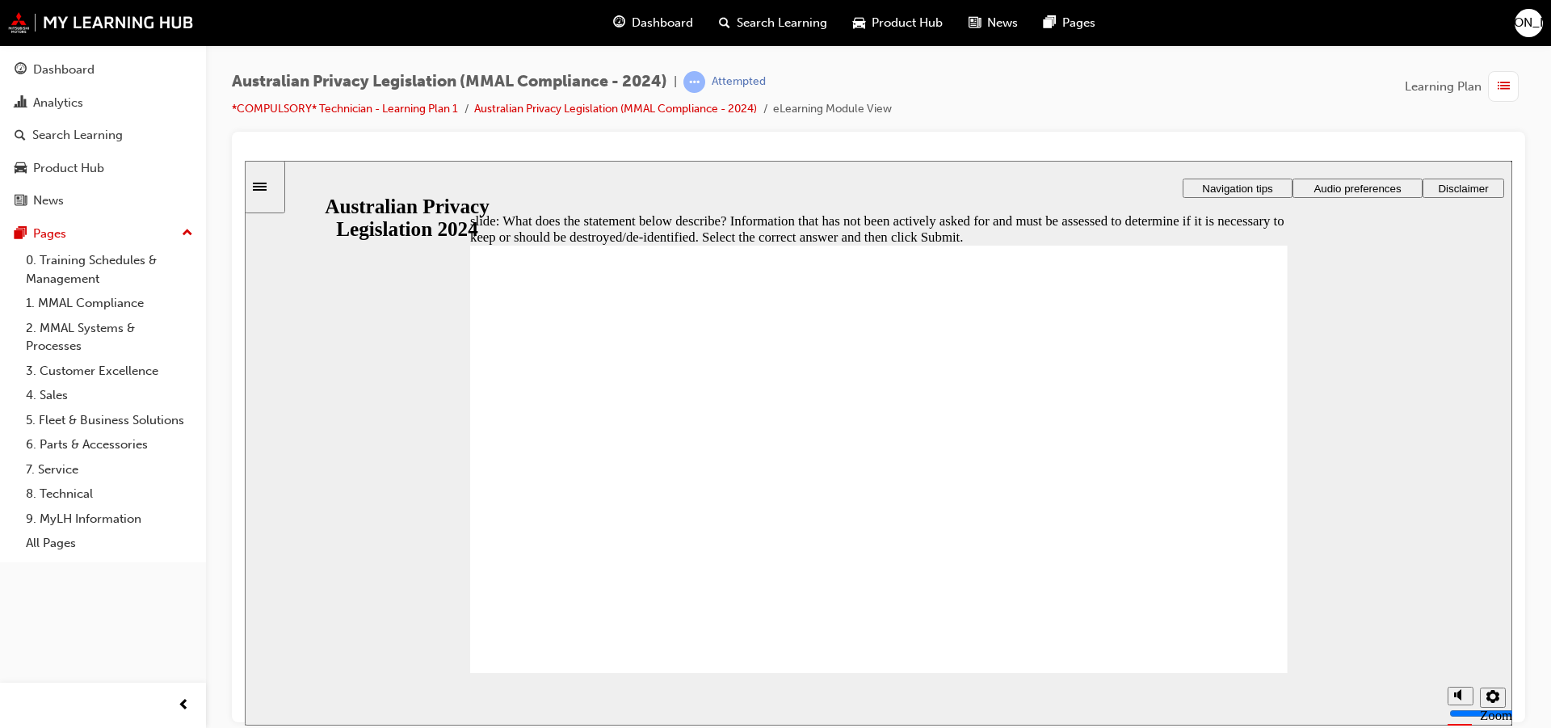
drag, startPoint x: 484, startPoint y: 335, endPoint x: 629, endPoint y: 342, distance: 145.5
drag, startPoint x: 627, startPoint y: 340, endPoint x: 712, endPoint y: 340, distance: 85.6
drag, startPoint x: 701, startPoint y: 350, endPoint x: 629, endPoint y: 358, distance: 72.3
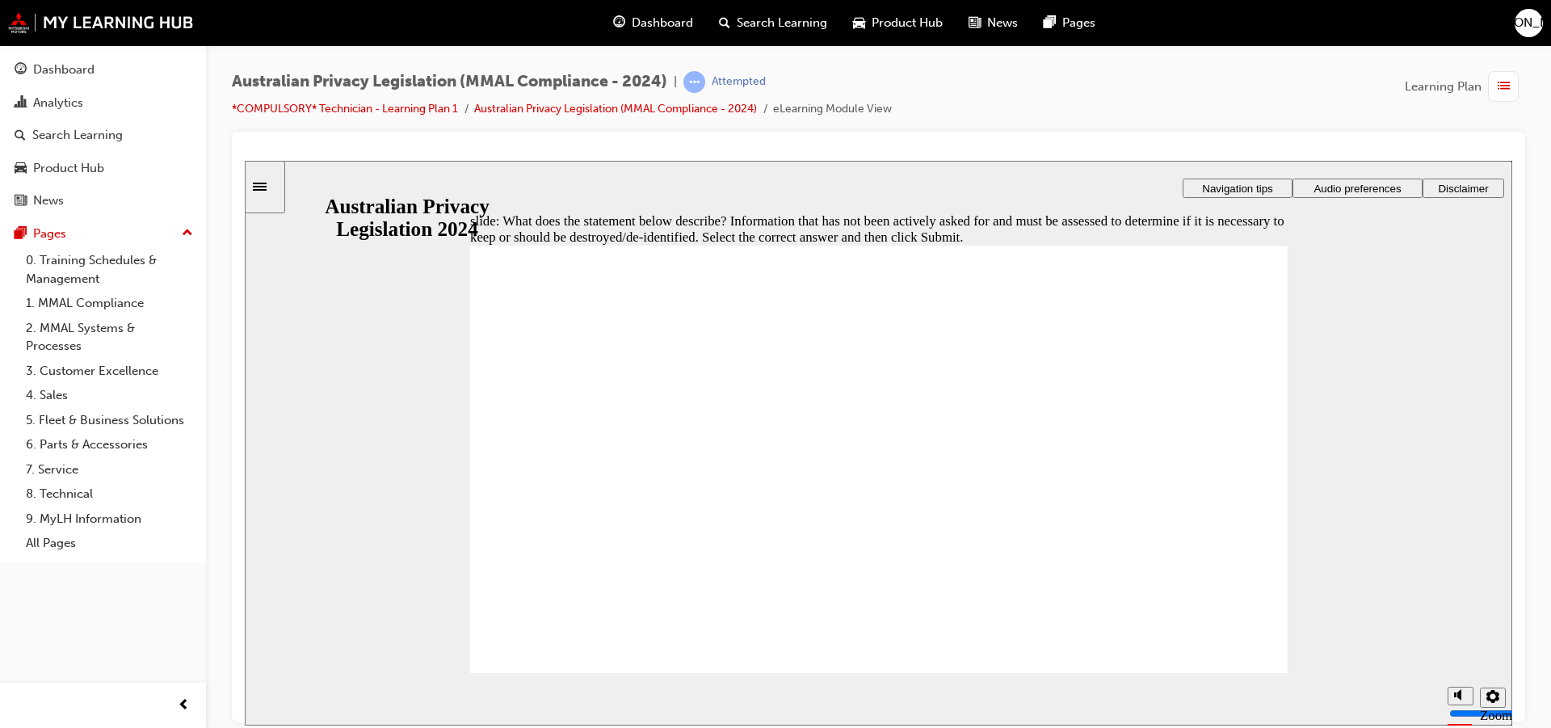
radio input "true"
drag, startPoint x: 526, startPoint y: 647, endPoint x: 544, endPoint y: 646, distance: 17.8
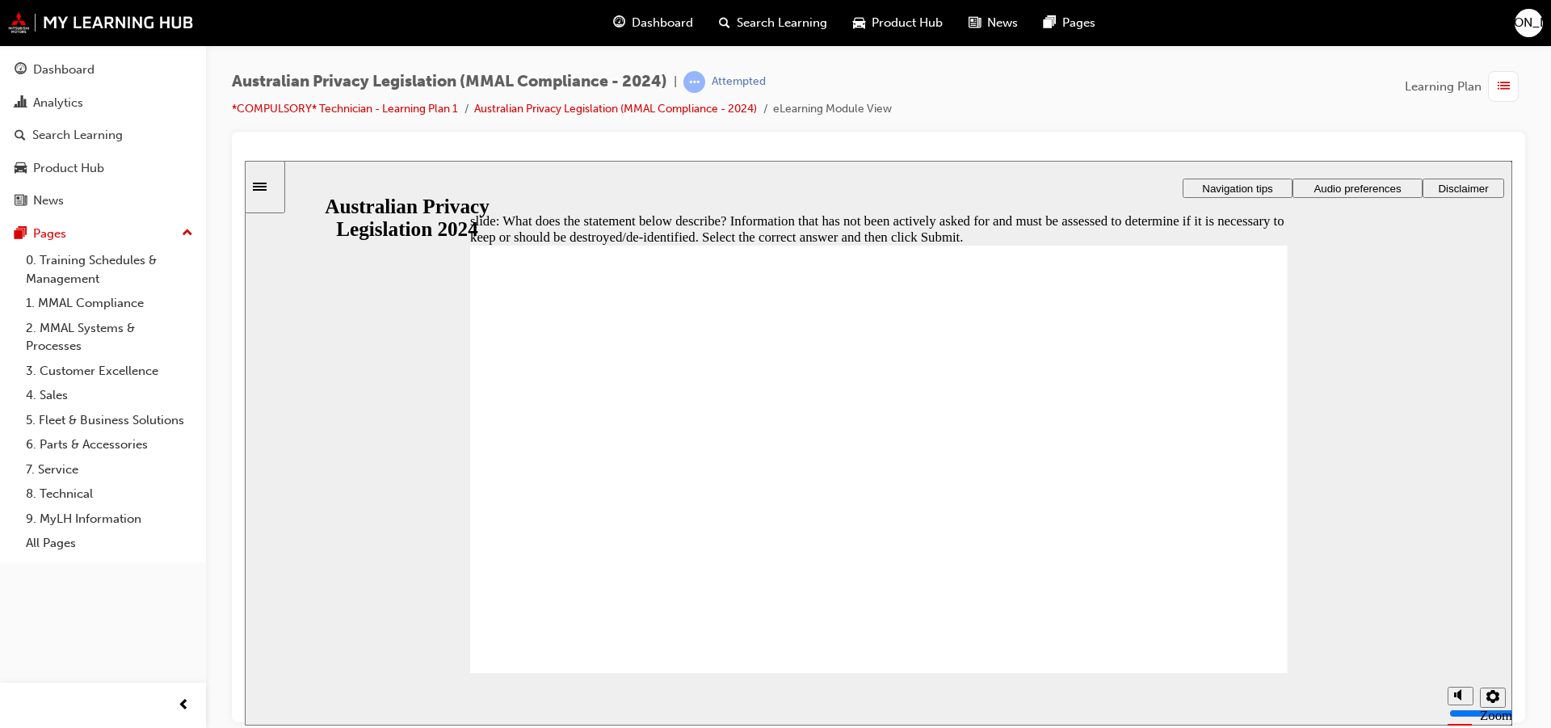
checkbox input "true"
drag, startPoint x: 609, startPoint y: 638, endPoint x: 617, endPoint y: 626, distance: 14.6
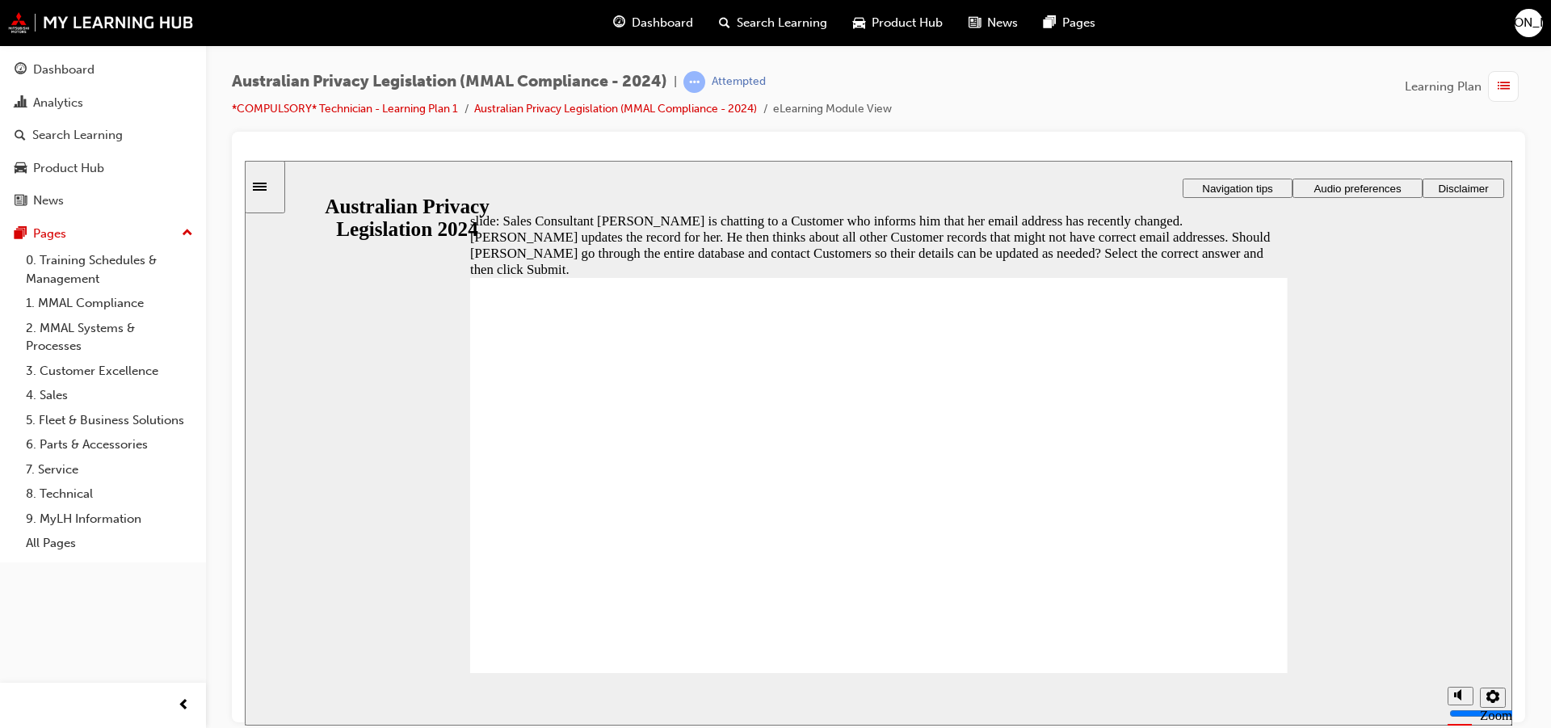
radio input "true"
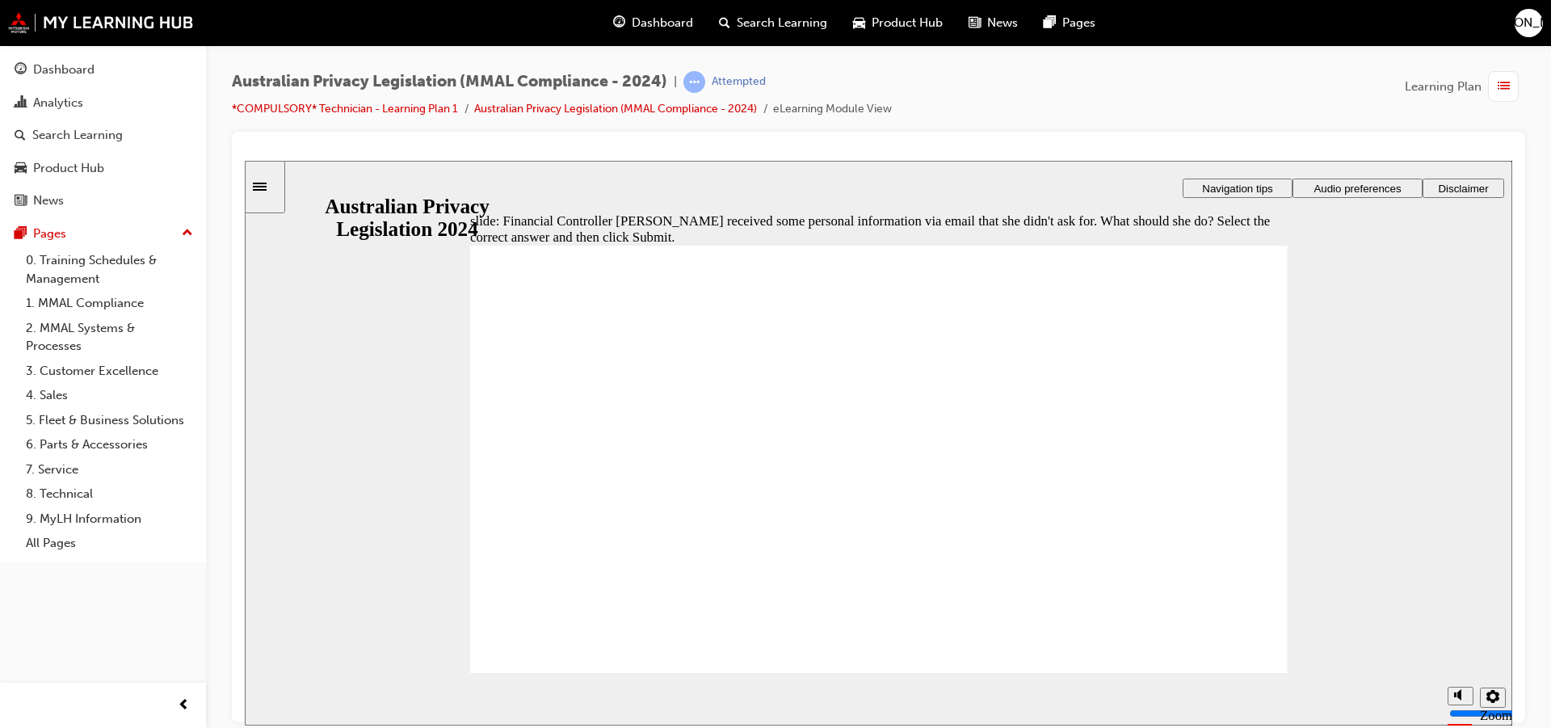
radio input "true"
radio input "false"
radio input "true"
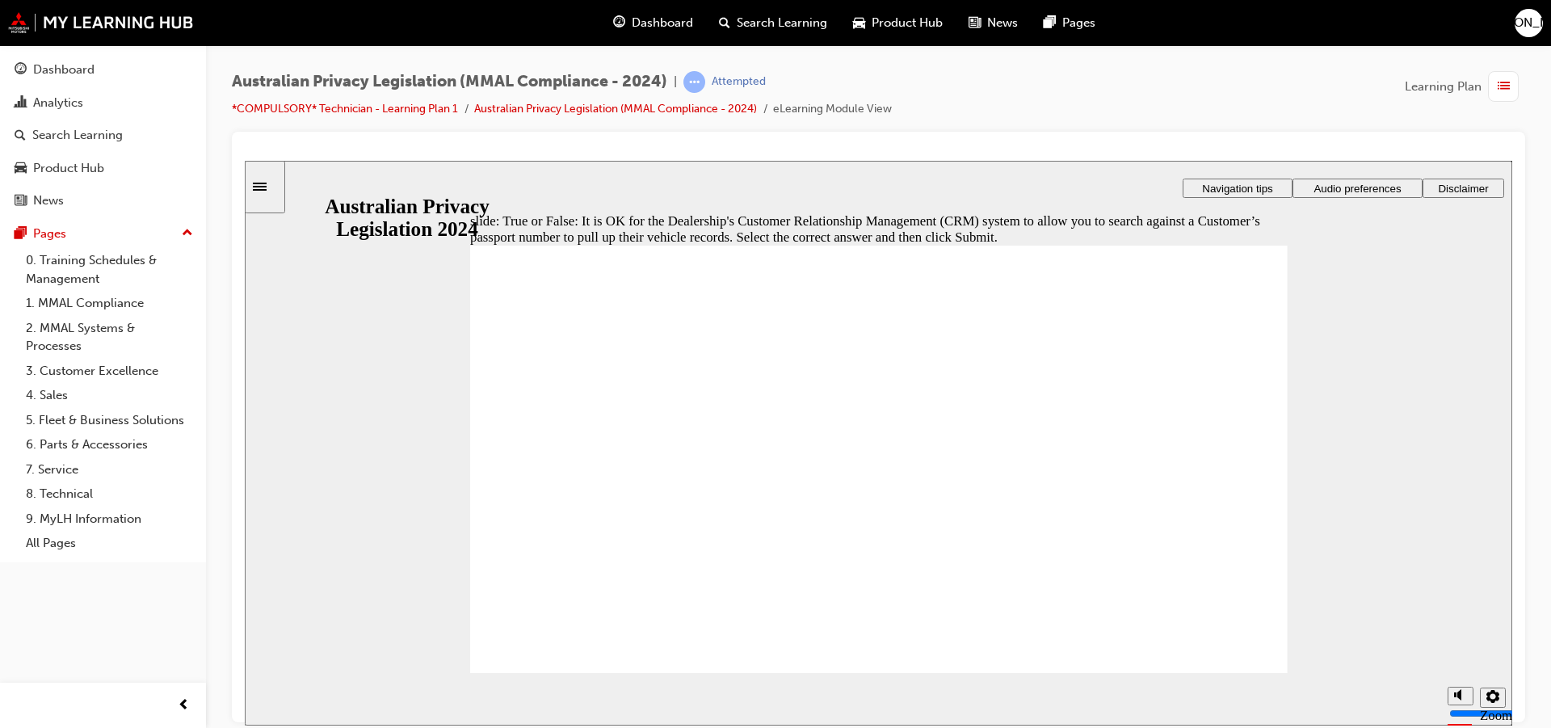
radio input "true"
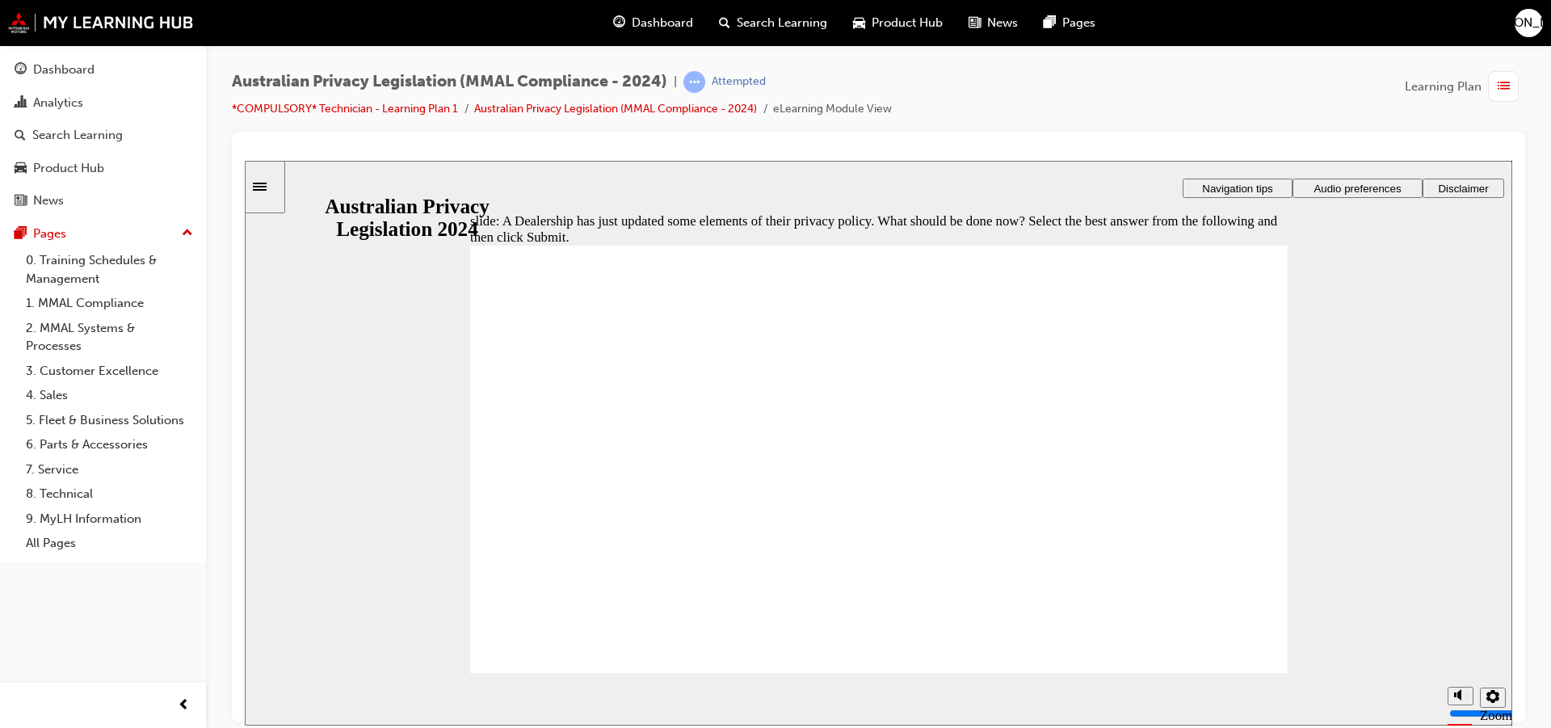
drag, startPoint x: 487, startPoint y: 395, endPoint x: 480, endPoint y: 399, distance: 8.3
radio input "false"
radio input "true"
